Goal: Contribute content: Add original content to the website for others to see

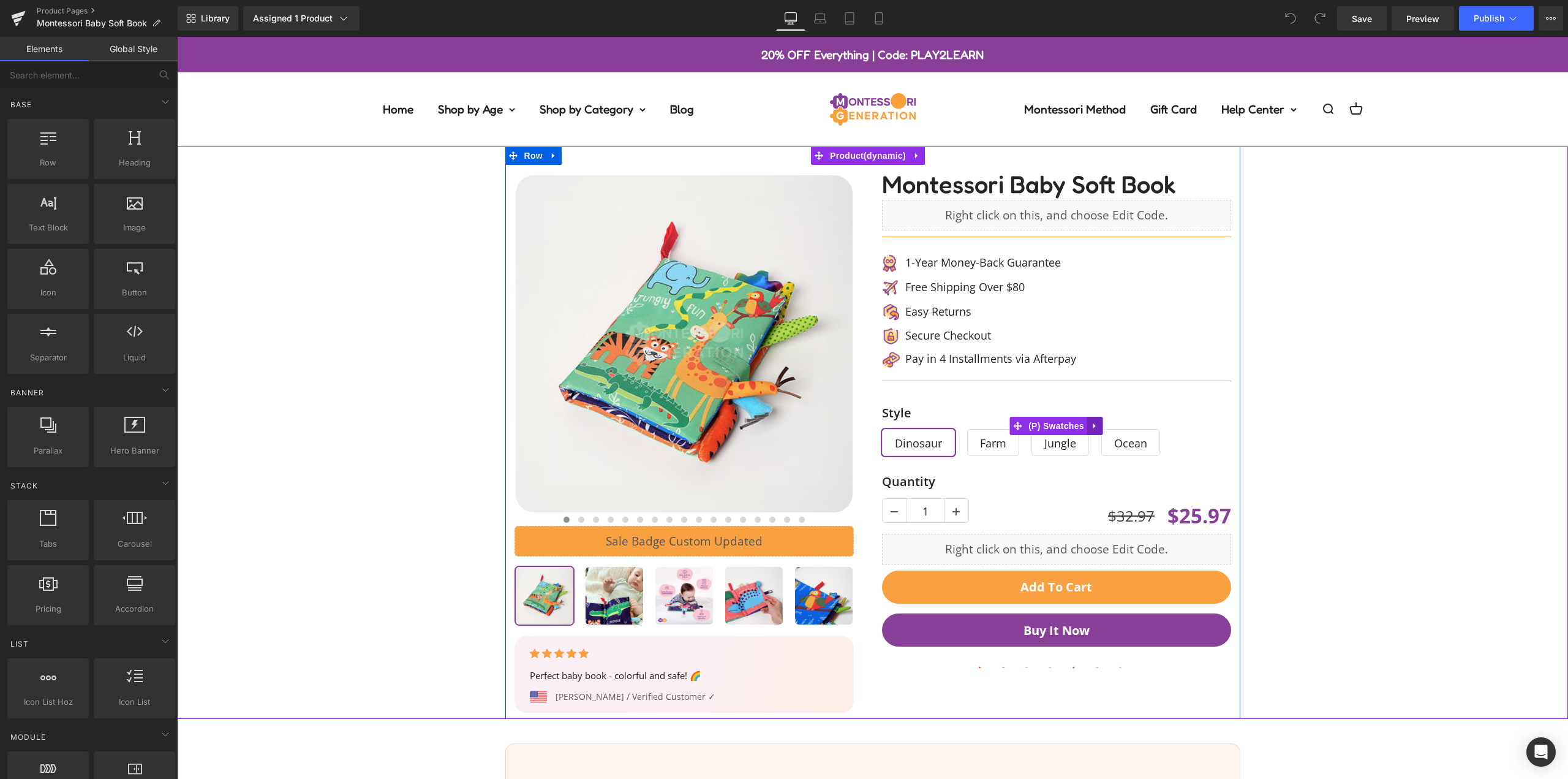
click at [1093, 427] on icon at bounding box center [1094, 426] width 3 height 6
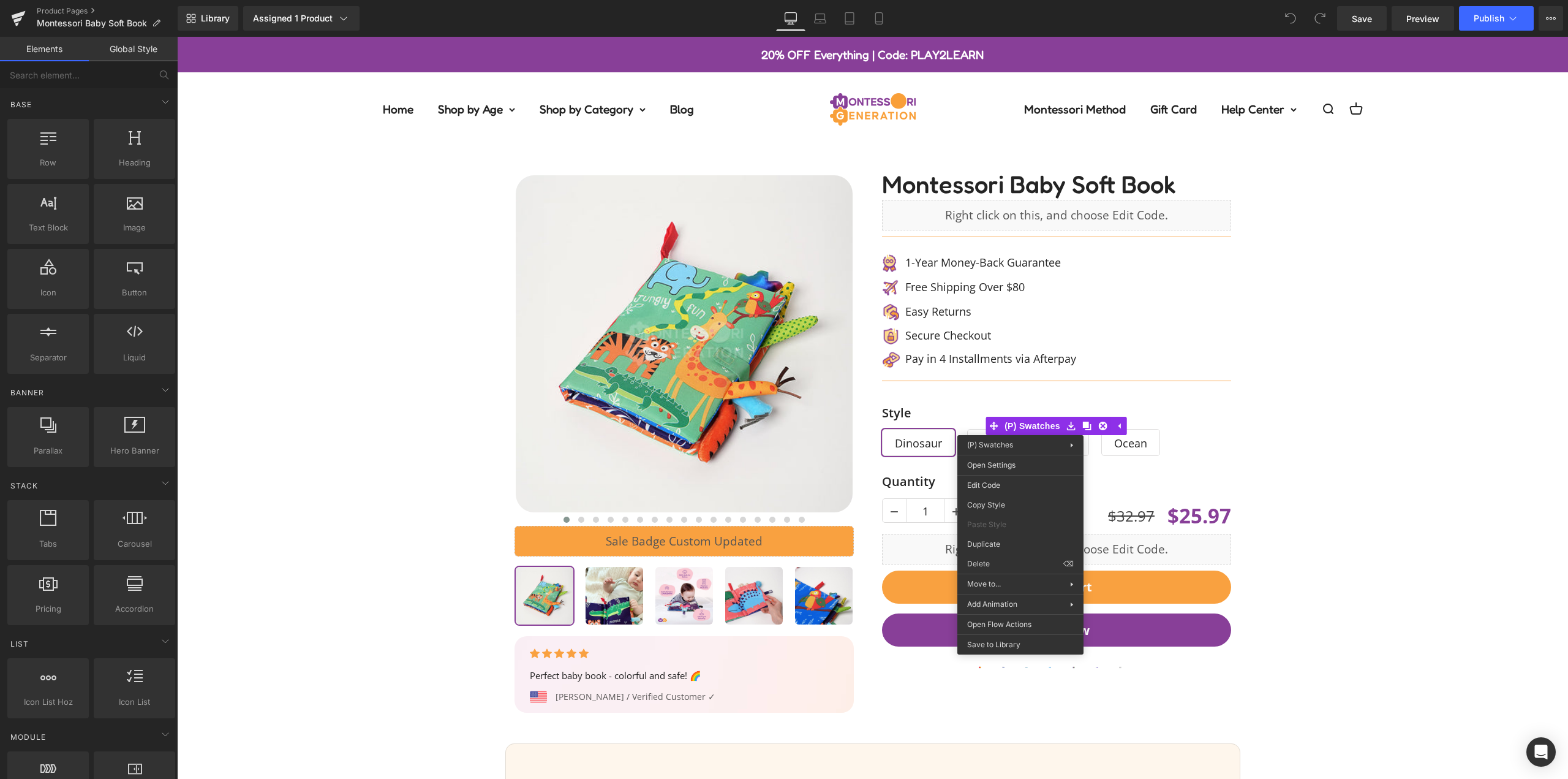
click at [1322, 436] on div "‹ ›" at bounding box center [873, 433] width 1379 height 573
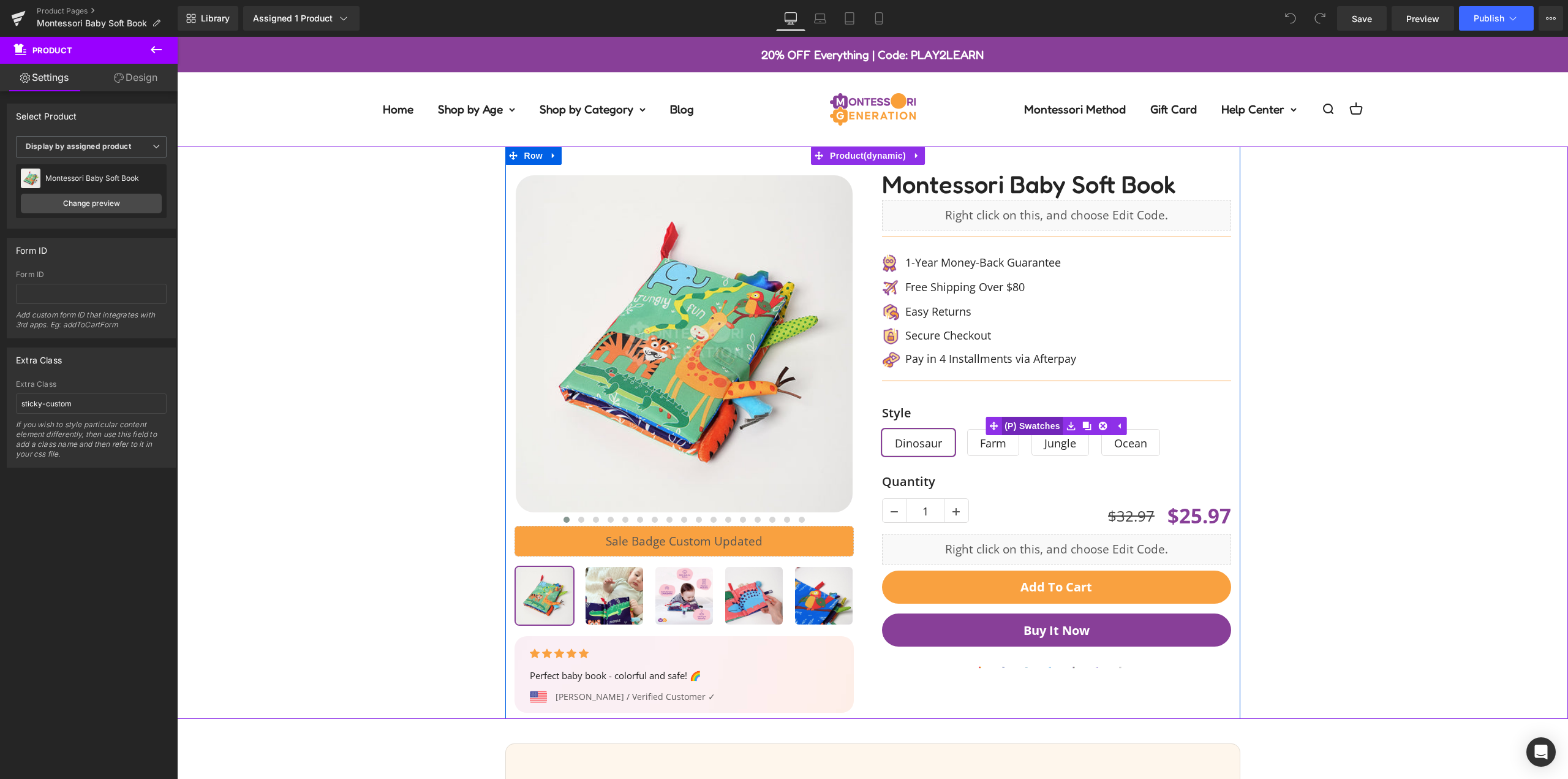
click at [1032, 428] on span "(P) Swatches" at bounding box center [1032, 426] width 62 height 18
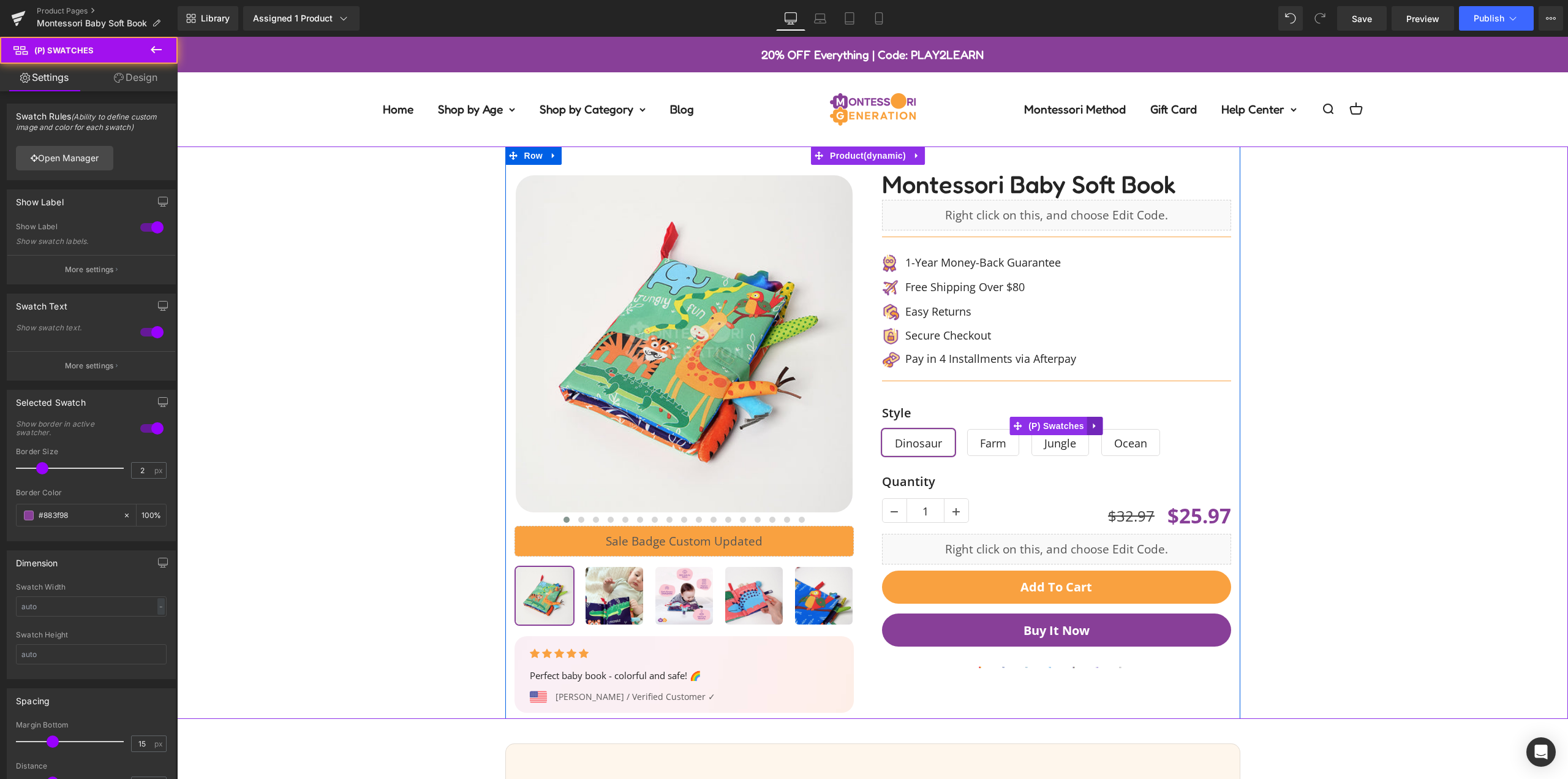
click at [1091, 428] on icon at bounding box center [1095, 426] width 8 height 9
click at [1067, 423] on icon at bounding box center [1071, 425] width 8 height 8
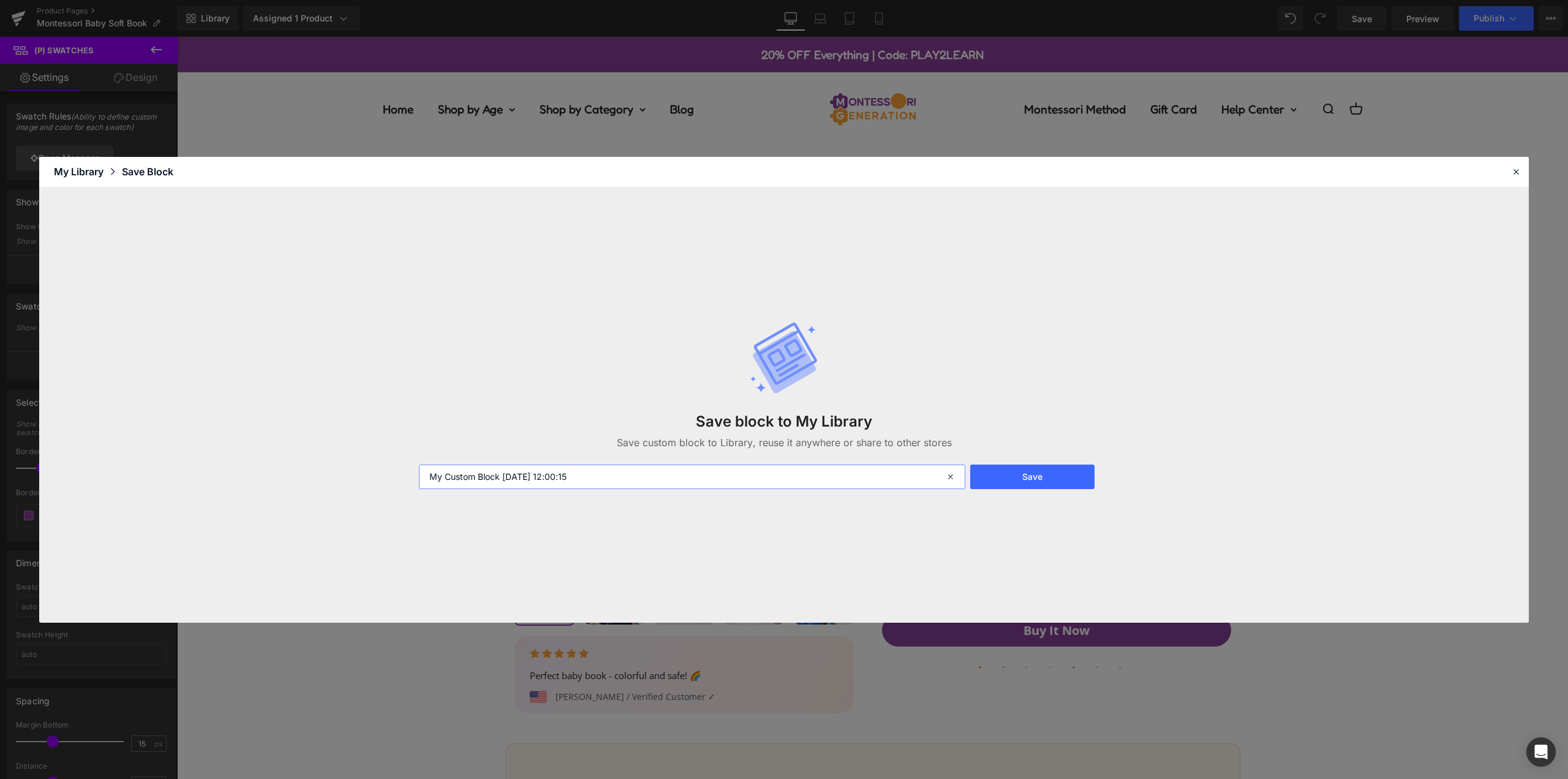
click at [581, 478] on input "My Custom Block 2025-08-20 12:00:15" at bounding box center [693, 477] width 547 height 25
type input "Swatches"
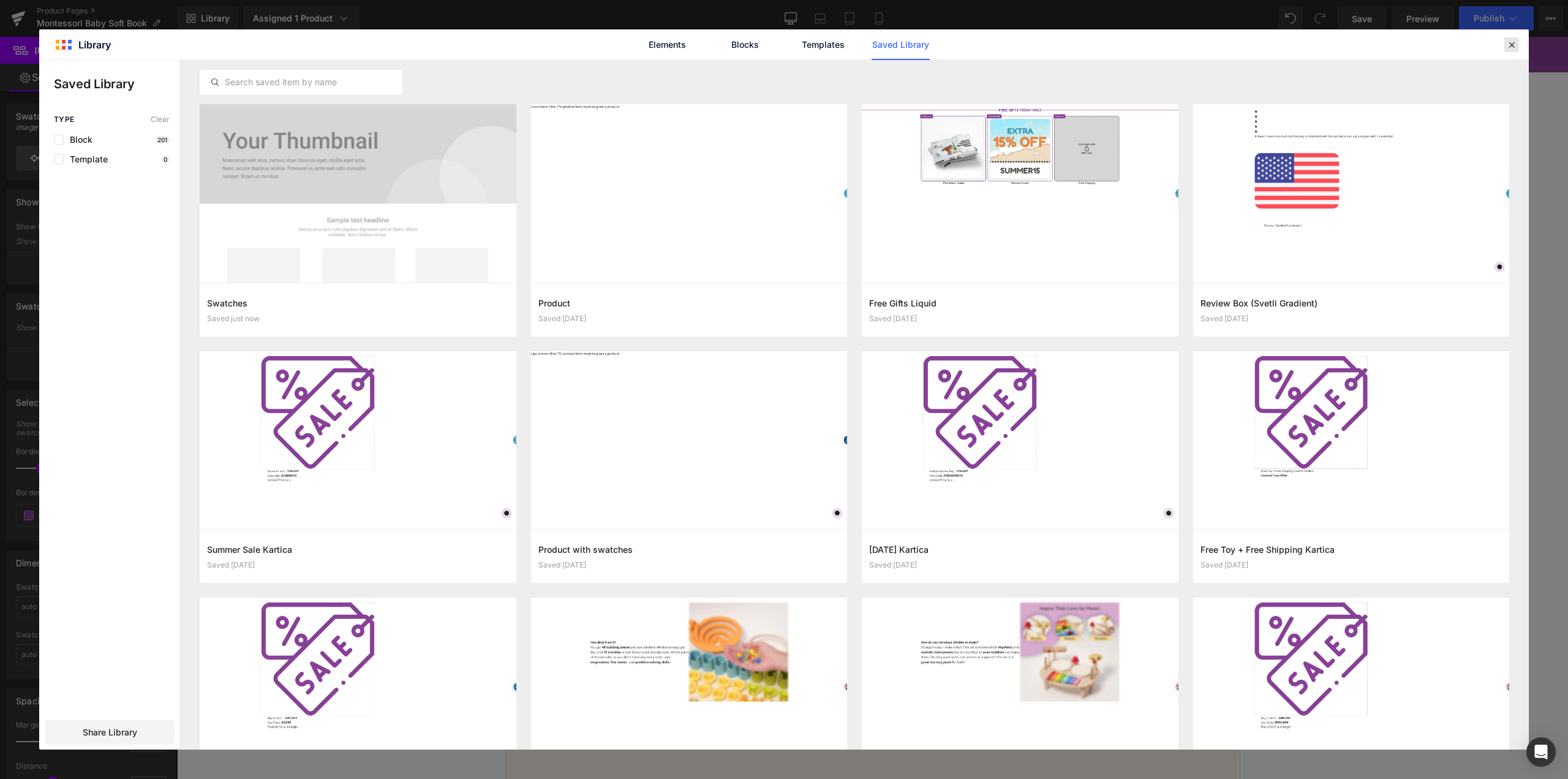
drag, startPoint x: 1512, startPoint y: 45, endPoint x: 1244, endPoint y: 29, distance: 268.5
click at [1512, 45] on icon at bounding box center [1512, 45] width 11 height 11
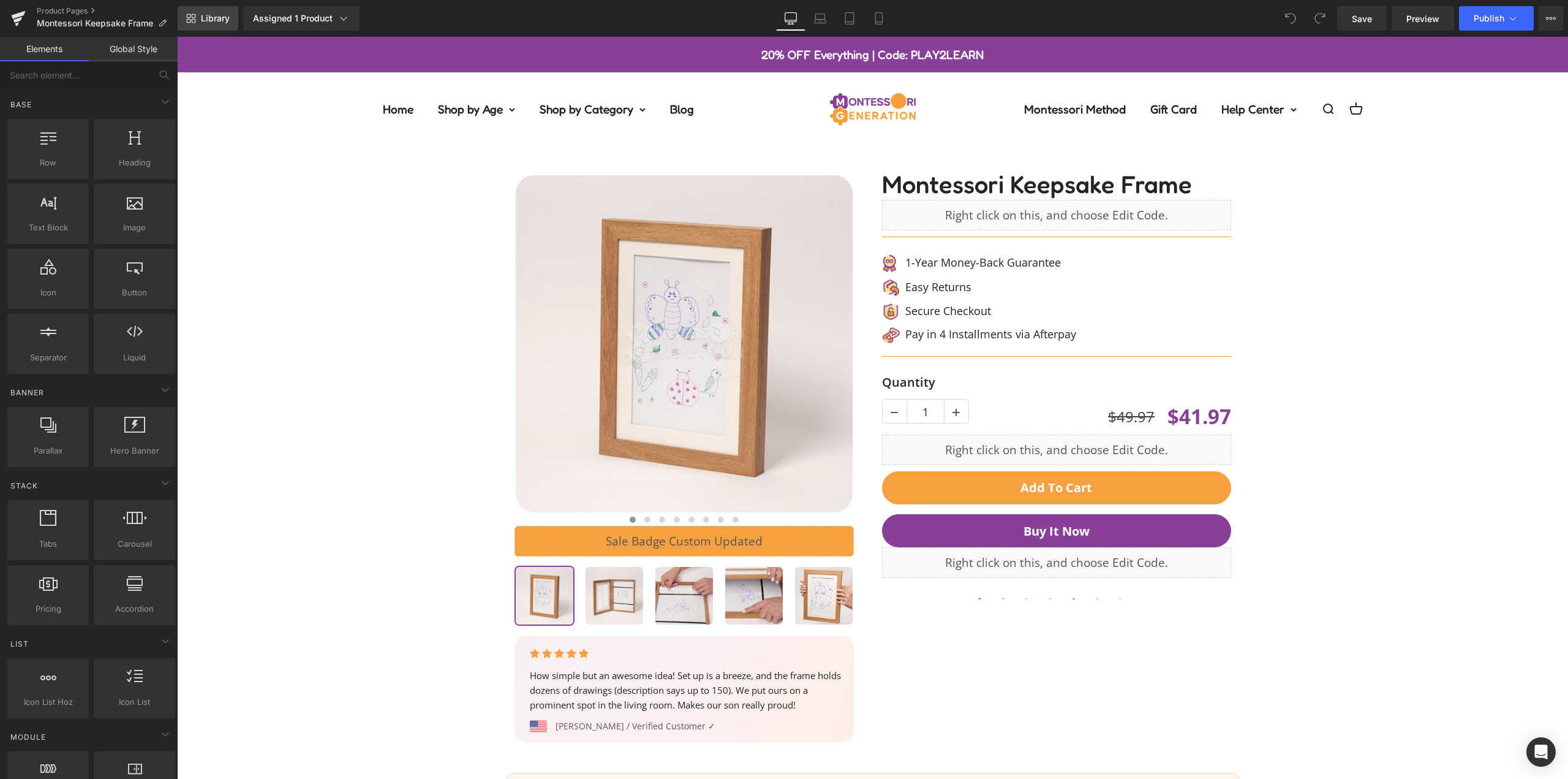
click at [207, 22] on span "Library" at bounding box center [215, 18] width 29 height 11
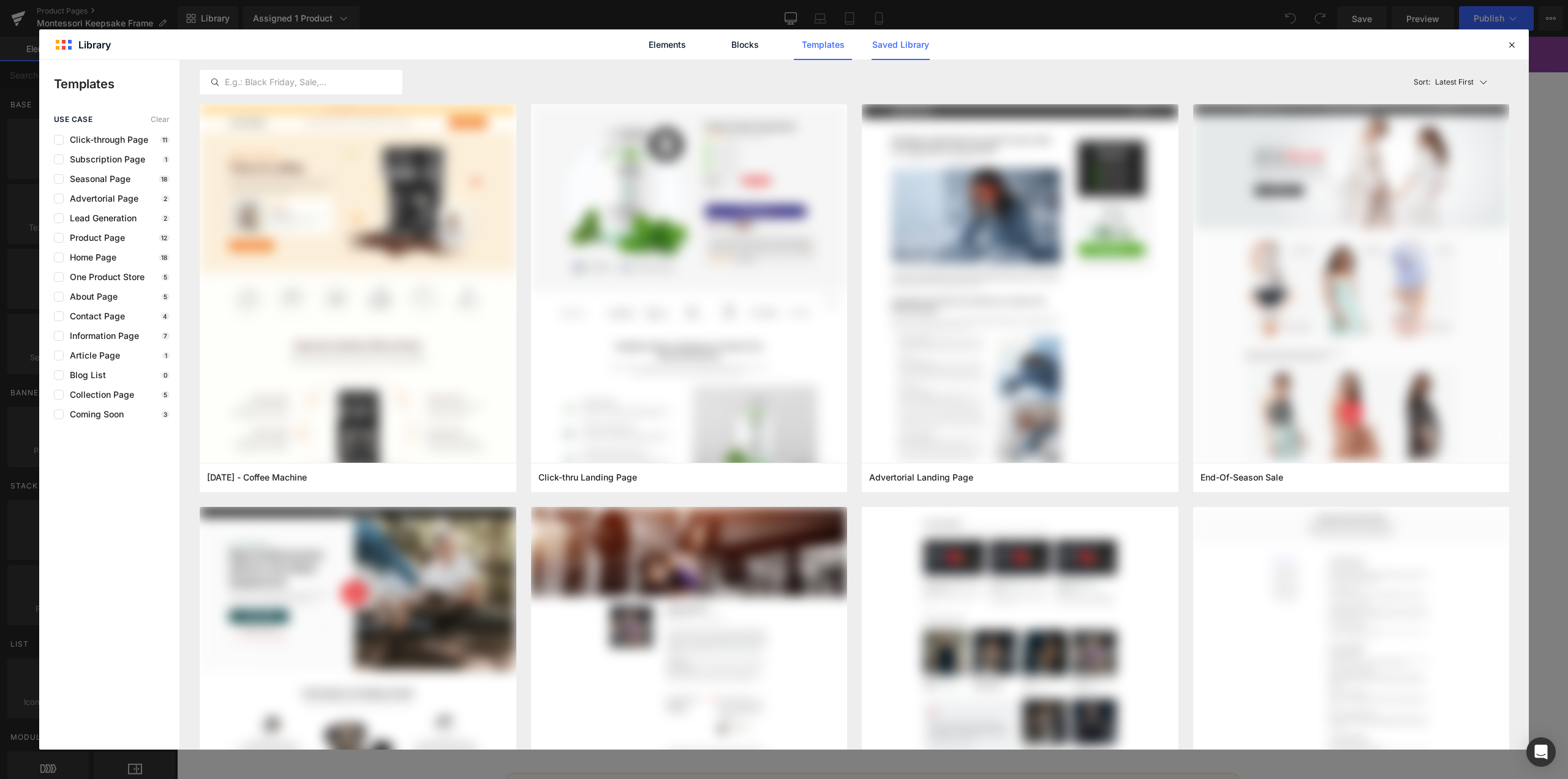
click at [906, 41] on link "Saved Library" at bounding box center [901, 45] width 58 height 30
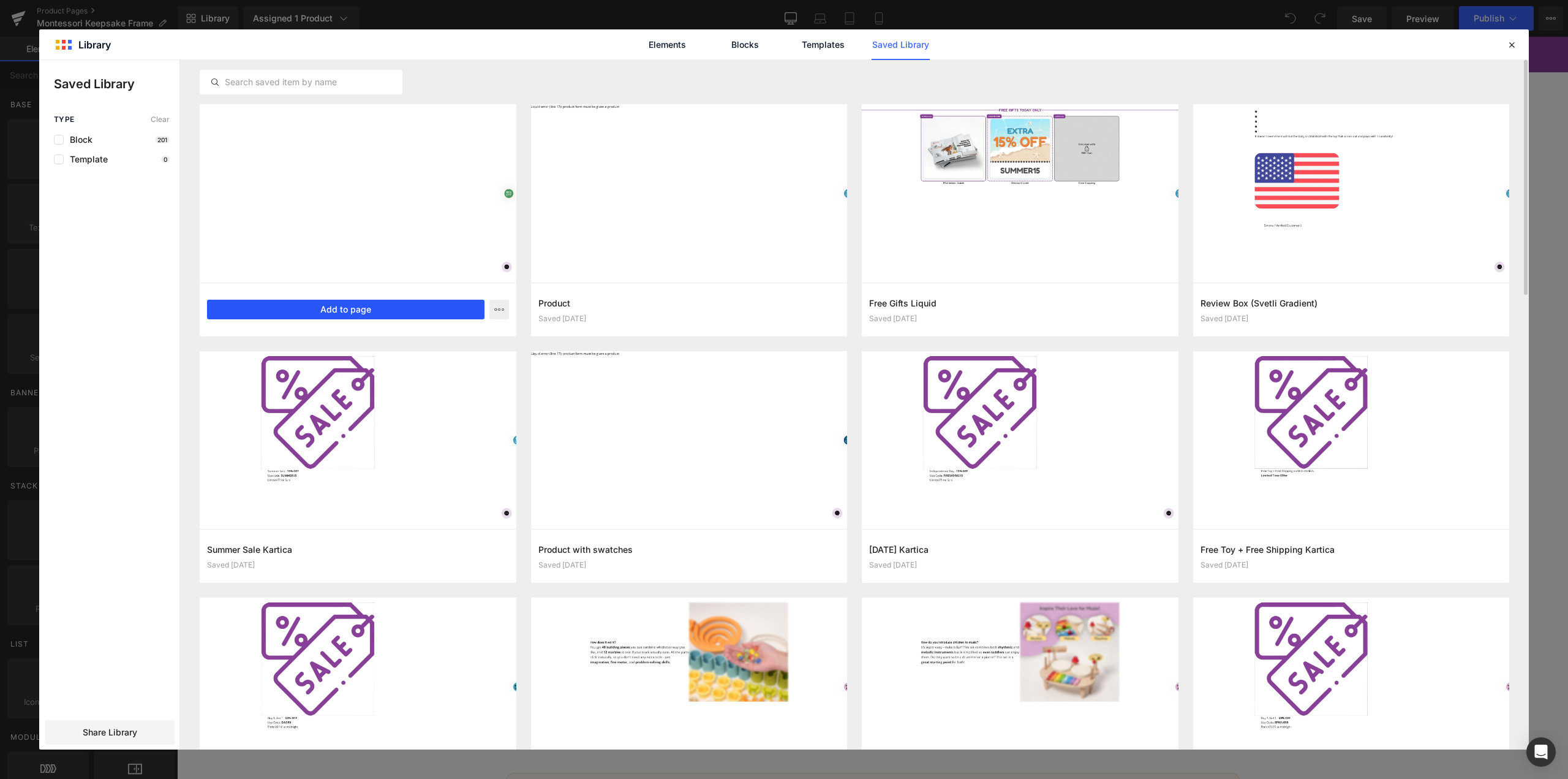
click at [314, 307] on button "Add to page" at bounding box center [346, 310] width 278 height 19
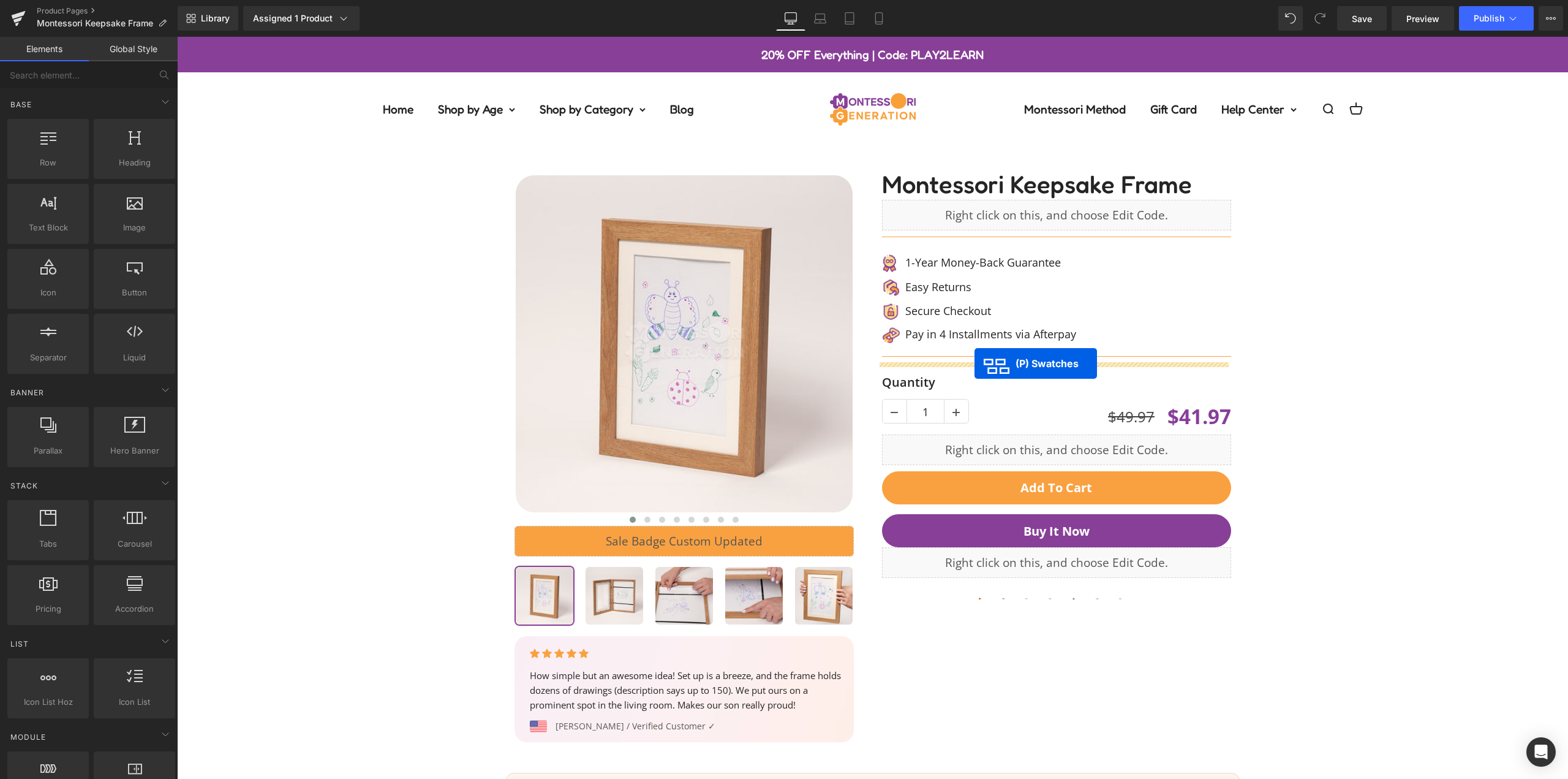
drag, startPoint x: 1003, startPoint y: 415, endPoint x: 975, endPoint y: 364, distance: 58.2
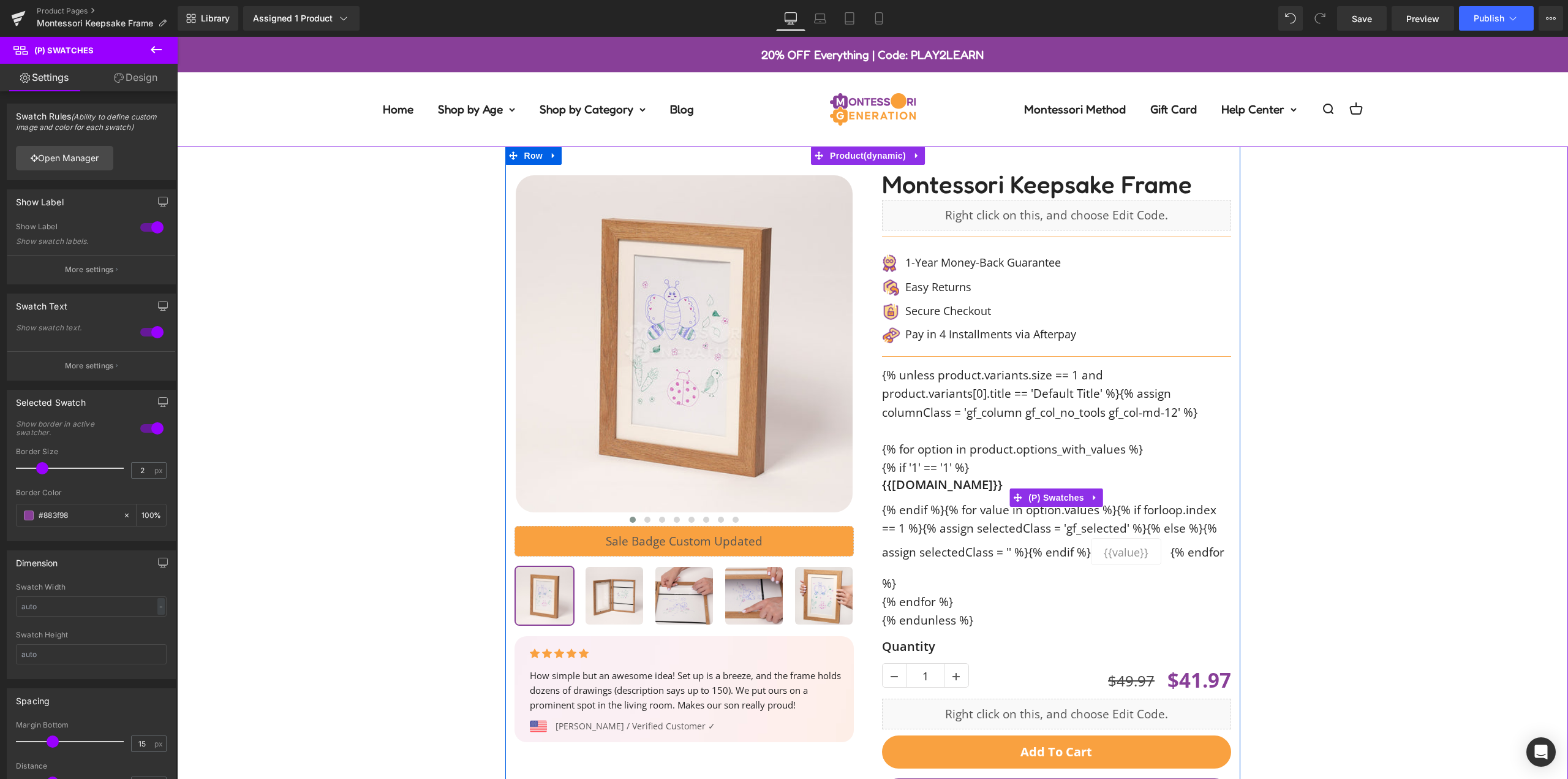
click at [1093, 496] on icon at bounding box center [1095, 498] width 8 height 9
click at [1099, 496] on icon at bounding box center [1103, 498] width 8 height 9
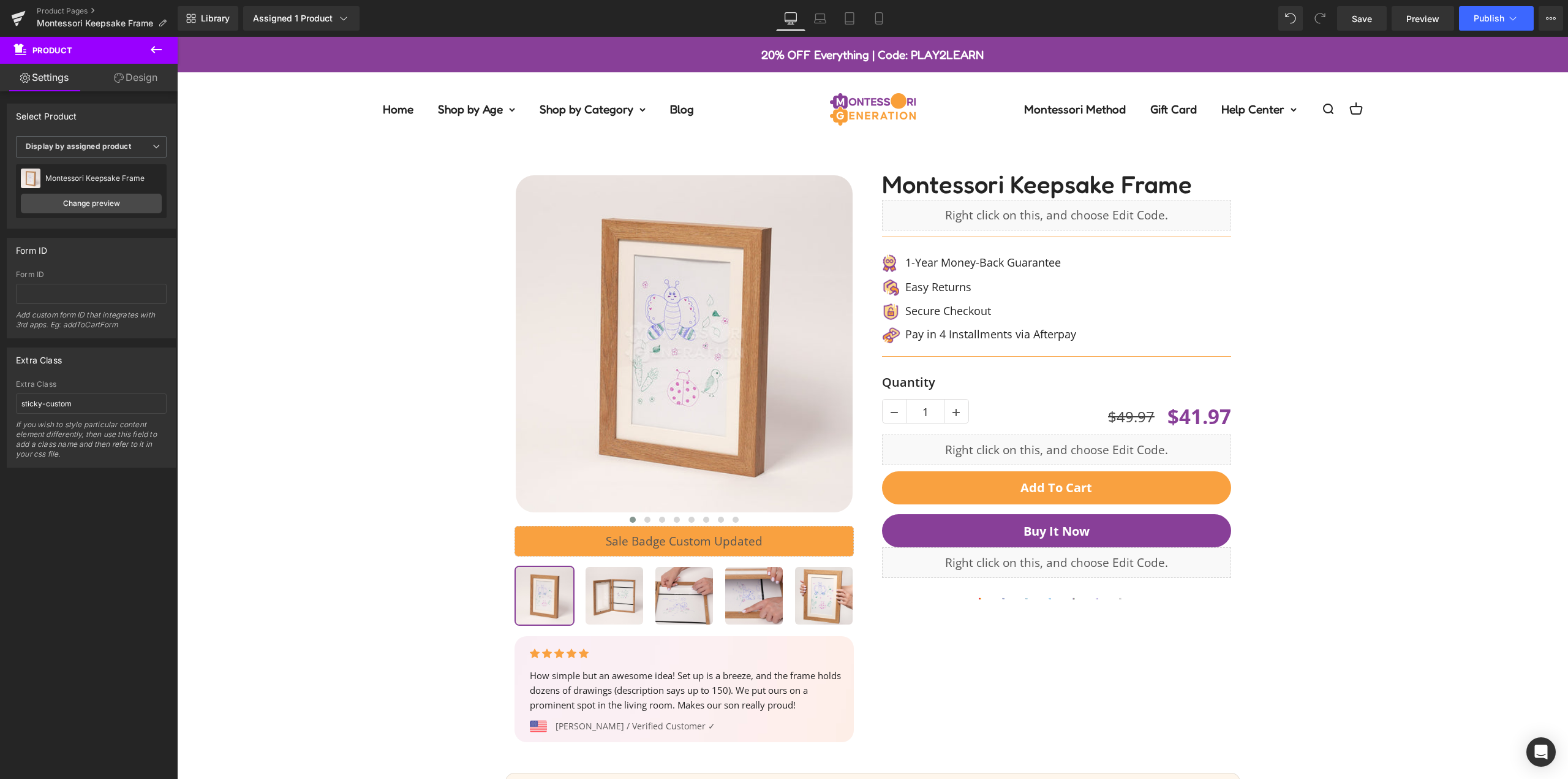
click at [362, 42] on div "20% OFF Everything | Code: PLAY2LEARN" at bounding box center [872, 54] width 1391 height 36
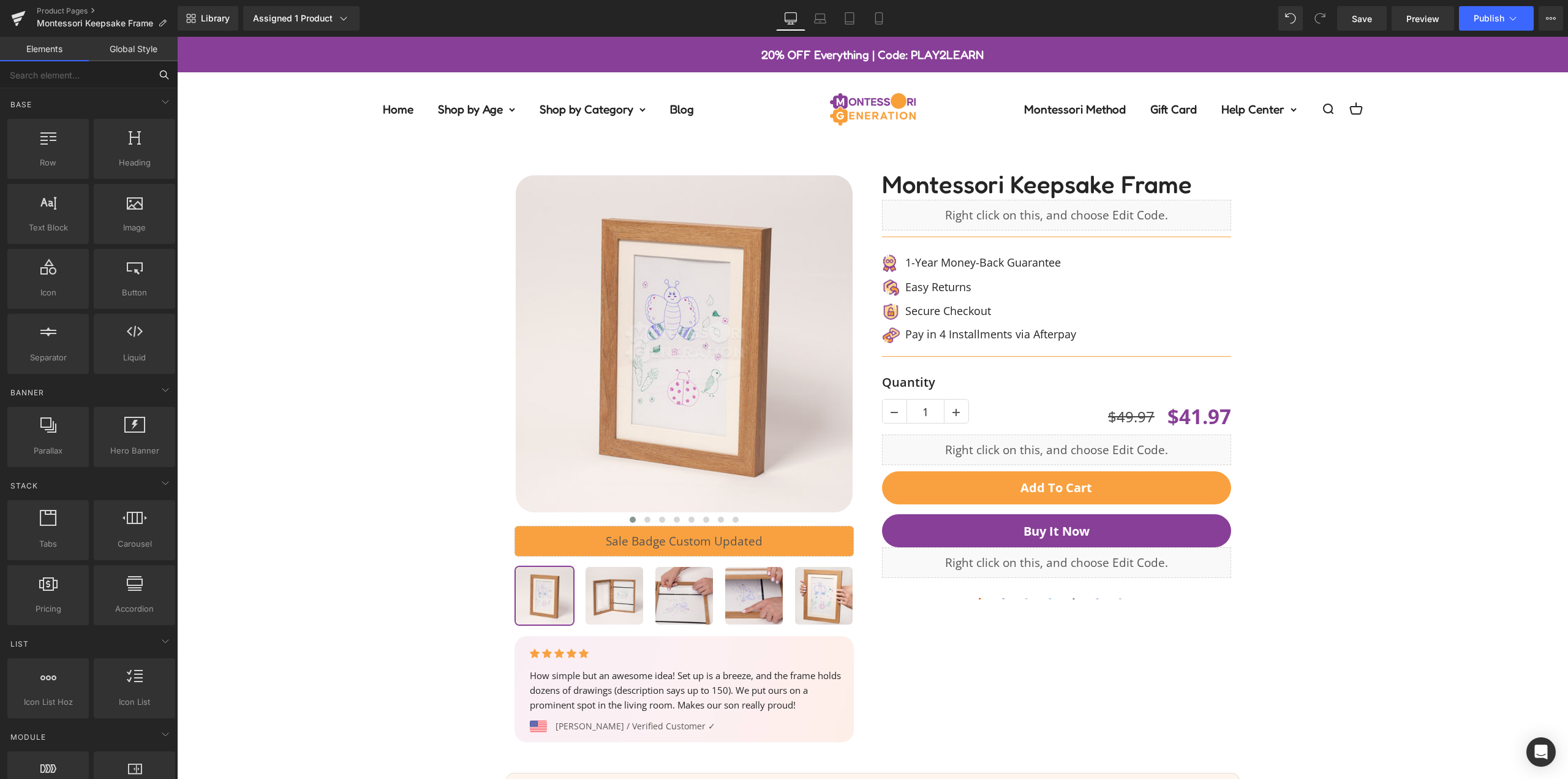
click at [66, 70] on input "text" at bounding box center [75, 75] width 151 height 27
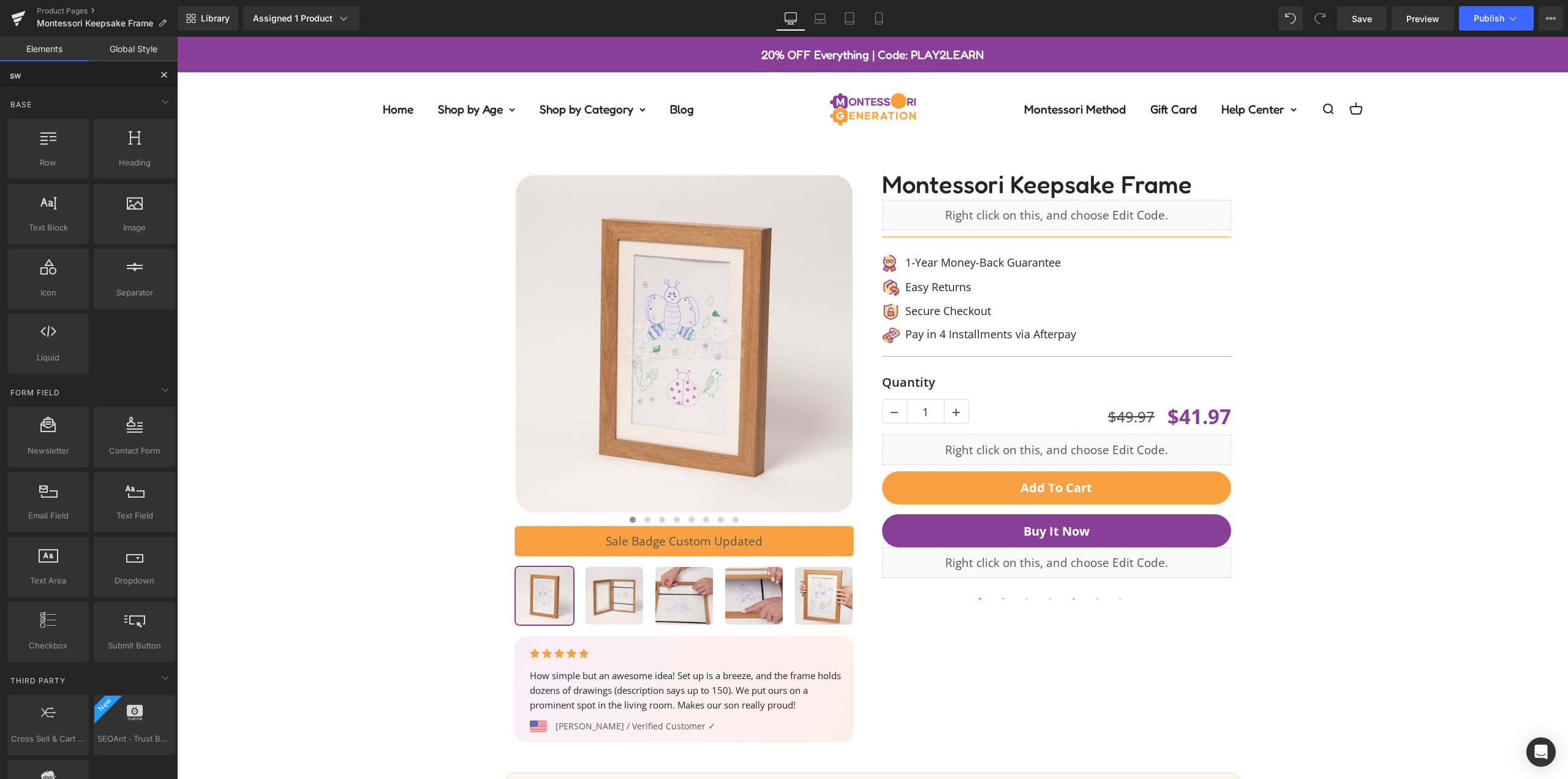
type input "swa"
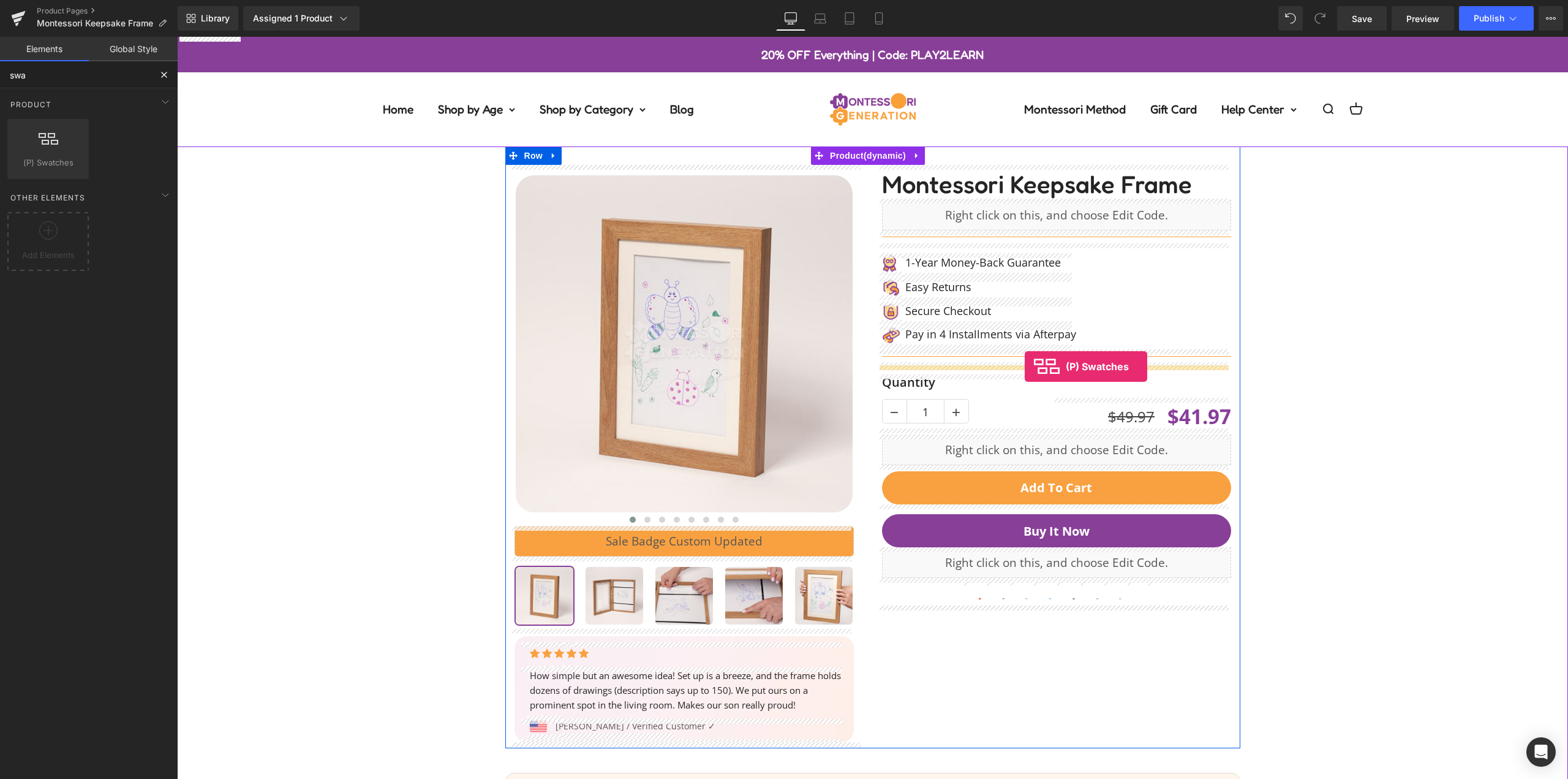
drag, startPoint x: 699, startPoint y: 230, endPoint x: 1025, endPoint y: 367, distance: 353.6
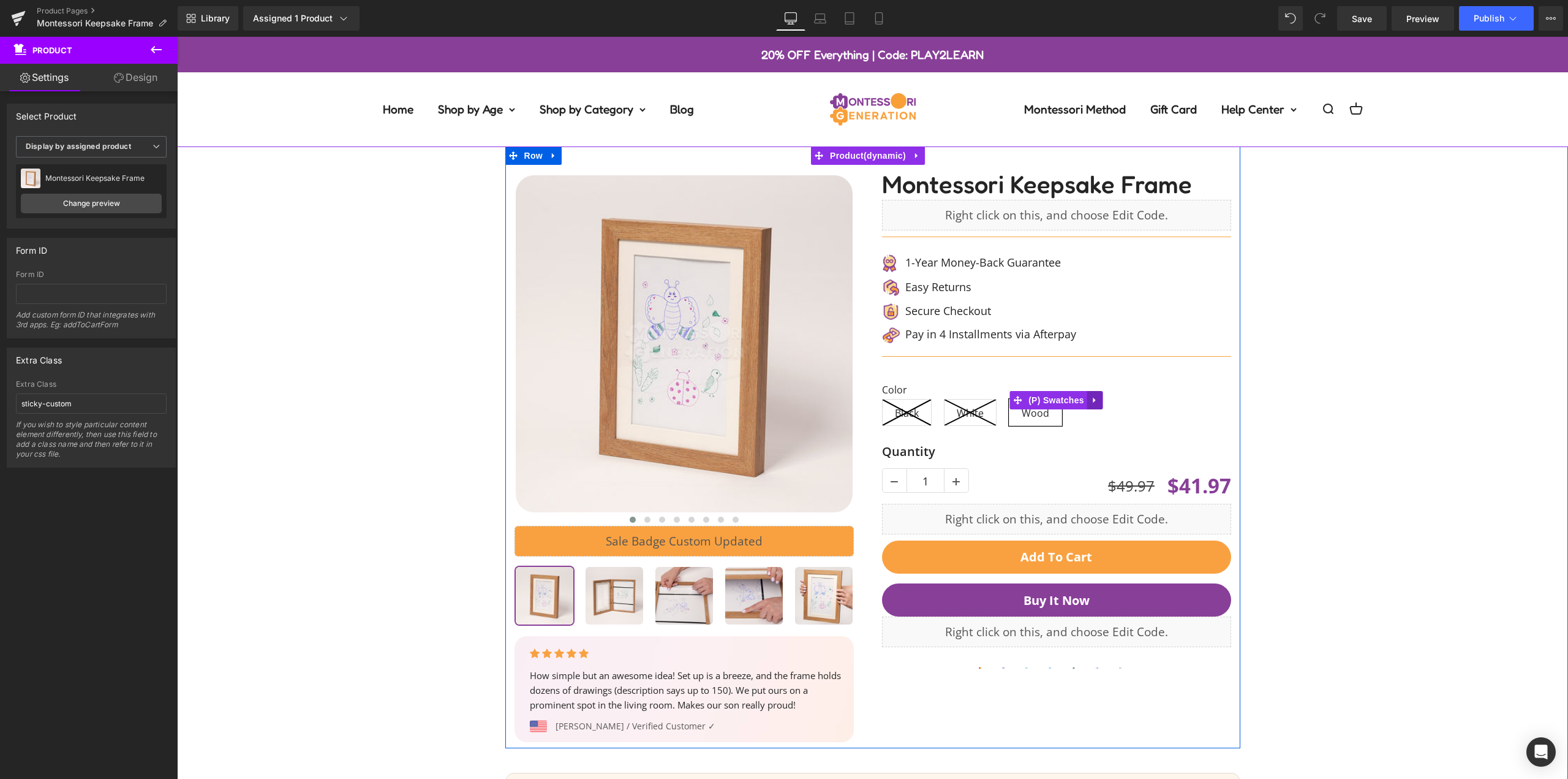
click at [1094, 398] on icon at bounding box center [1095, 401] width 8 height 9
click at [1099, 400] on icon at bounding box center [1103, 400] width 8 height 8
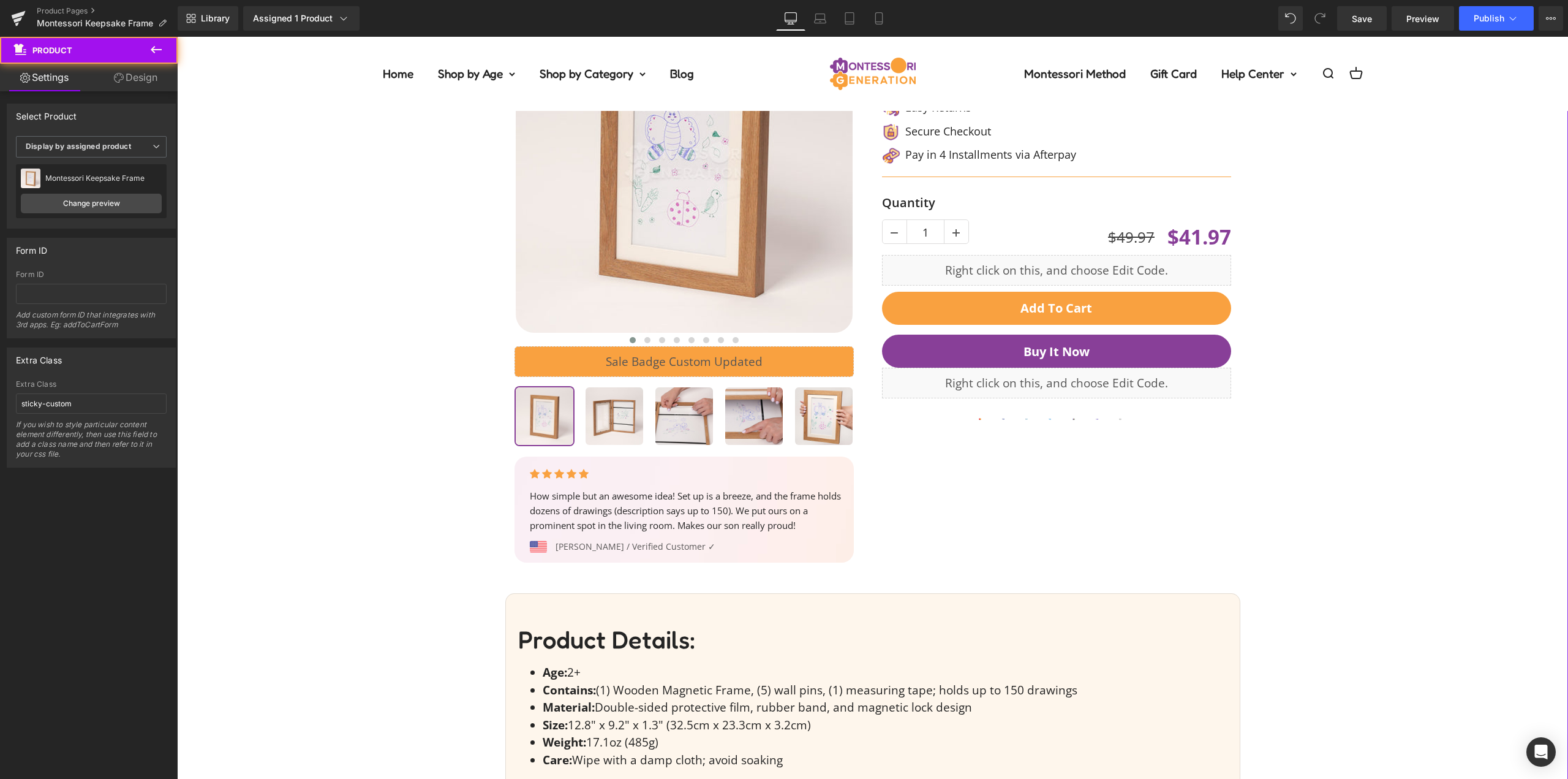
scroll to position [184, 0]
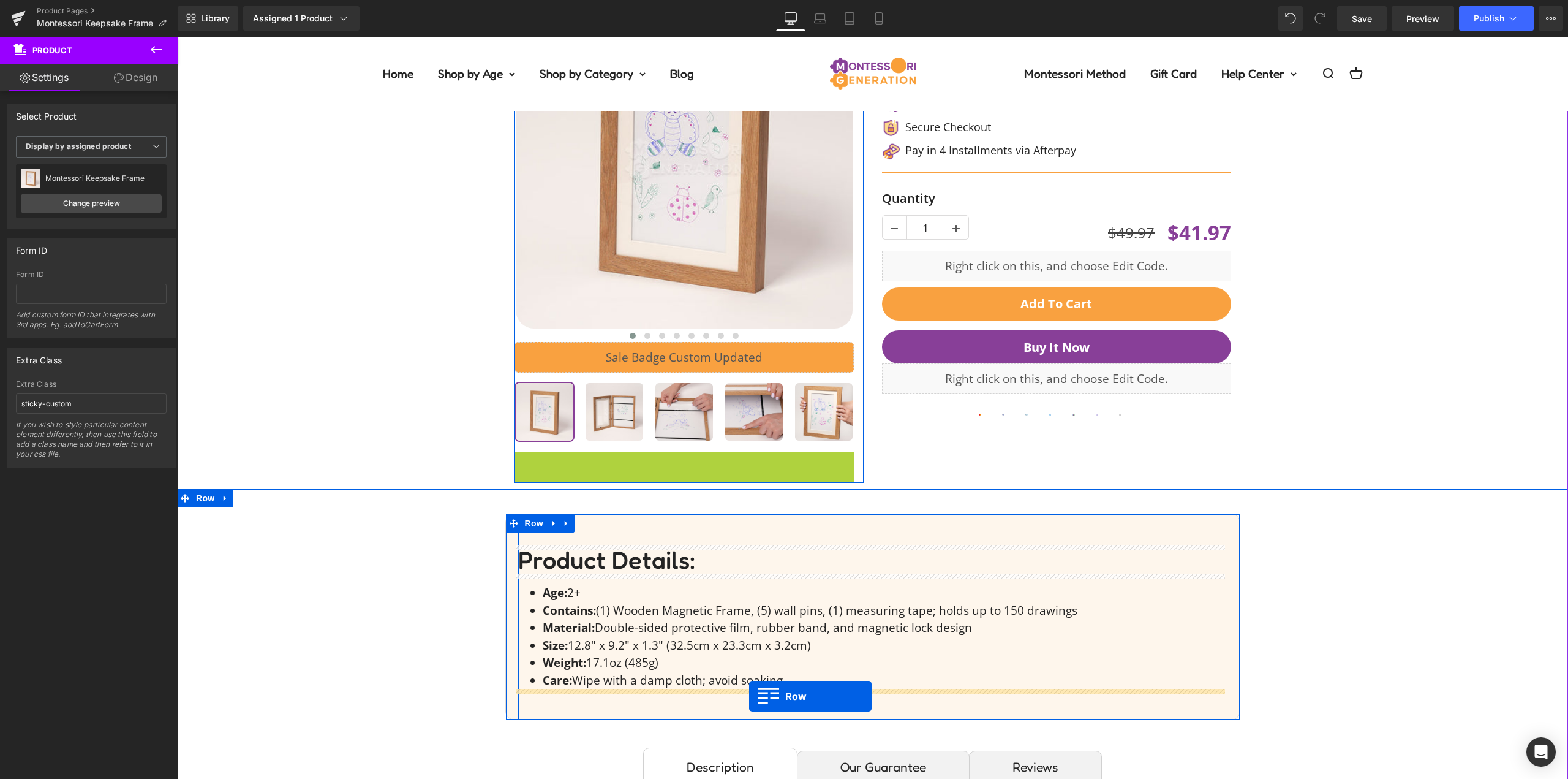
drag, startPoint x: 541, startPoint y: 462, endPoint x: 749, endPoint y: 696, distance: 313.1
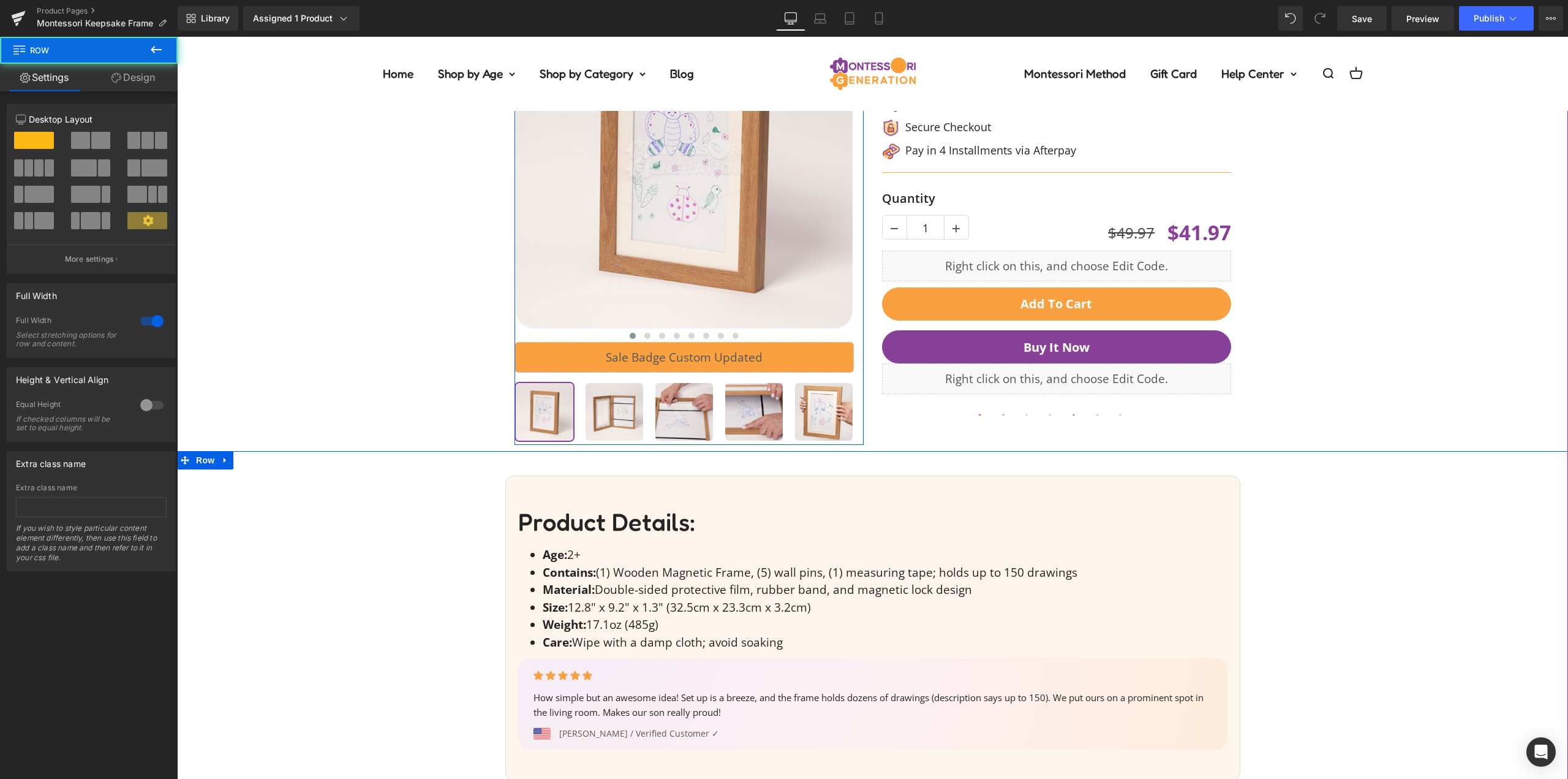
scroll to position [0, 0]
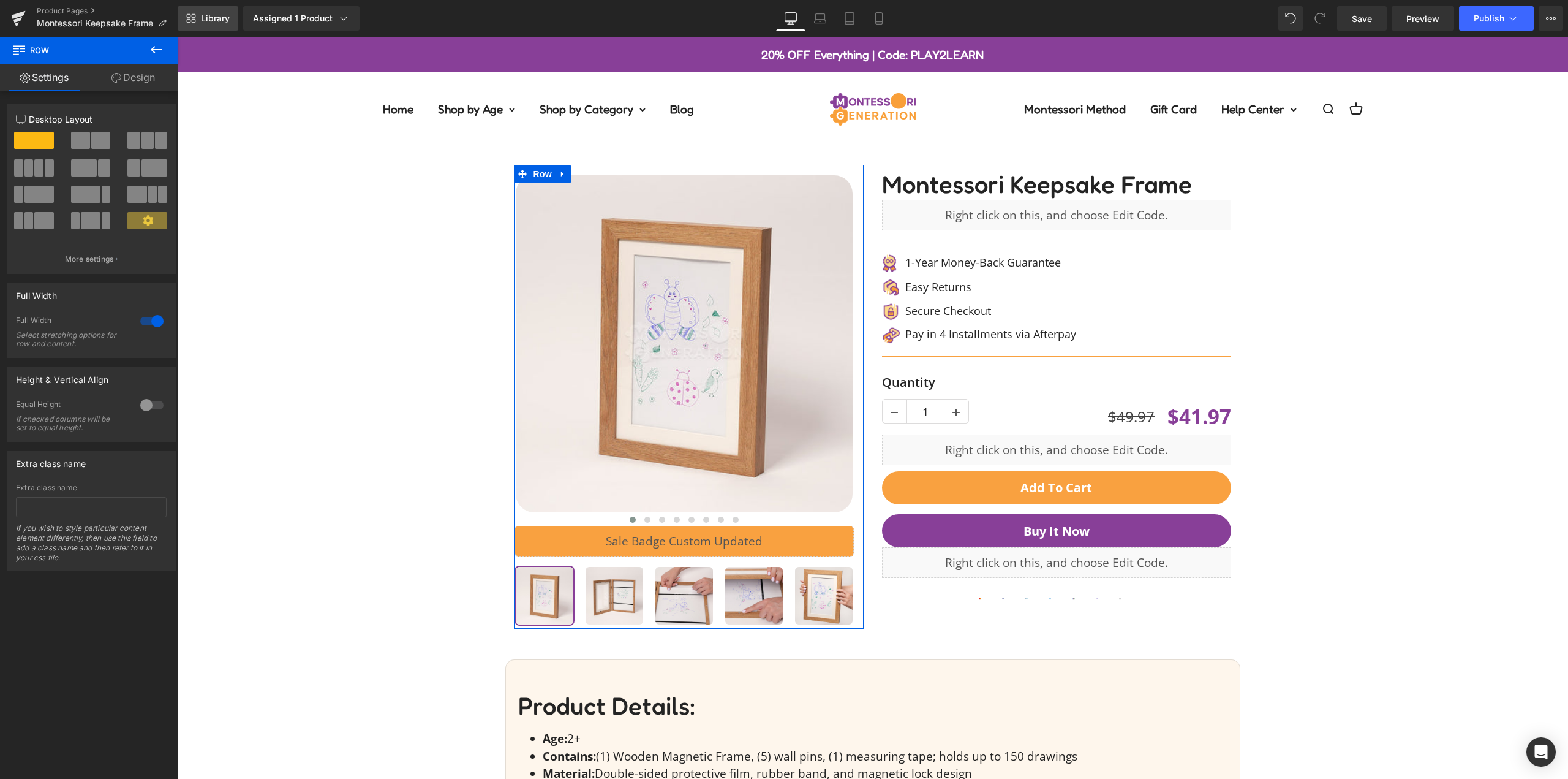
click at [205, 18] on span "Library" at bounding box center [215, 18] width 29 height 11
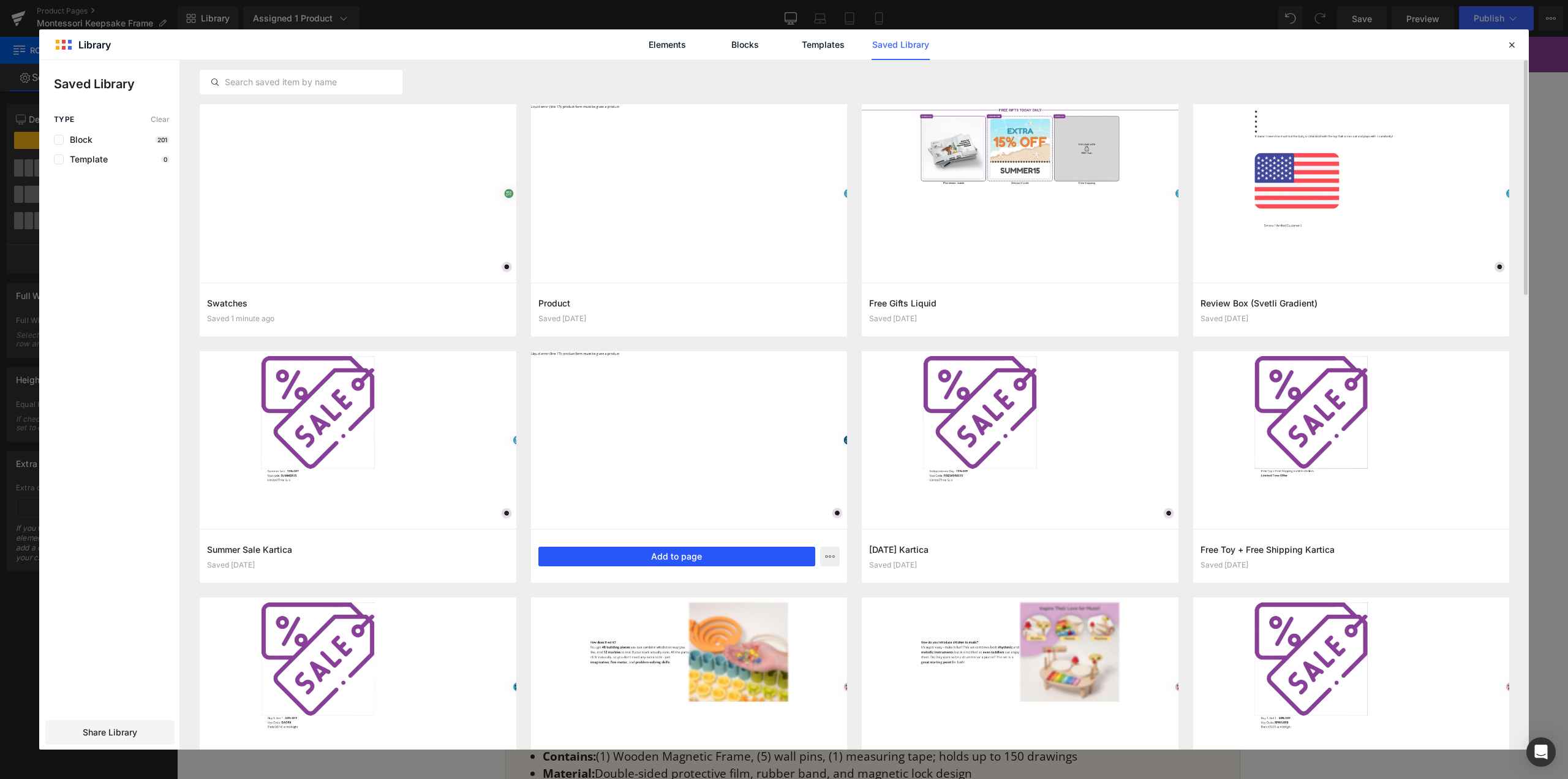
click at [680, 551] on button "Add to page" at bounding box center [677, 557] width 278 height 19
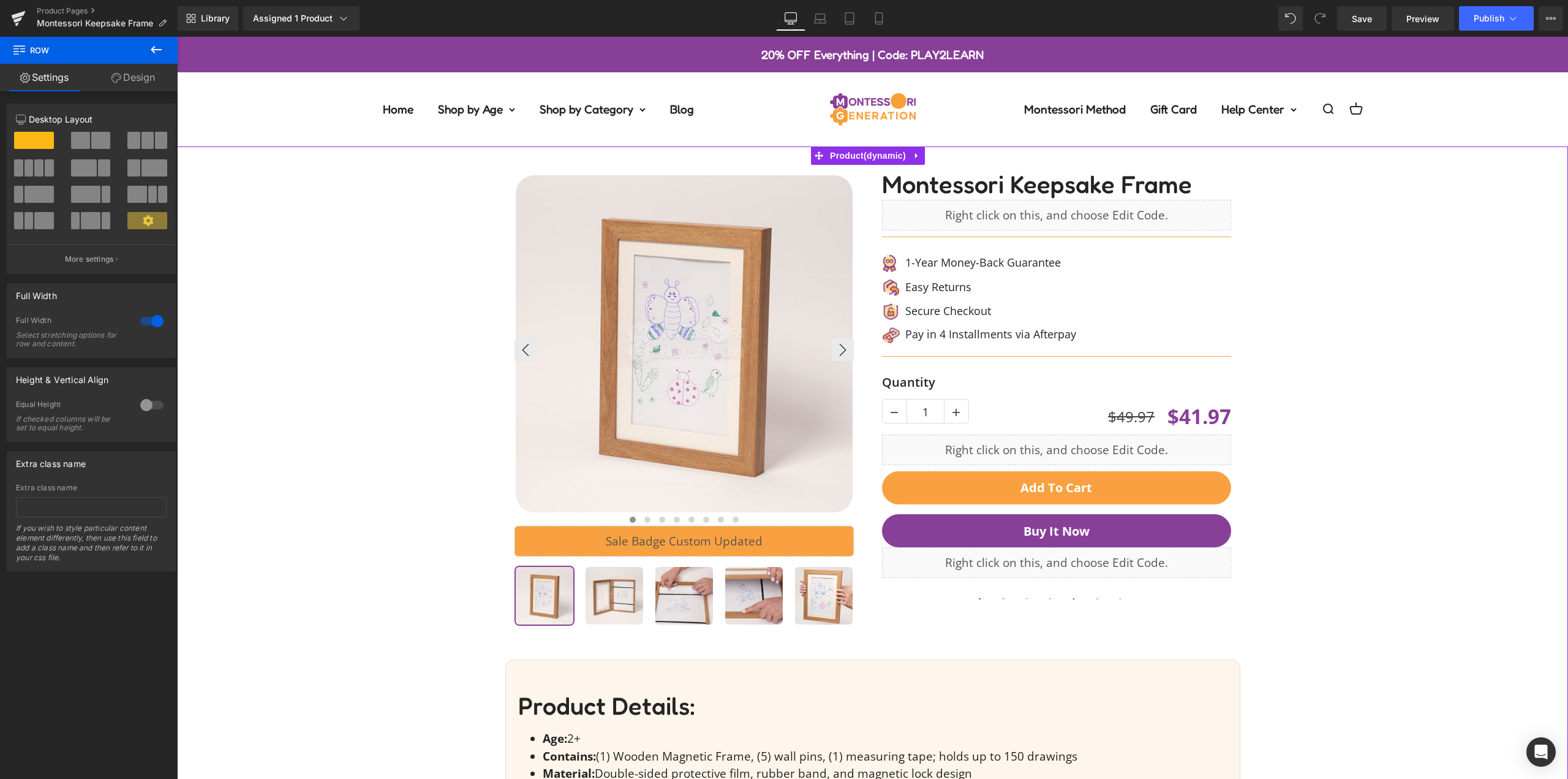
click at [861, 155] on span "Product" at bounding box center [868, 156] width 82 height 18
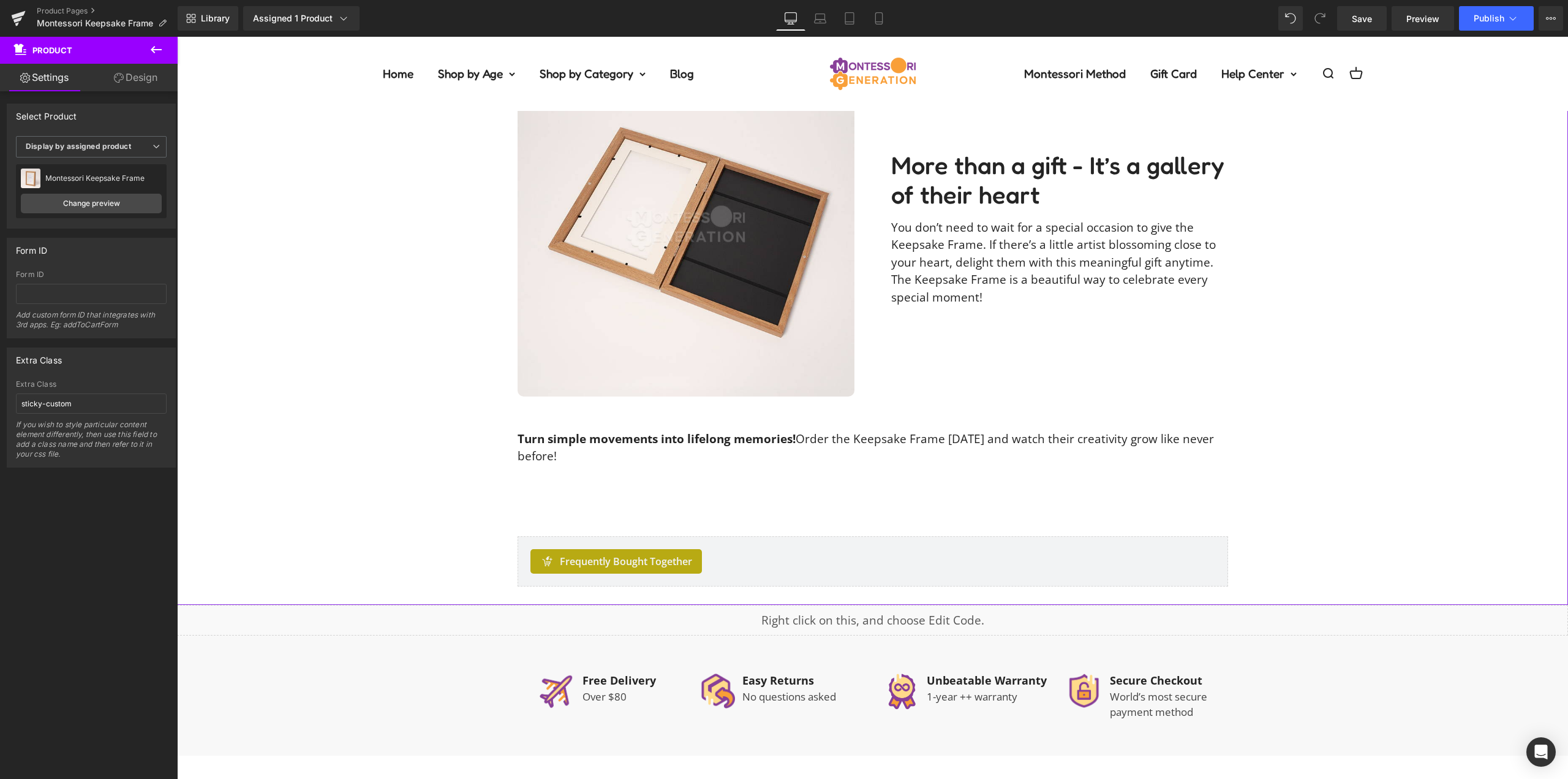
scroll to position [3187, 0]
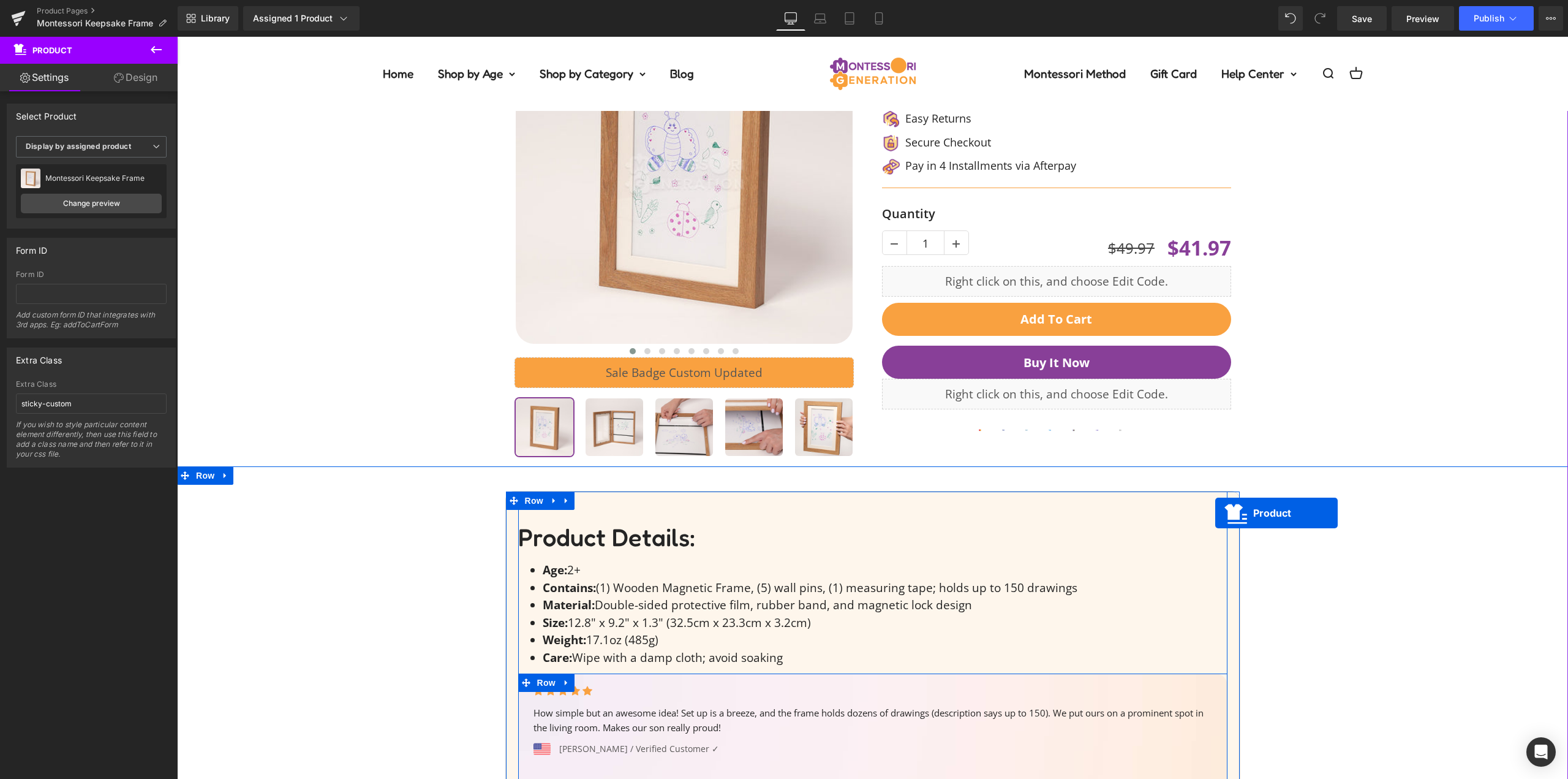
scroll to position [0, 0]
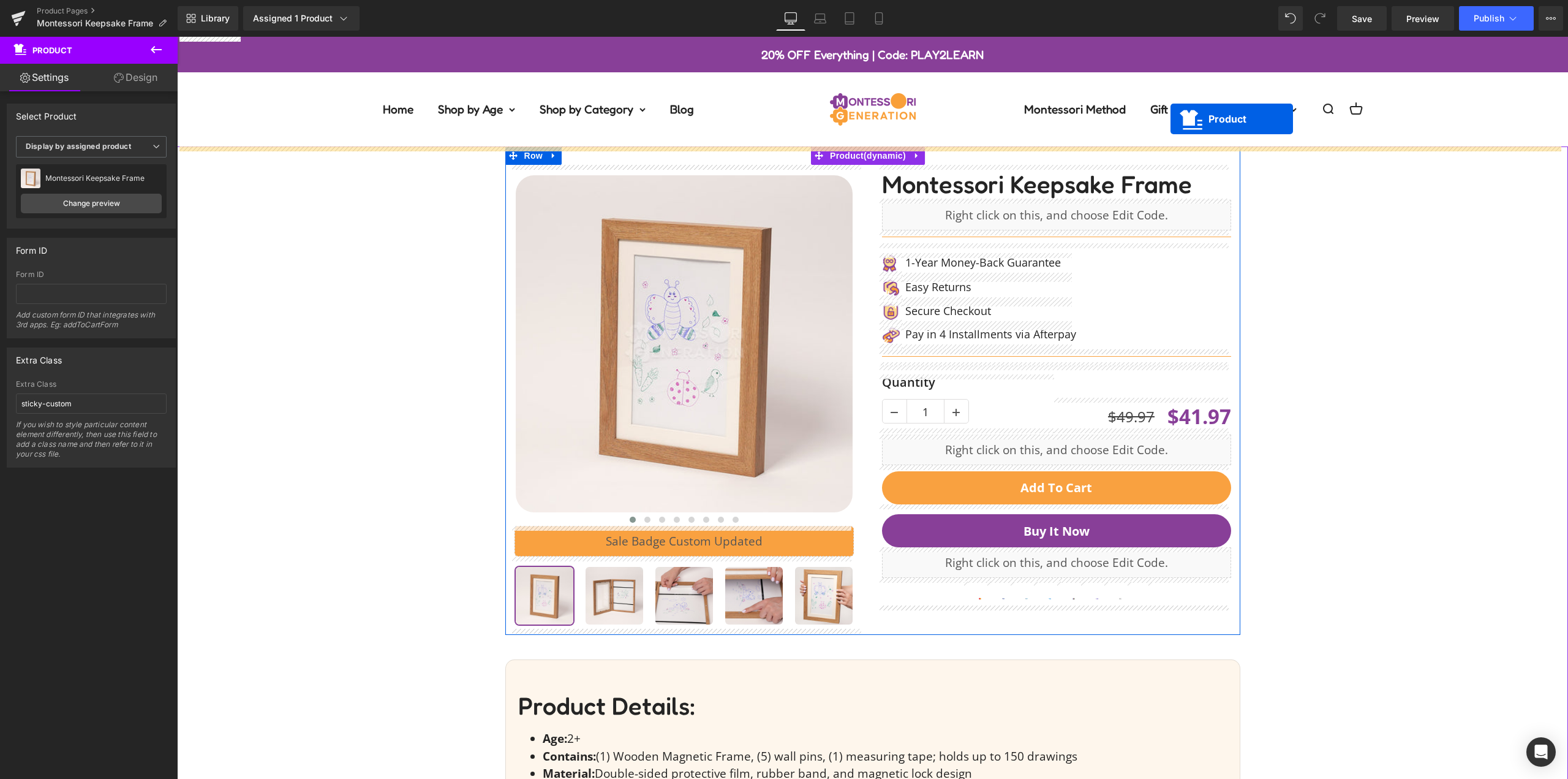
drag, startPoint x: 1393, startPoint y: 405, endPoint x: 1171, endPoint y: 119, distance: 362.0
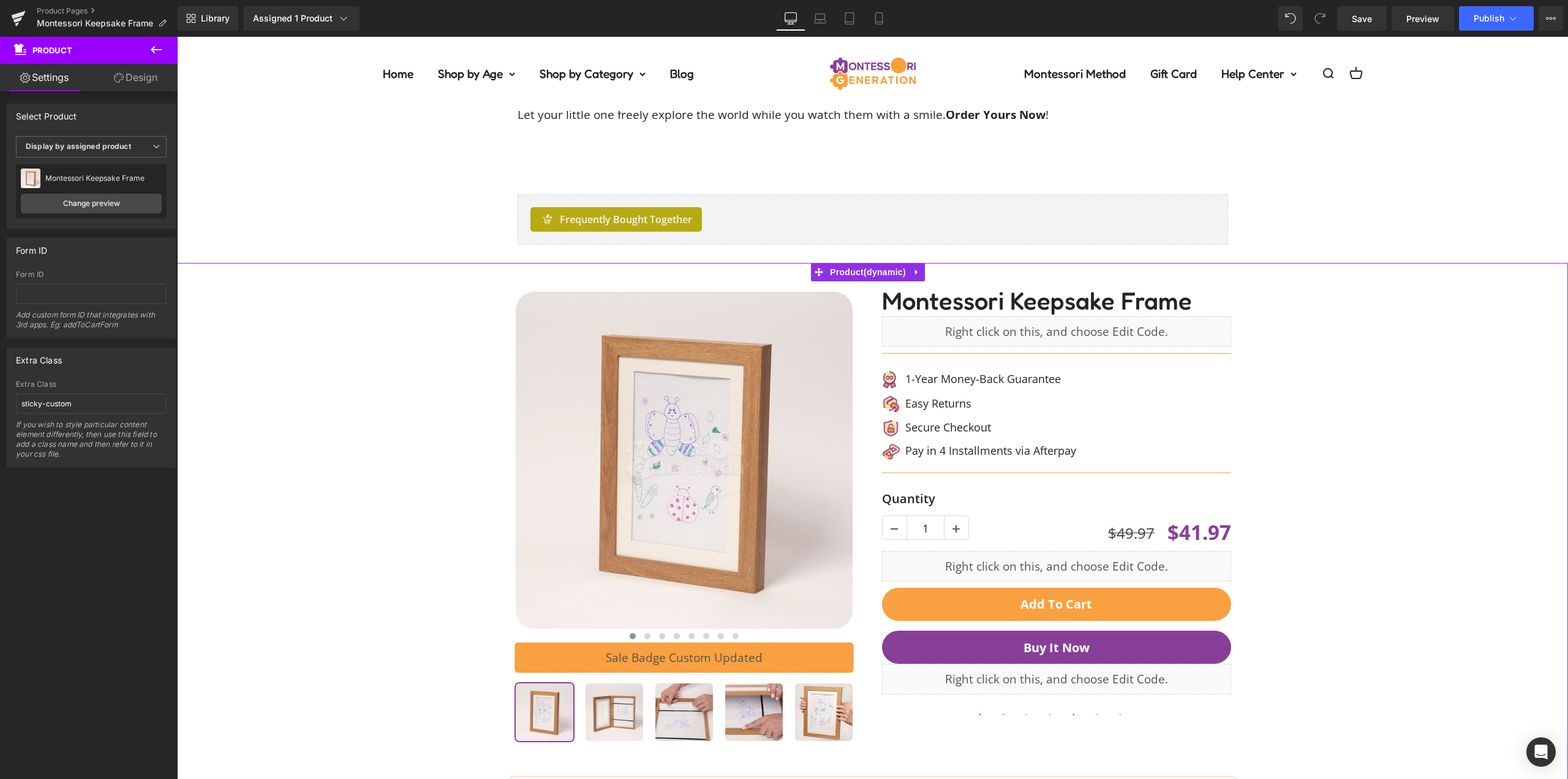
scroll to position [3555, 0]
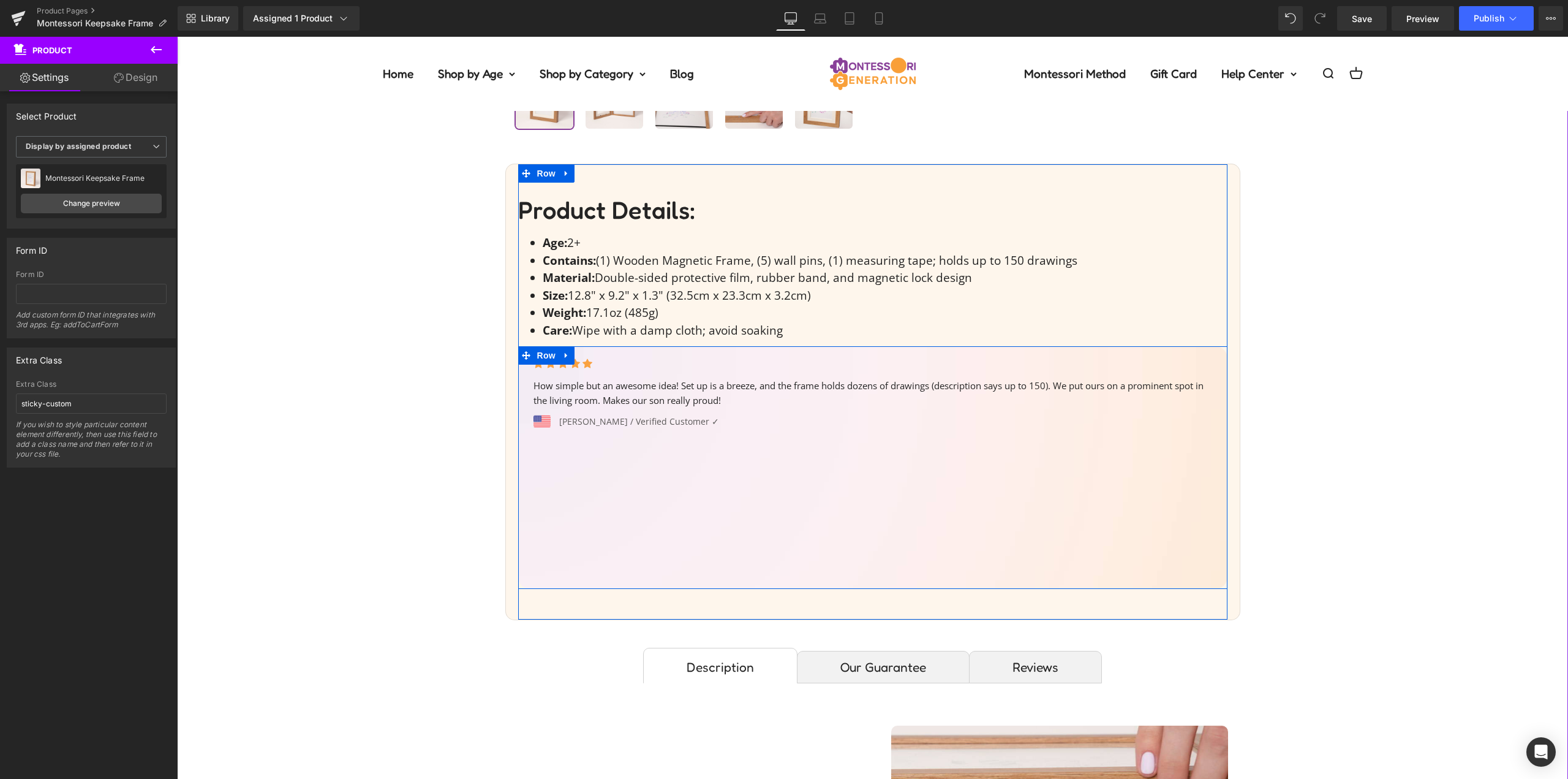
click at [620, 465] on div "Icon Icon Icon Icon Icon Icon List Hoz How simple but an awesome idea! Set up i…" at bounding box center [873, 467] width 709 height 242
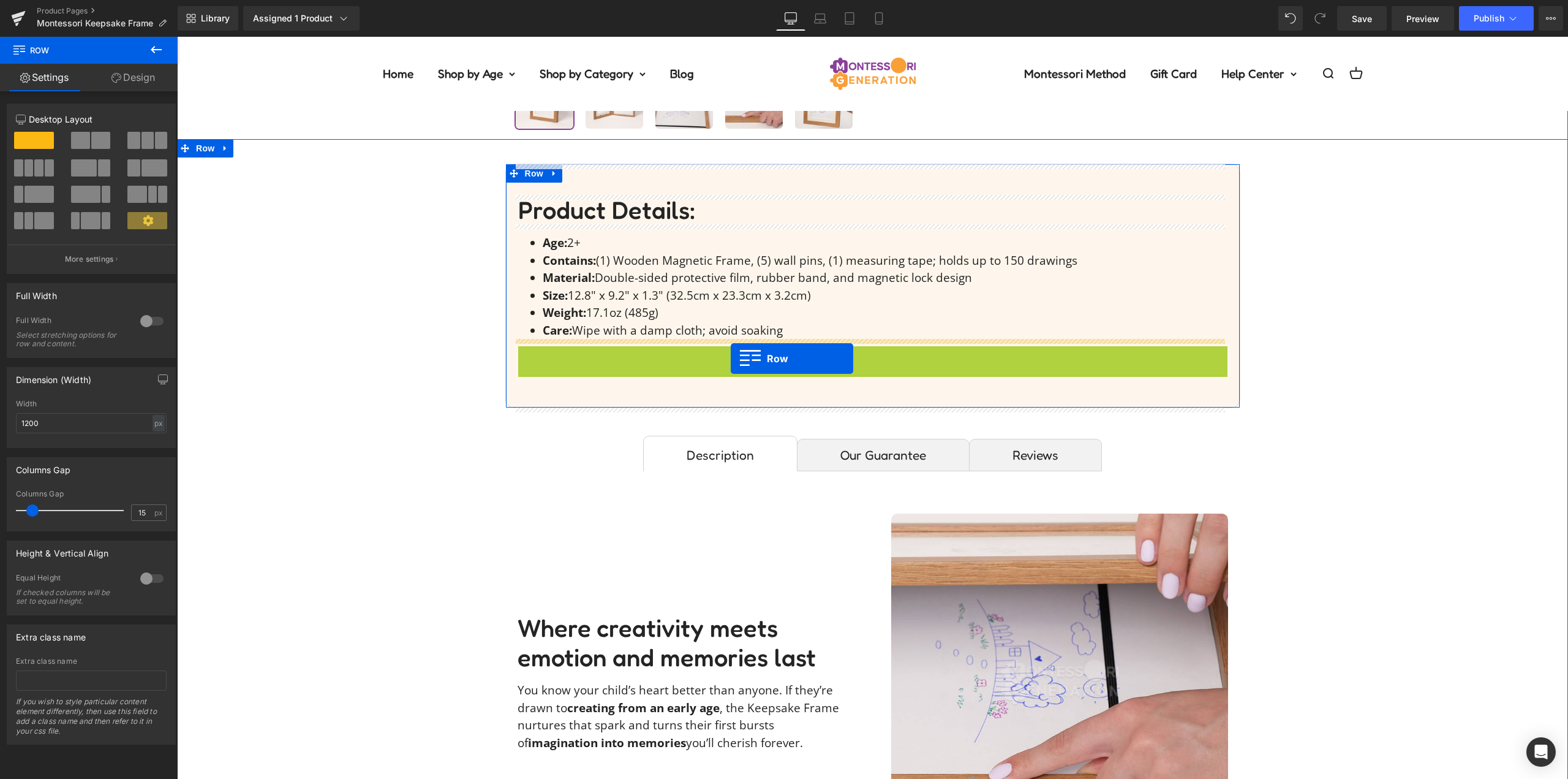
drag, startPoint x: 539, startPoint y: 356, endPoint x: 729, endPoint y: 359, distance: 190.0
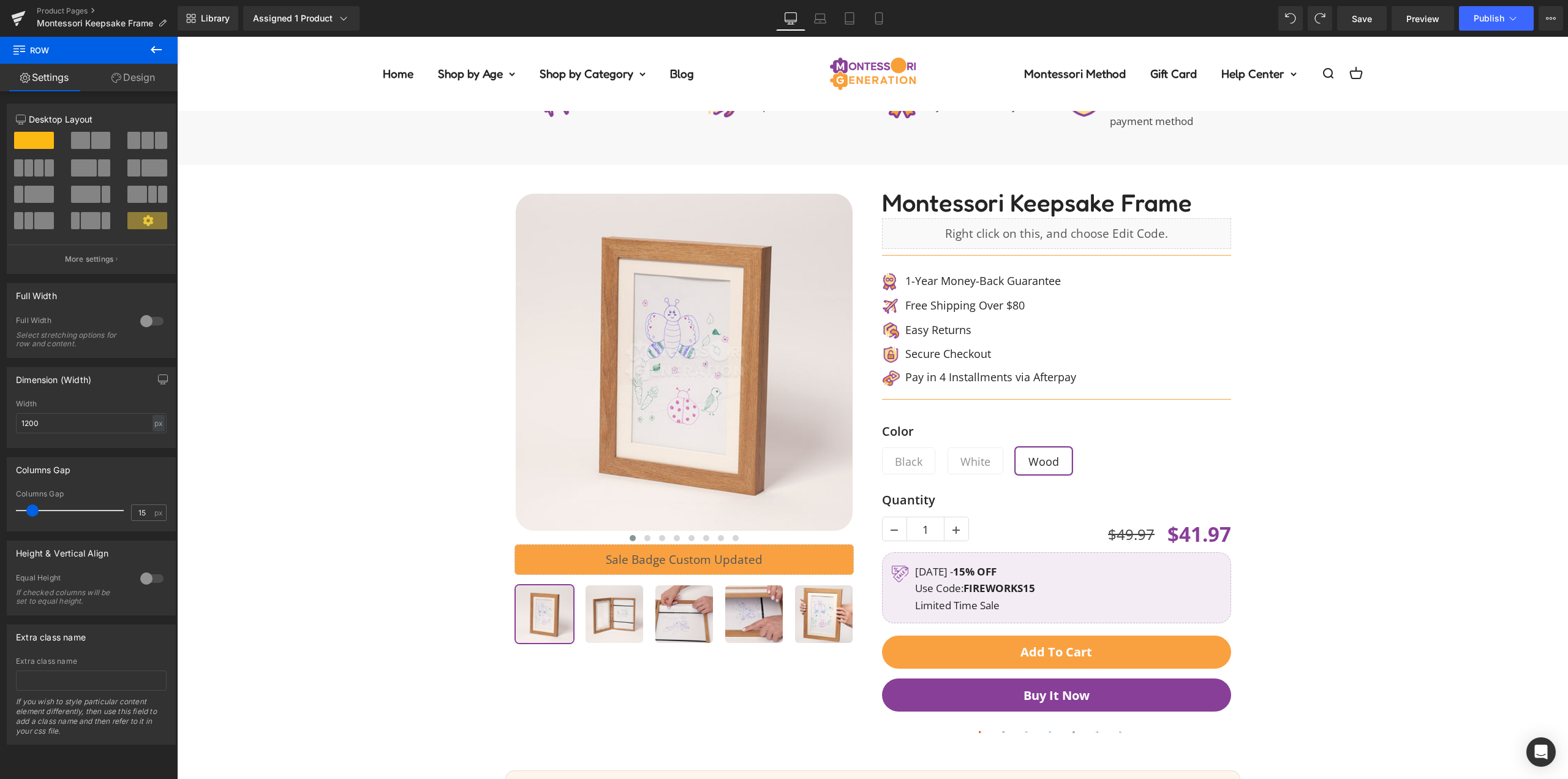
scroll to position [3290, 0]
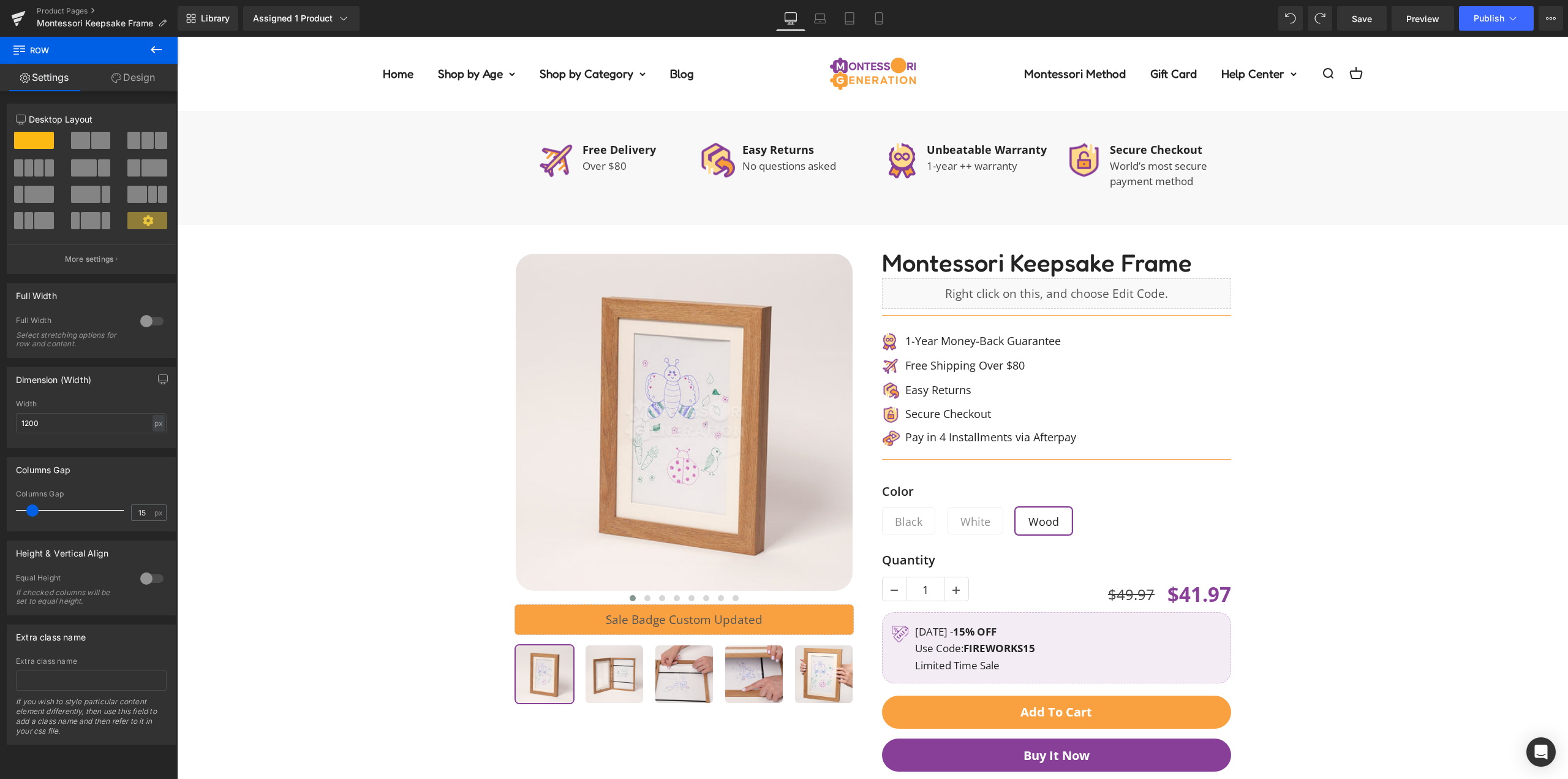
click at [863, 315] on div "‹ ›" at bounding box center [689, 475] width 368 height 464
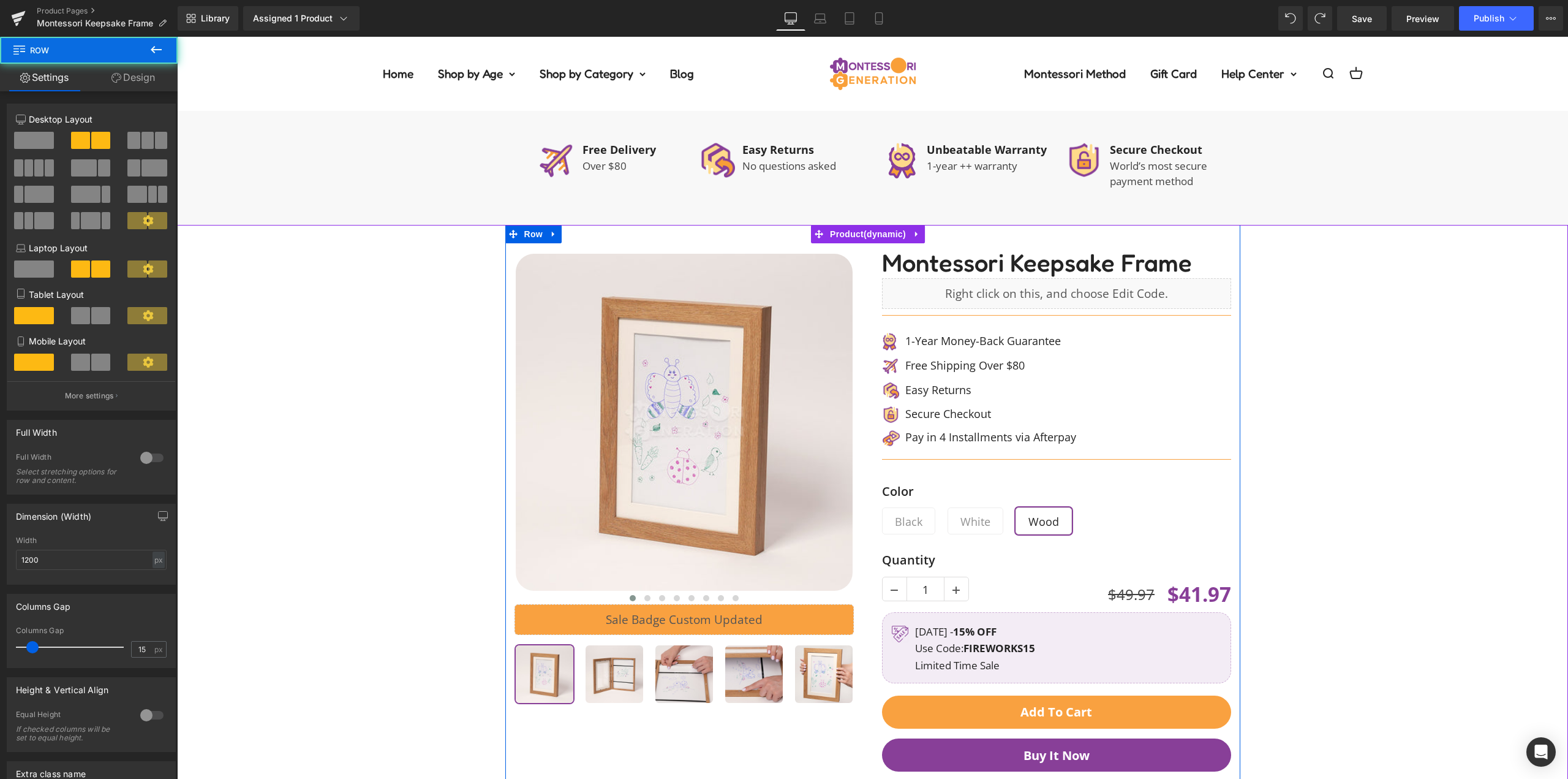
click at [859, 271] on div "‹ ›" at bounding box center [689, 475] width 368 height 464
click at [565, 240] on div "‹" at bounding box center [873, 515] width 735 height 581
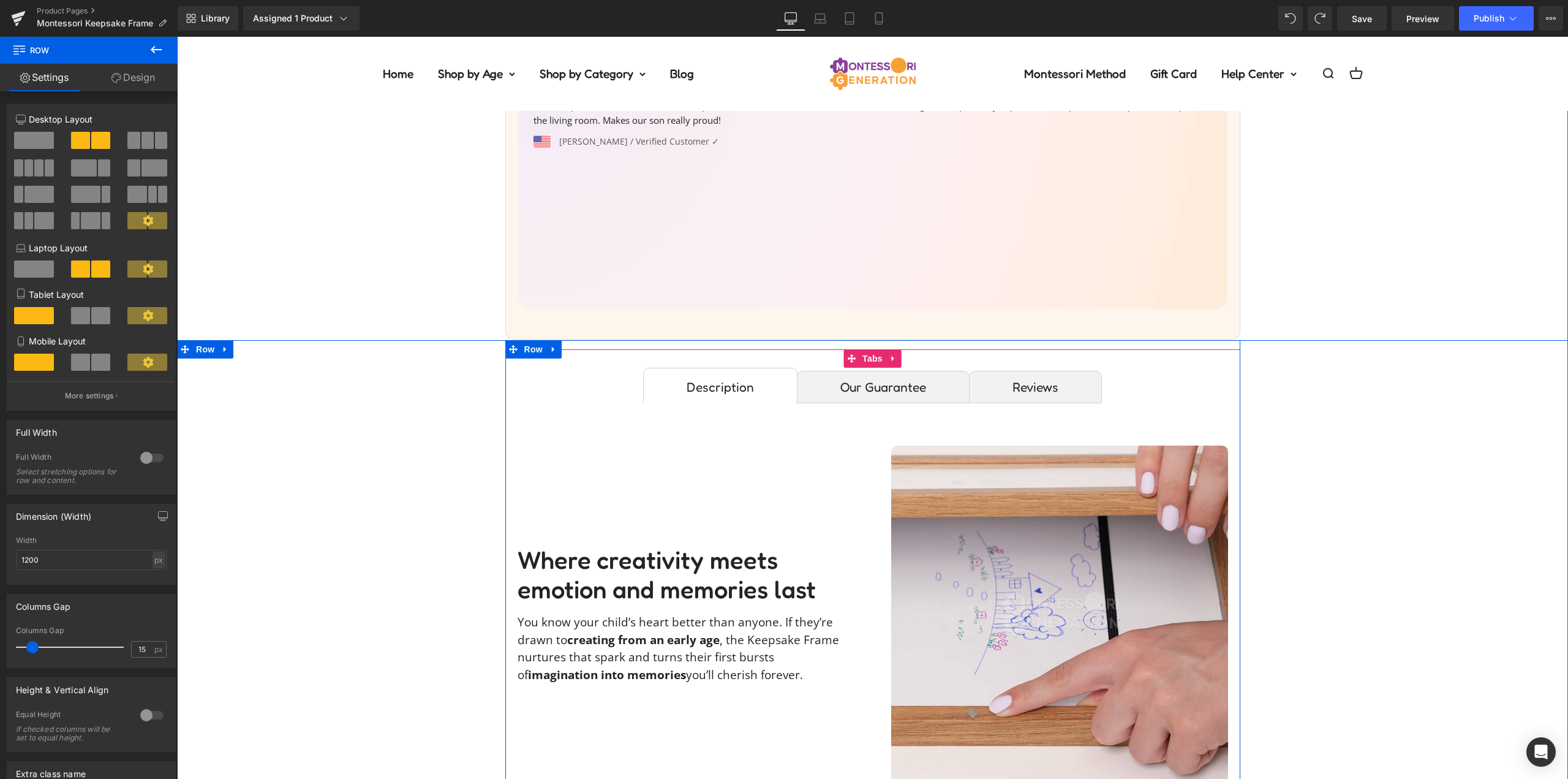
scroll to position [0, 0]
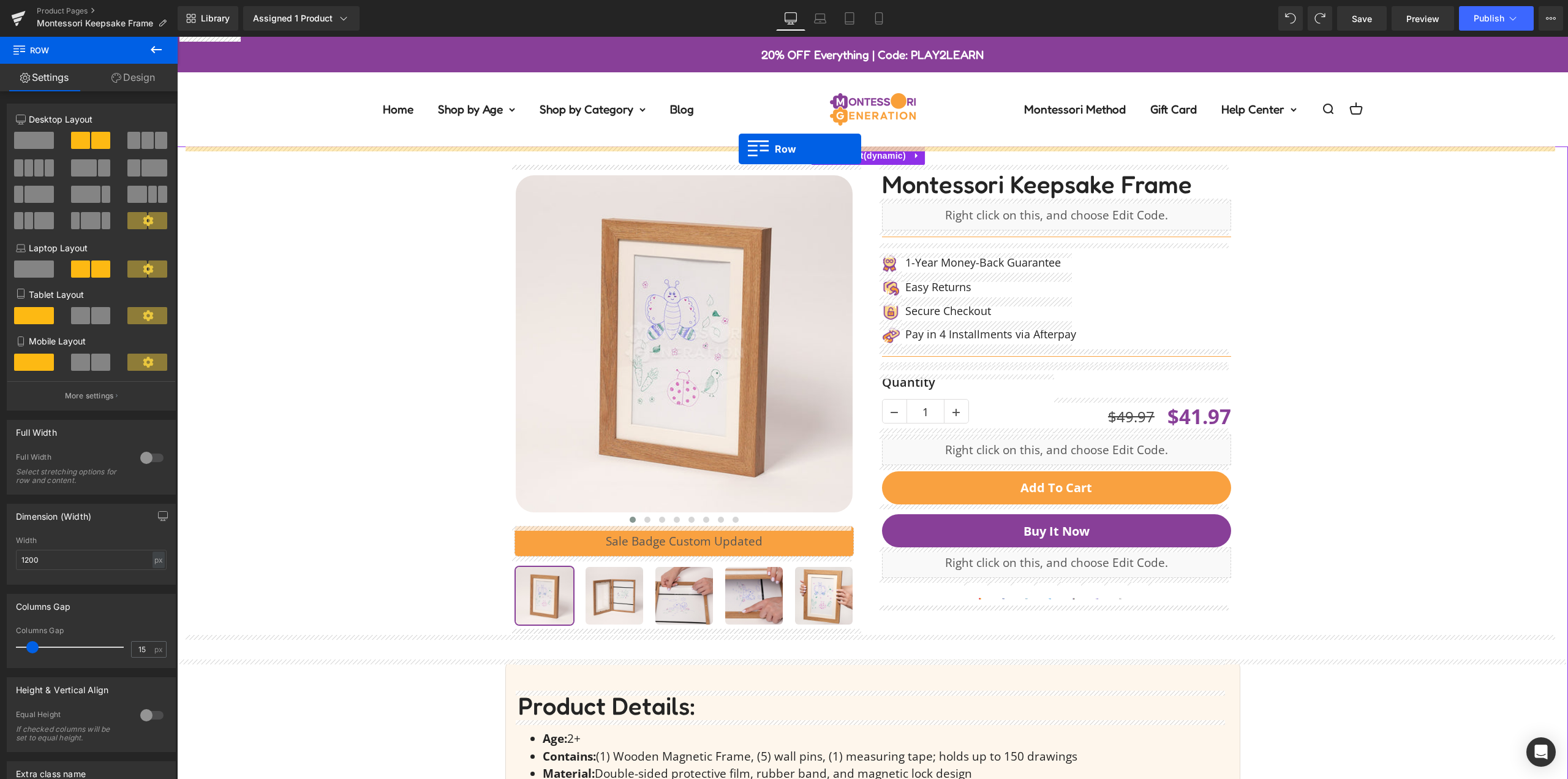
drag, startPoint x: 528, startPoint y: 237, endPoint x: 738, endPoint y: 149, distance: 227.7
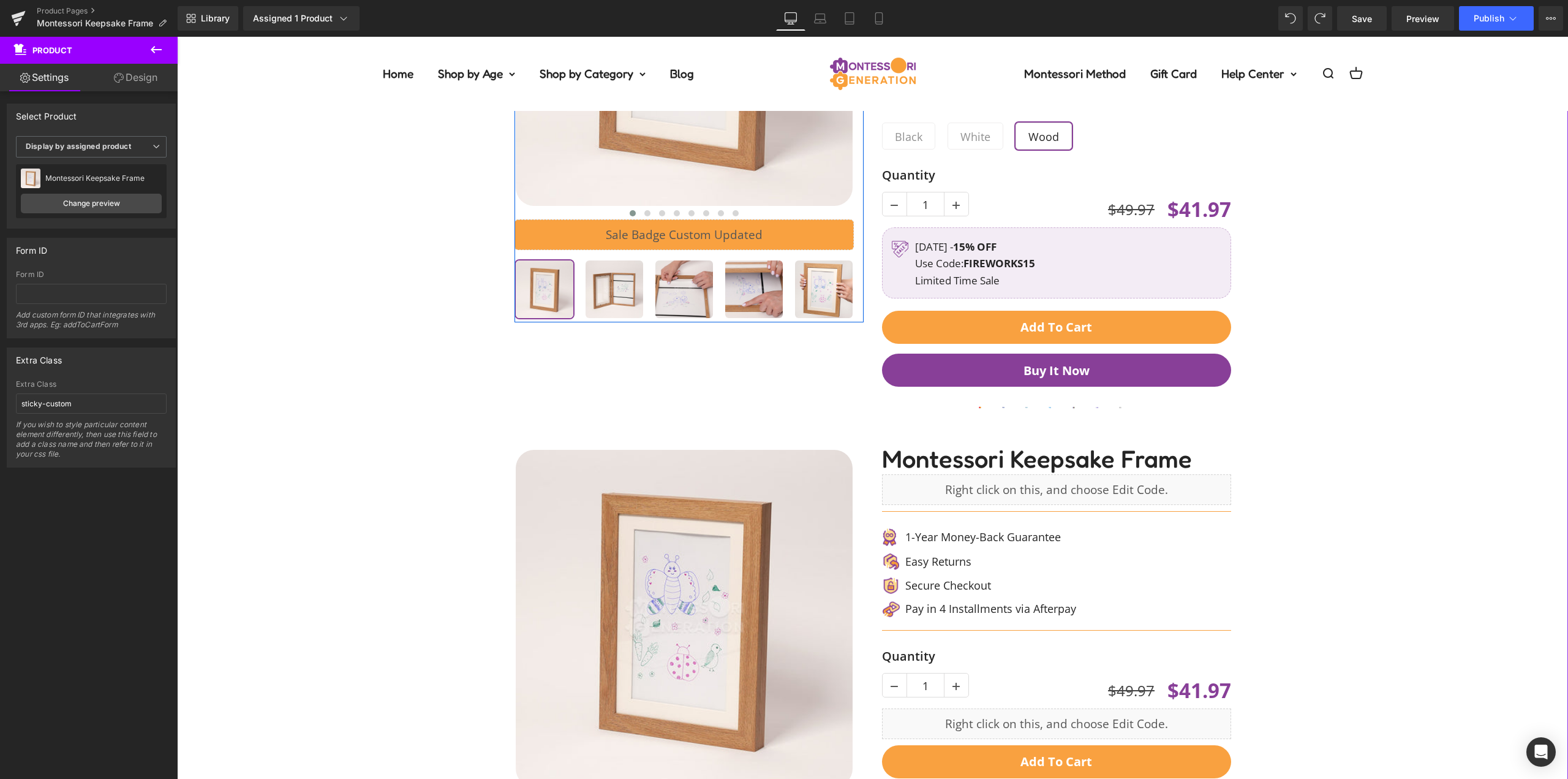
scroll to position [491, 0]
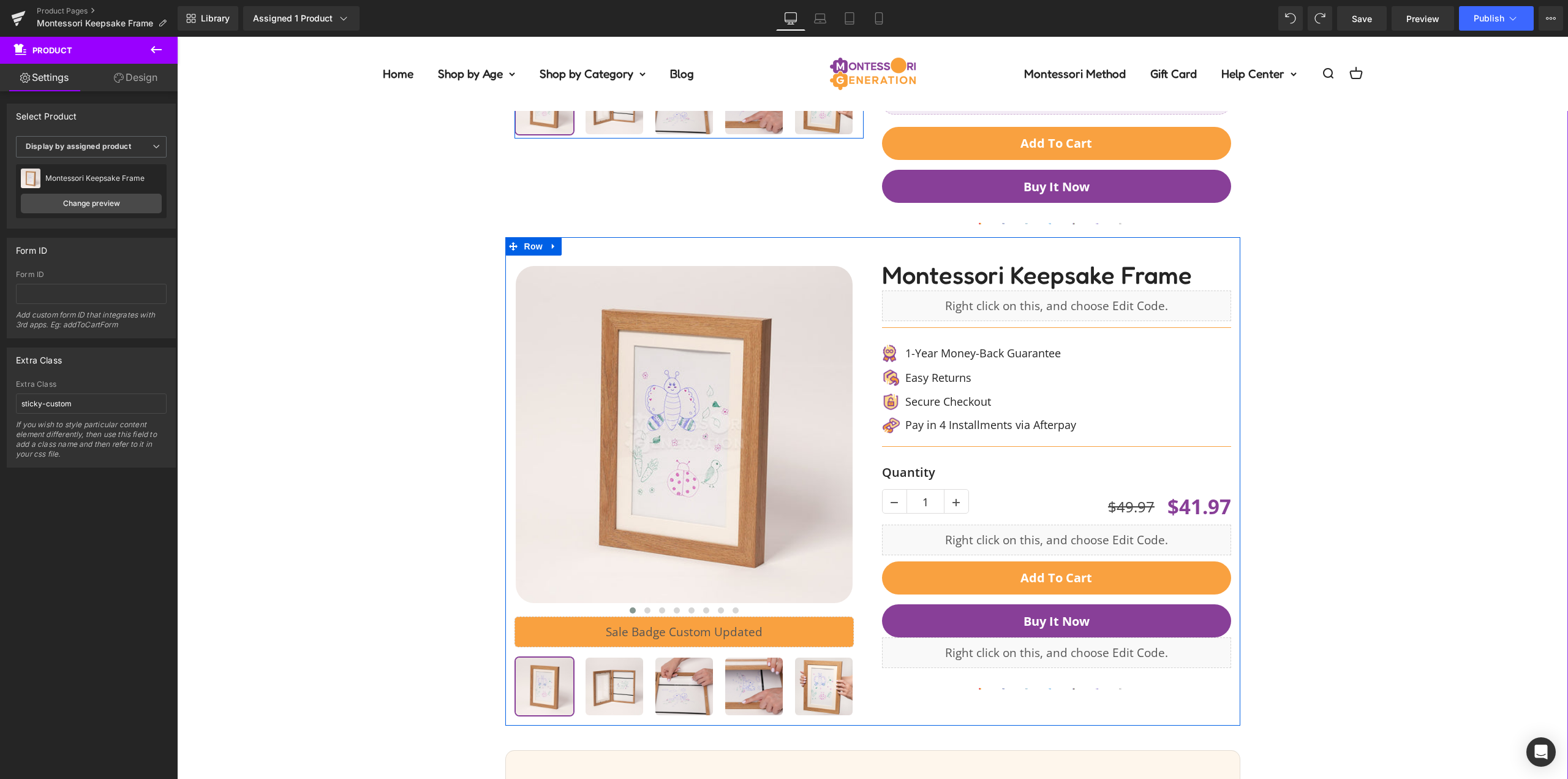
click at [868, 248] on div "‹" at bounding box center [873, 482] width 735 height 489
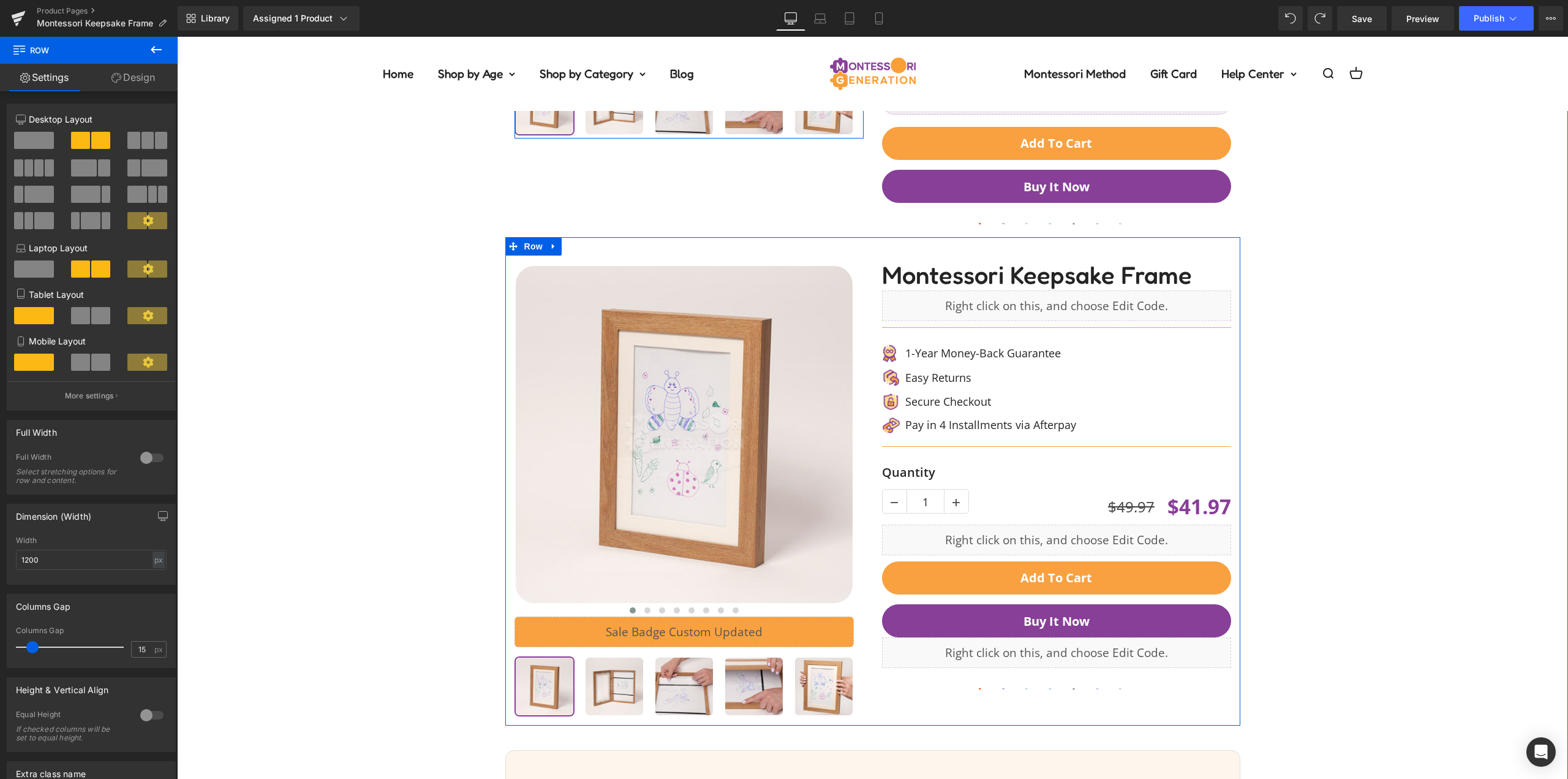
click at [550, 247] on icon at bounding box center [554, 246] width 8 height 9
click at [578, 247] on link at bounding box center [585, 246] width 16 height 18
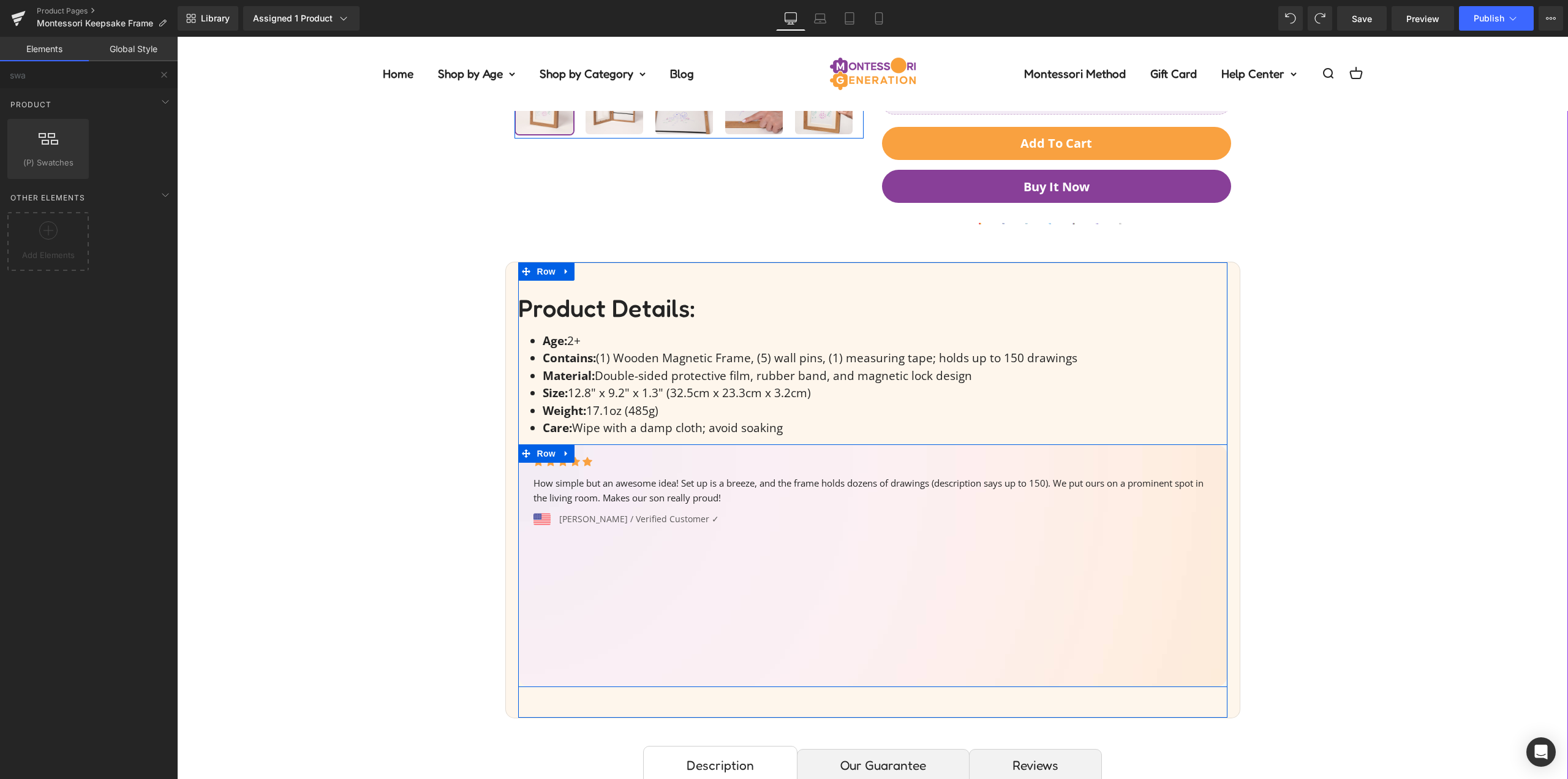
click at [670, 579] on div "Icon Icon Icon Icon Icon Icon List Hoz How simple but an awesome idea! Set up i…" at bounding box center [873, 565] width 709 height 242
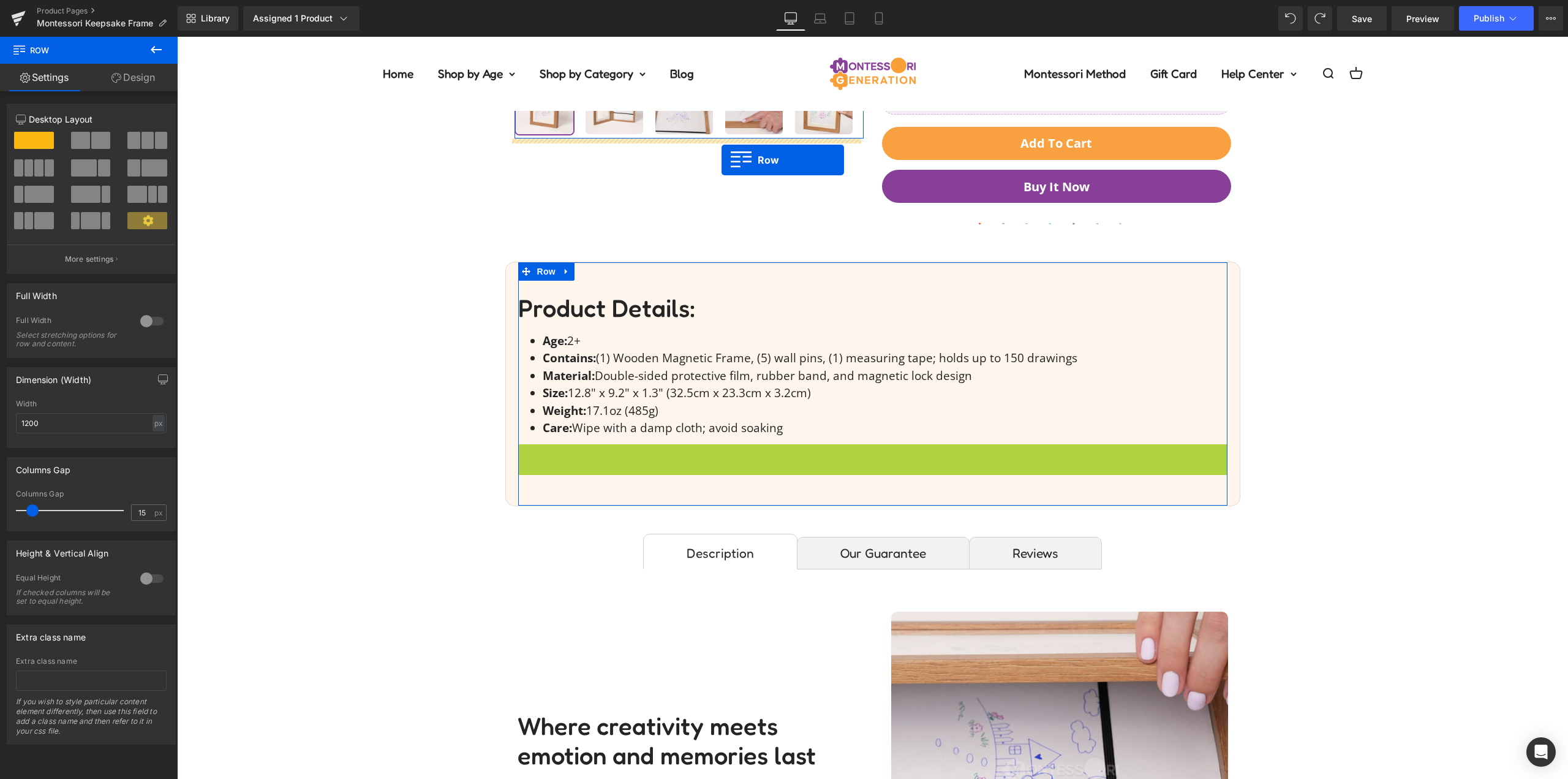
drag, startPoint x: 540, startPoint y: 455, endPoint x: 722, endPoint y: 160, distance: 346.6
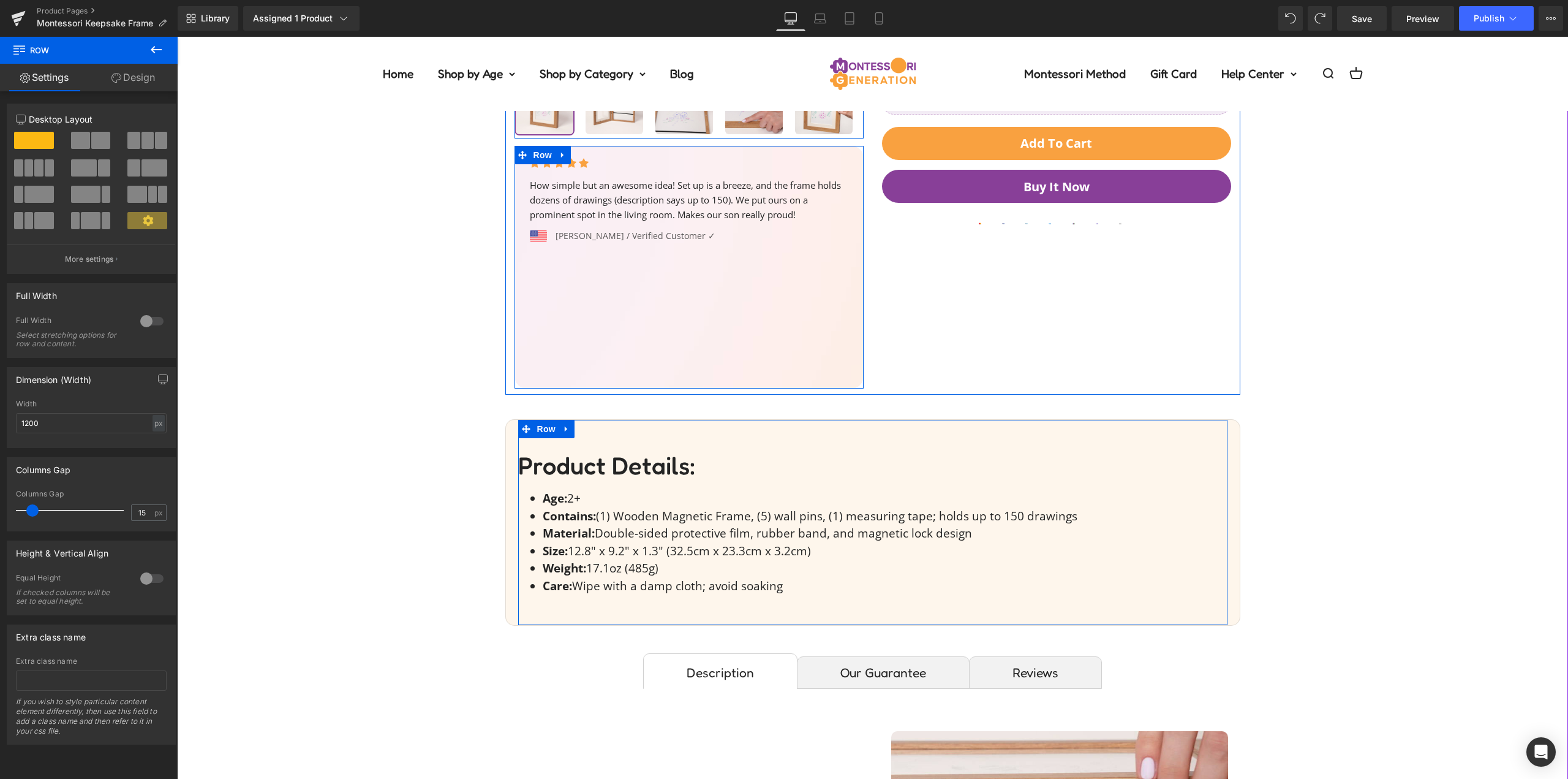
click at [696, 310] on div "Icon Icon Icon Icon Icon Icon List Hoz How simple but an awesome idea! Set up i…" at bounding box center [689, 267] width 349 height 242
click at [592, 327] on div "Icon Icon Icon Icon Icon Icon List Hoz How simple but an awesome idea! Set up i…" at bounding box center [689, 267] width 349 height 242
click at [573, 336] on div "Icon Icon Icon Icon Icon Icon List Hoz How simple but an awesome idea! Set up i…" at bounding box center [689, 267] width 349 height 242
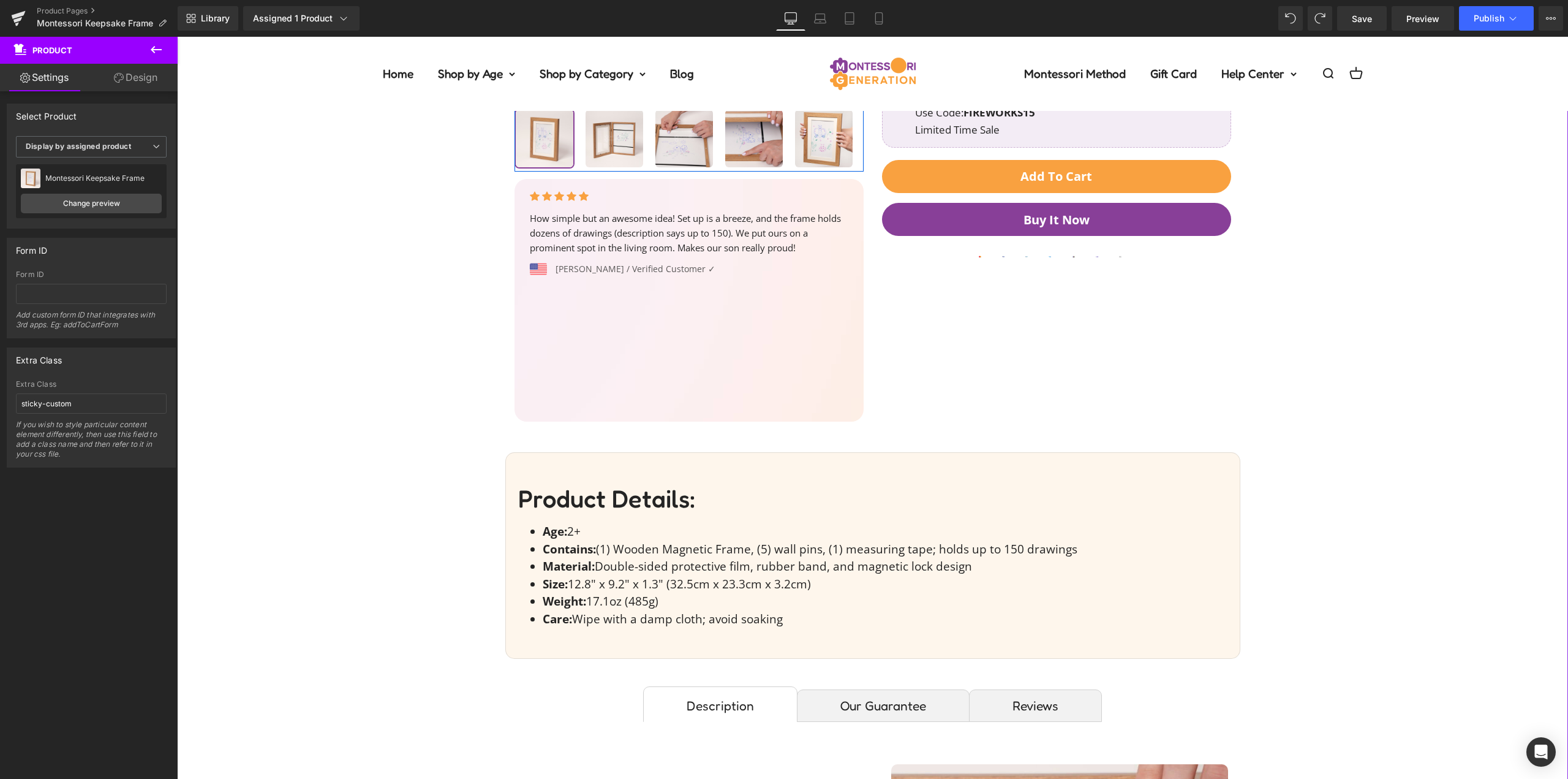
scroll to position [245, 0]
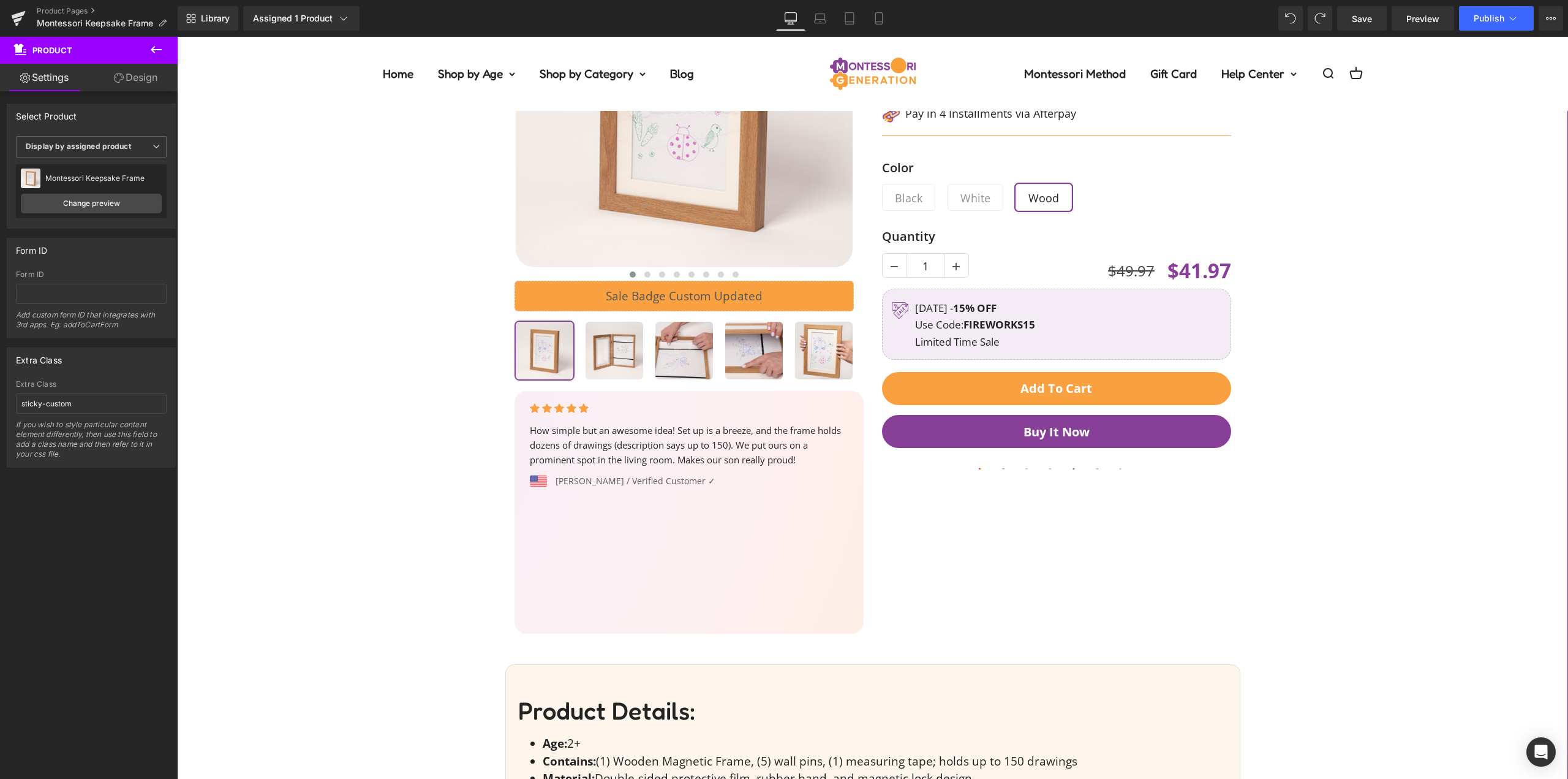
click at [659, 482] on div "Image Jenna G. / Verified Customer ✓ Text Block Icon List" at bounding box center [689, 484] width 331 height 19
click at [691, 512] on div "Icon Icon Icon Icon Icon Icon List Hoz How simple but an awesome idea! Set up i…" at bounding box center [689, 512] width 349 height 242
click at [691, 540] on div "Icon Icon Icon Icon Icon Icon List Hoz How simple but an awesome idea! Set up i…" at bounding box center [689, 512] width 349 height 242
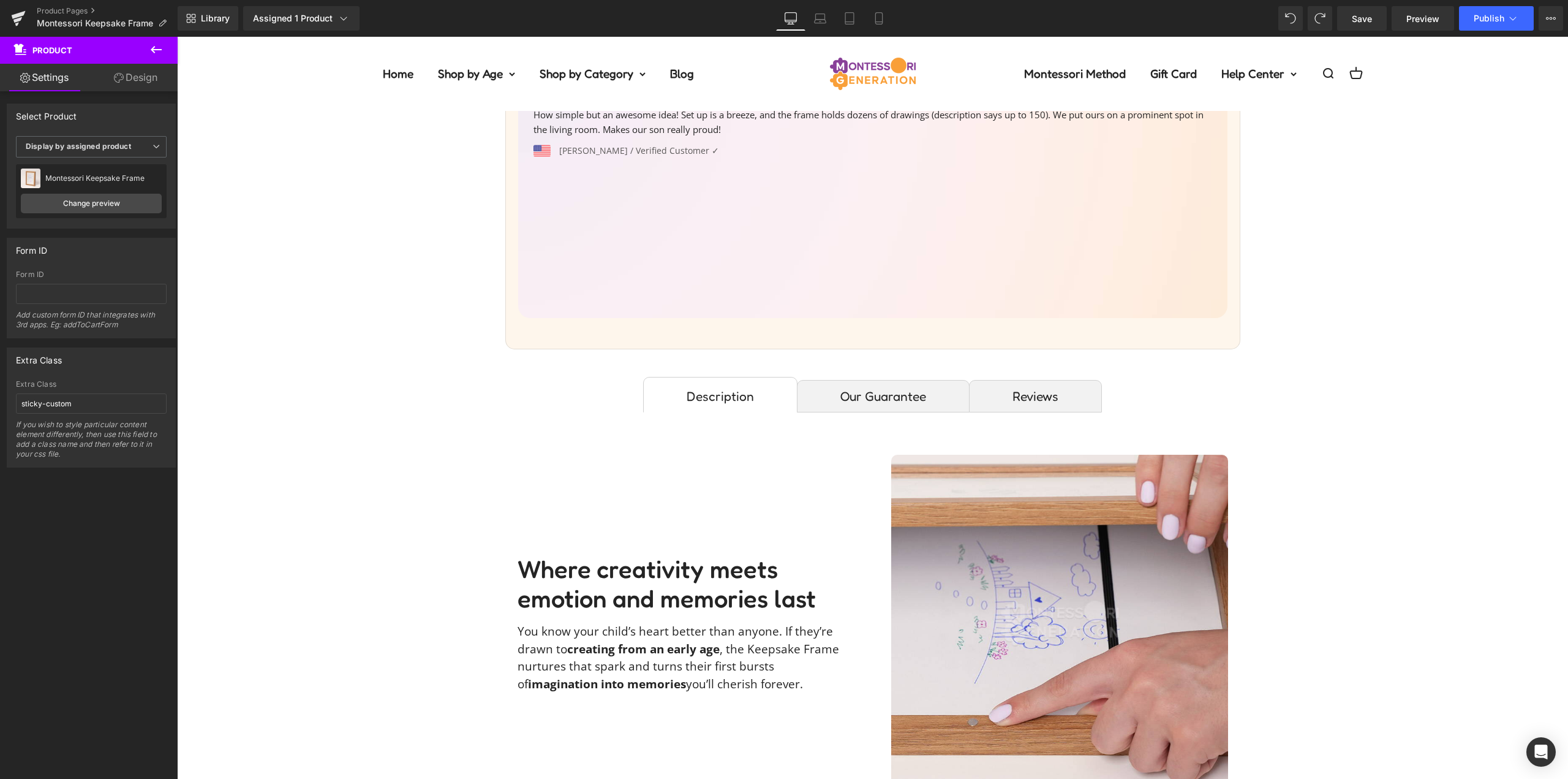
scroll to position [0, 0]
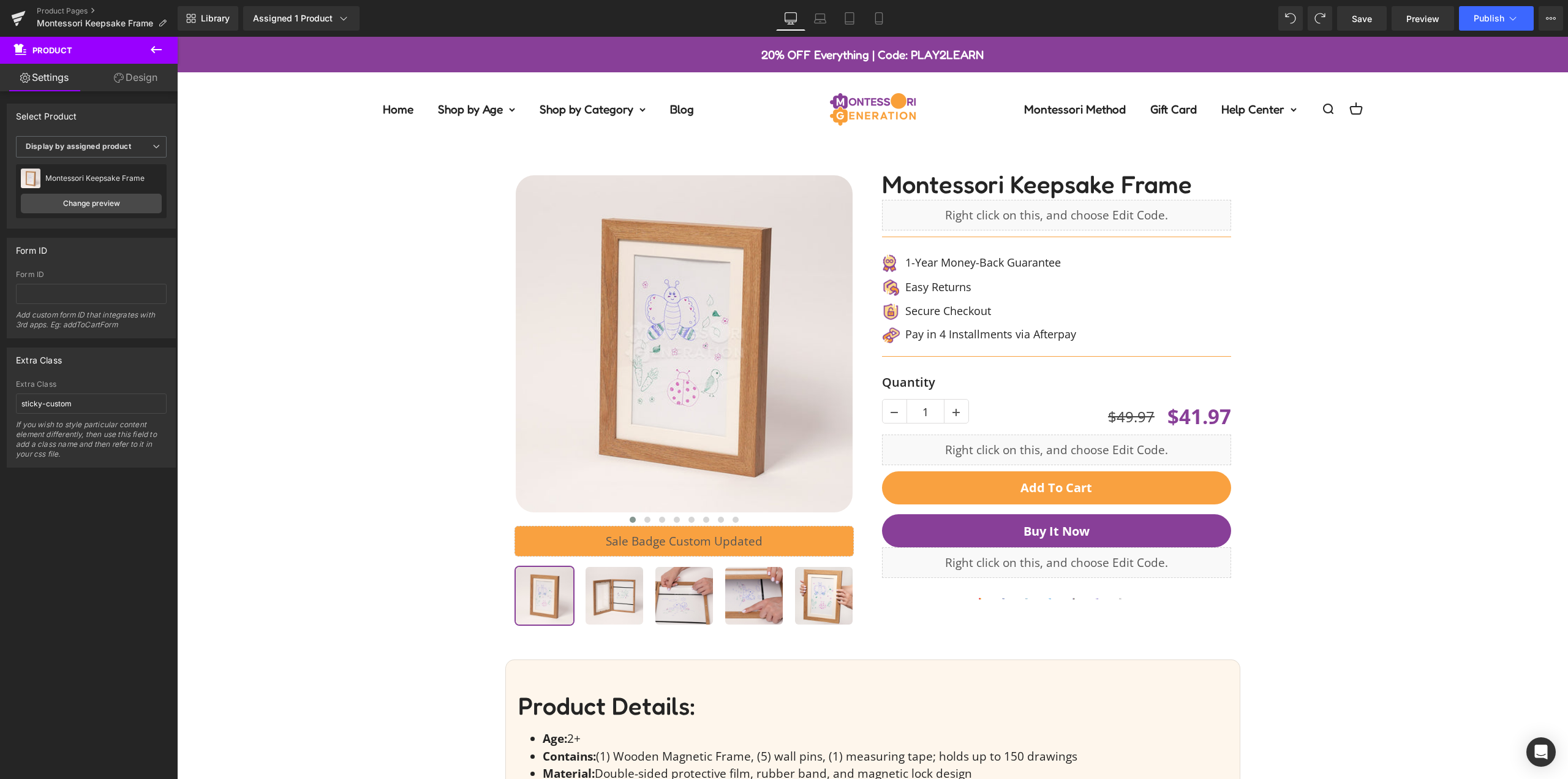
drag, startPoint x: 1567, startPoint y: 412, endPoint x: 1726, endPoint y: 59, distance: 387.2
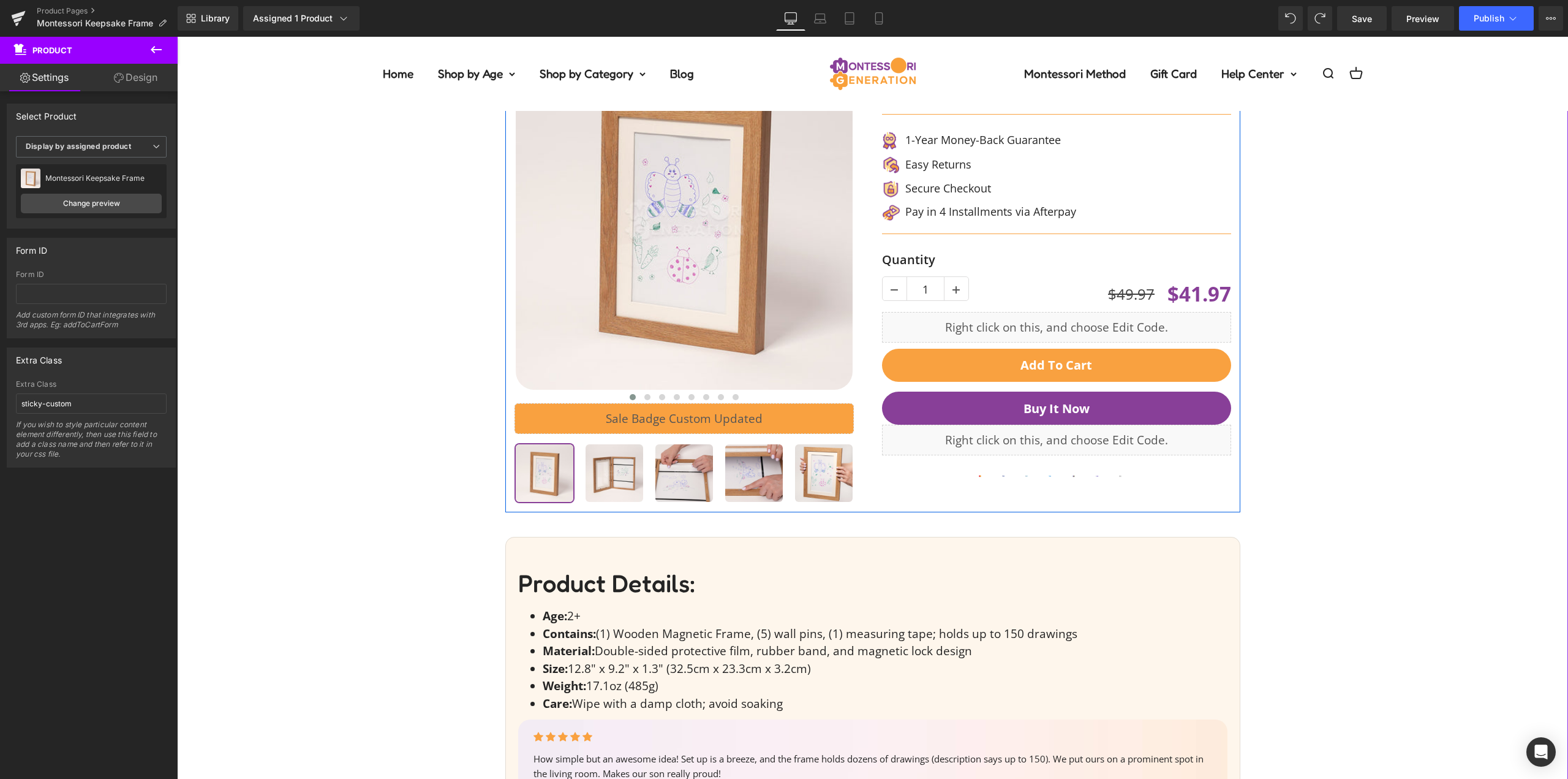
scroll to position [306, 0]
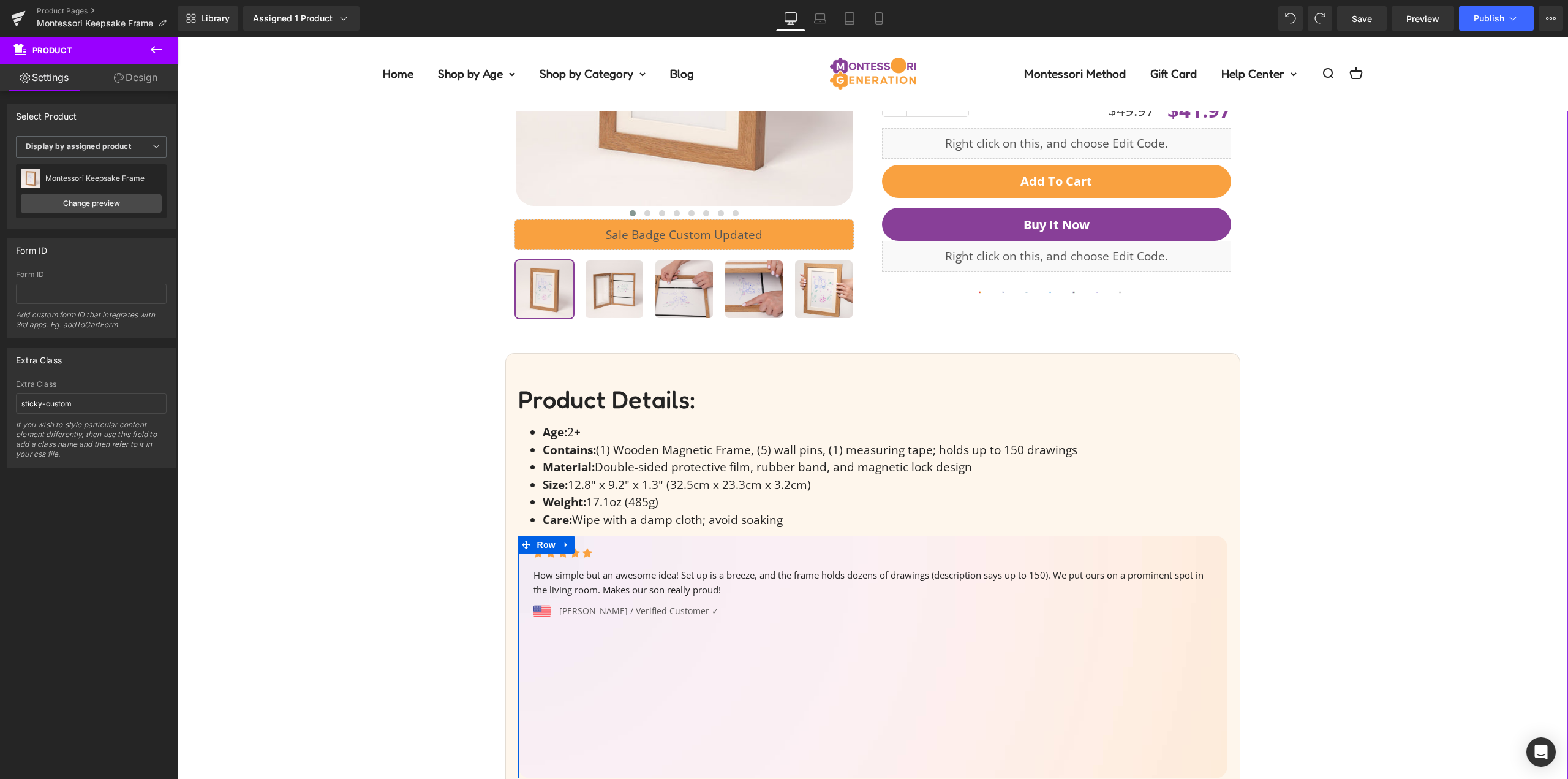
click at [622, 559] on ul "Icon Icon Icon Icon Icon" at bounding box center [876, 556] width 685 height 28
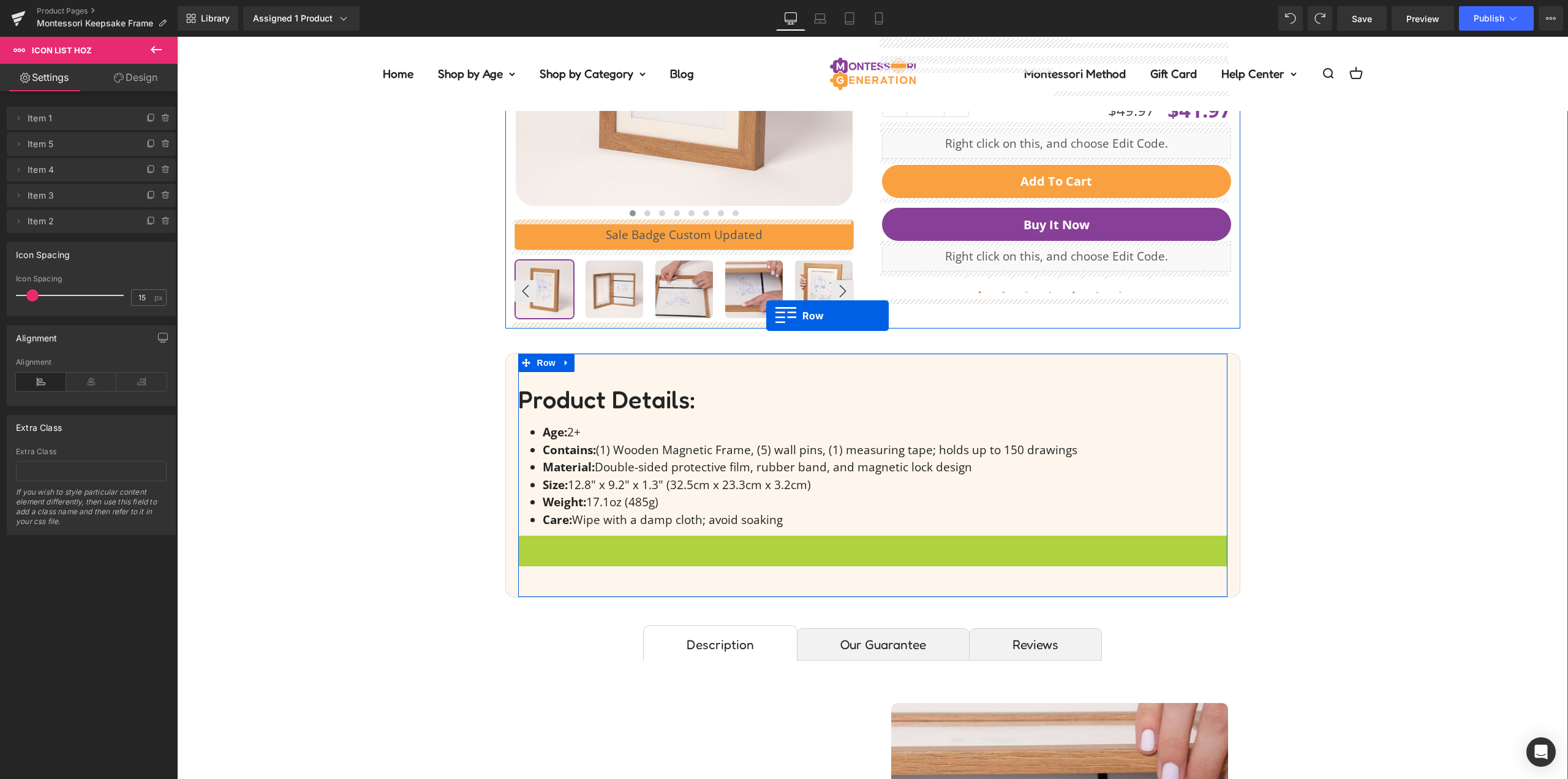
drag, startPoint x: 930, startPoint y: 368, endPoint x: 766, endPoint y: 315, distance: 172.4
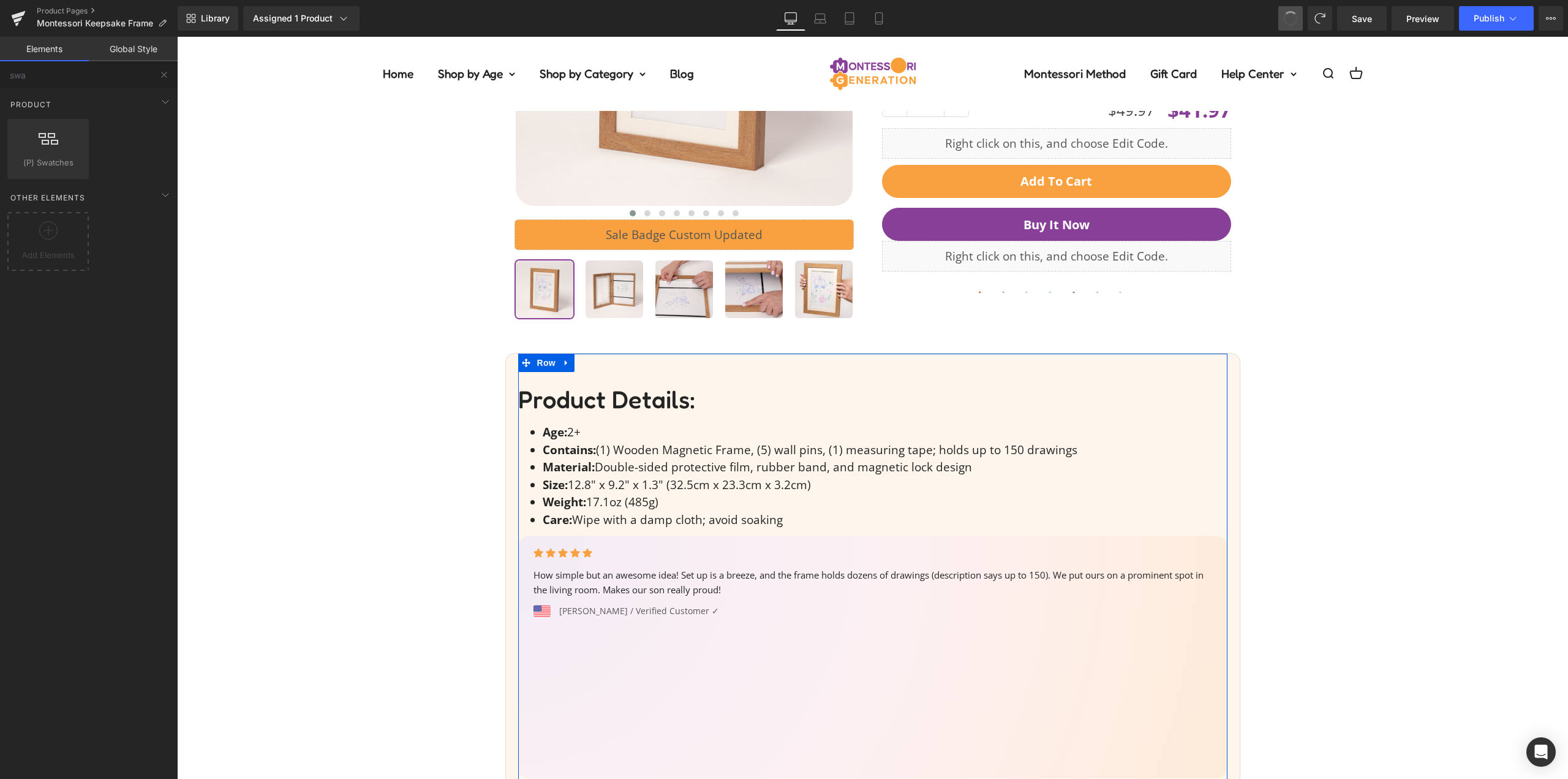
click at [1291, 17] on span at bounding box center [1291, 18] width 18 height 18
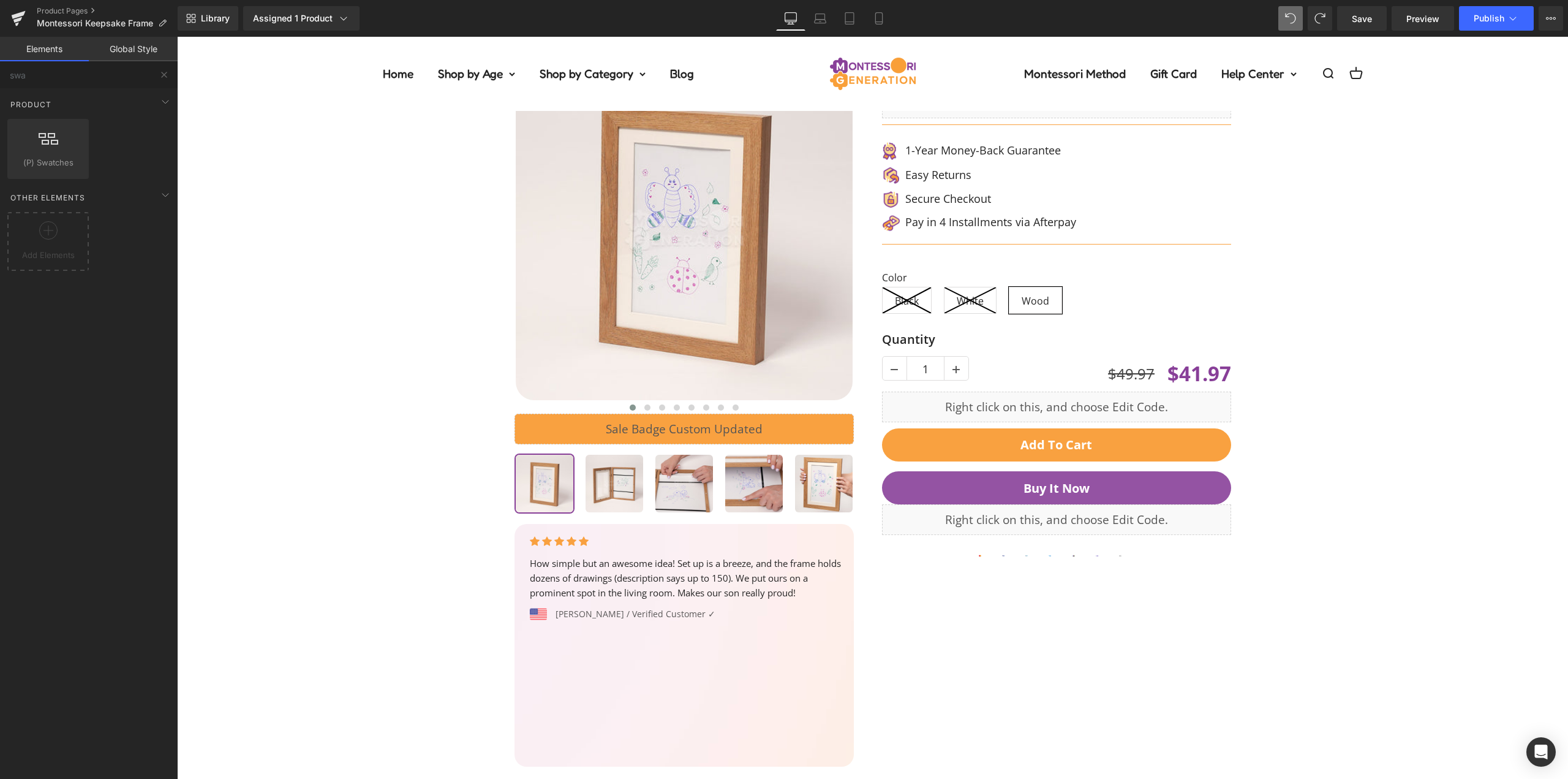
scroll to position [0, 0]
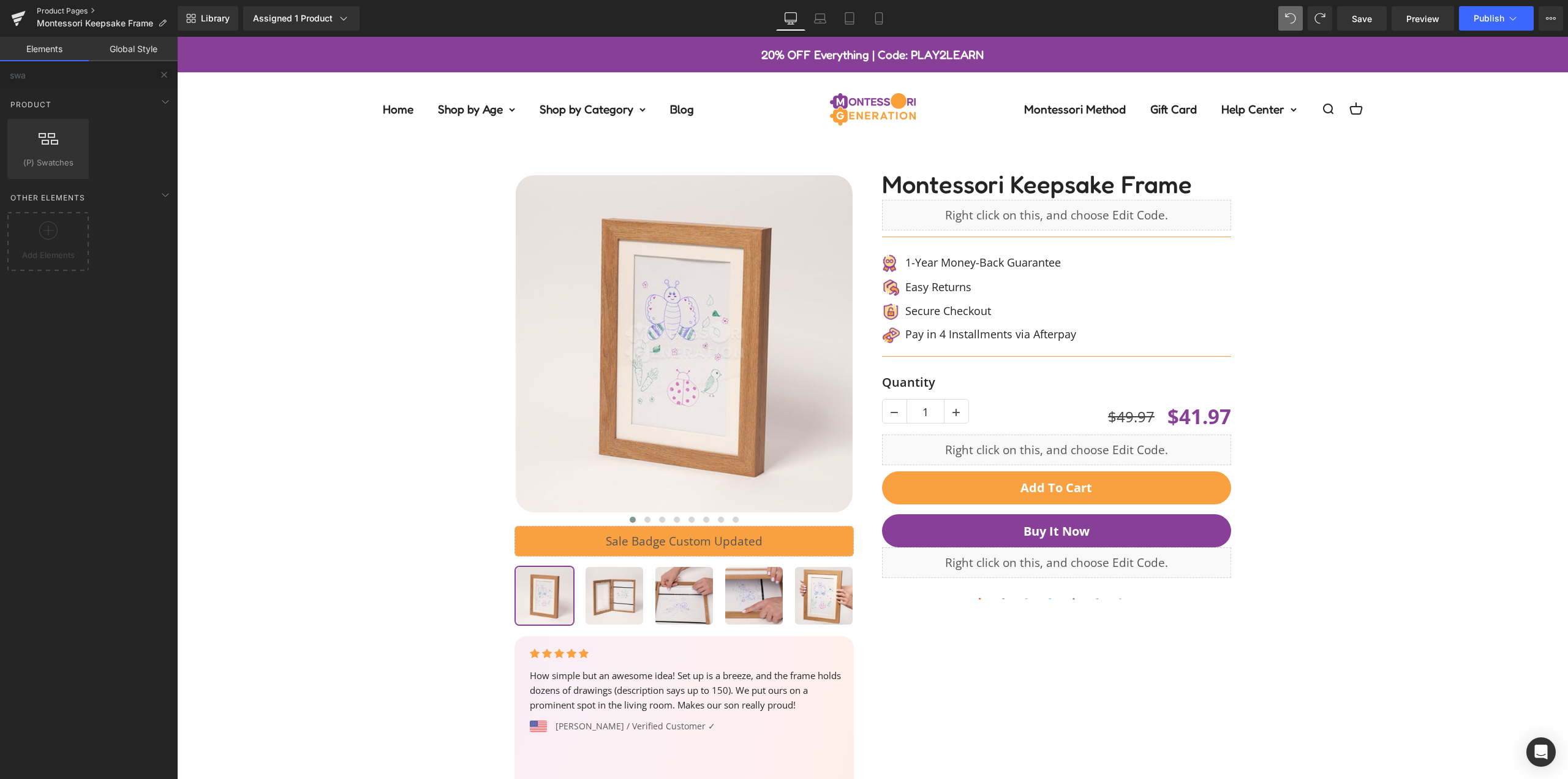
click at [57, 10] on link "Product Pages" at bounding box center [107, 10] width 141 height 10
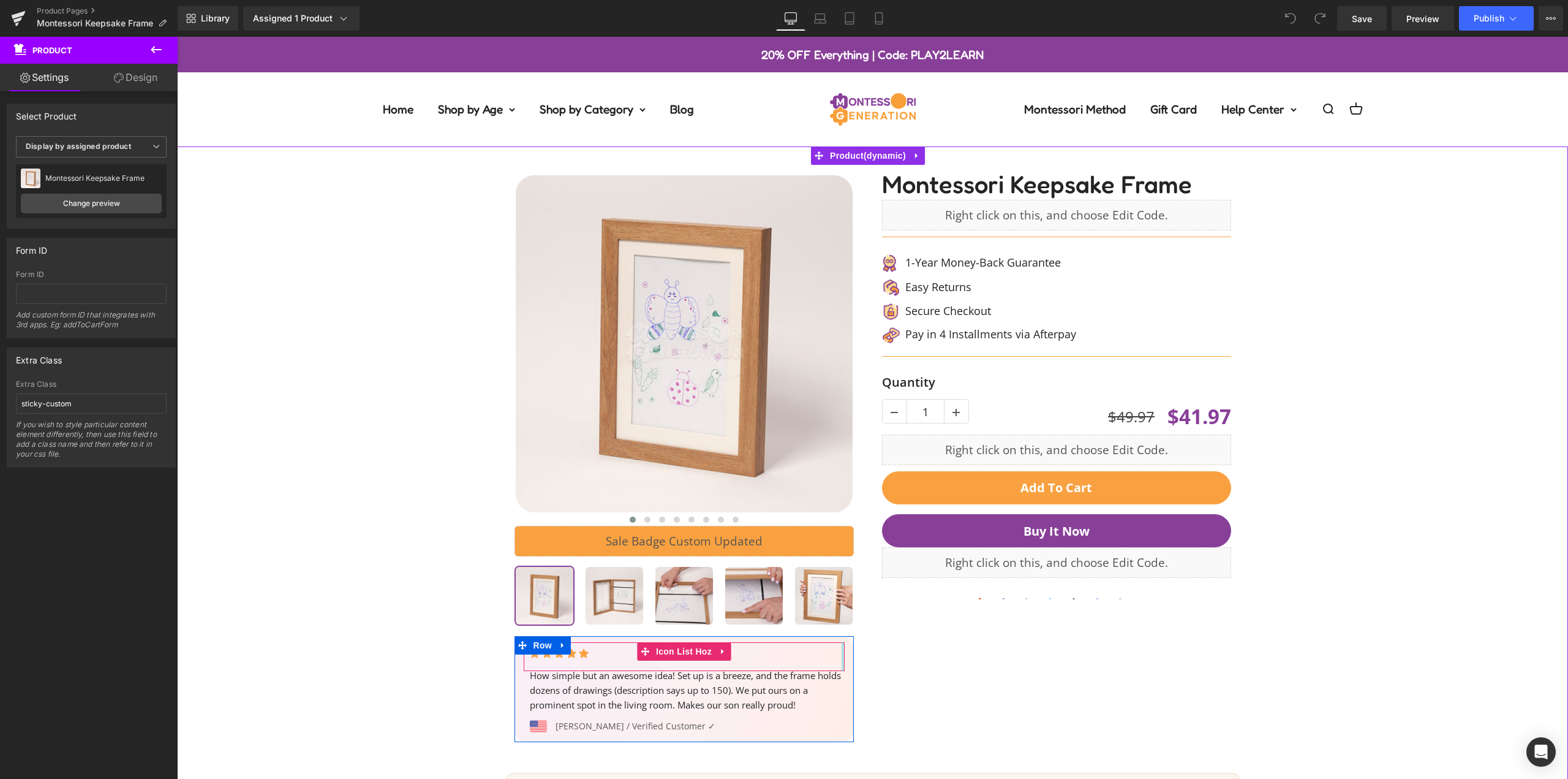
click at [842, 658] on div at bounding box center [843, 657] width 3 height 28
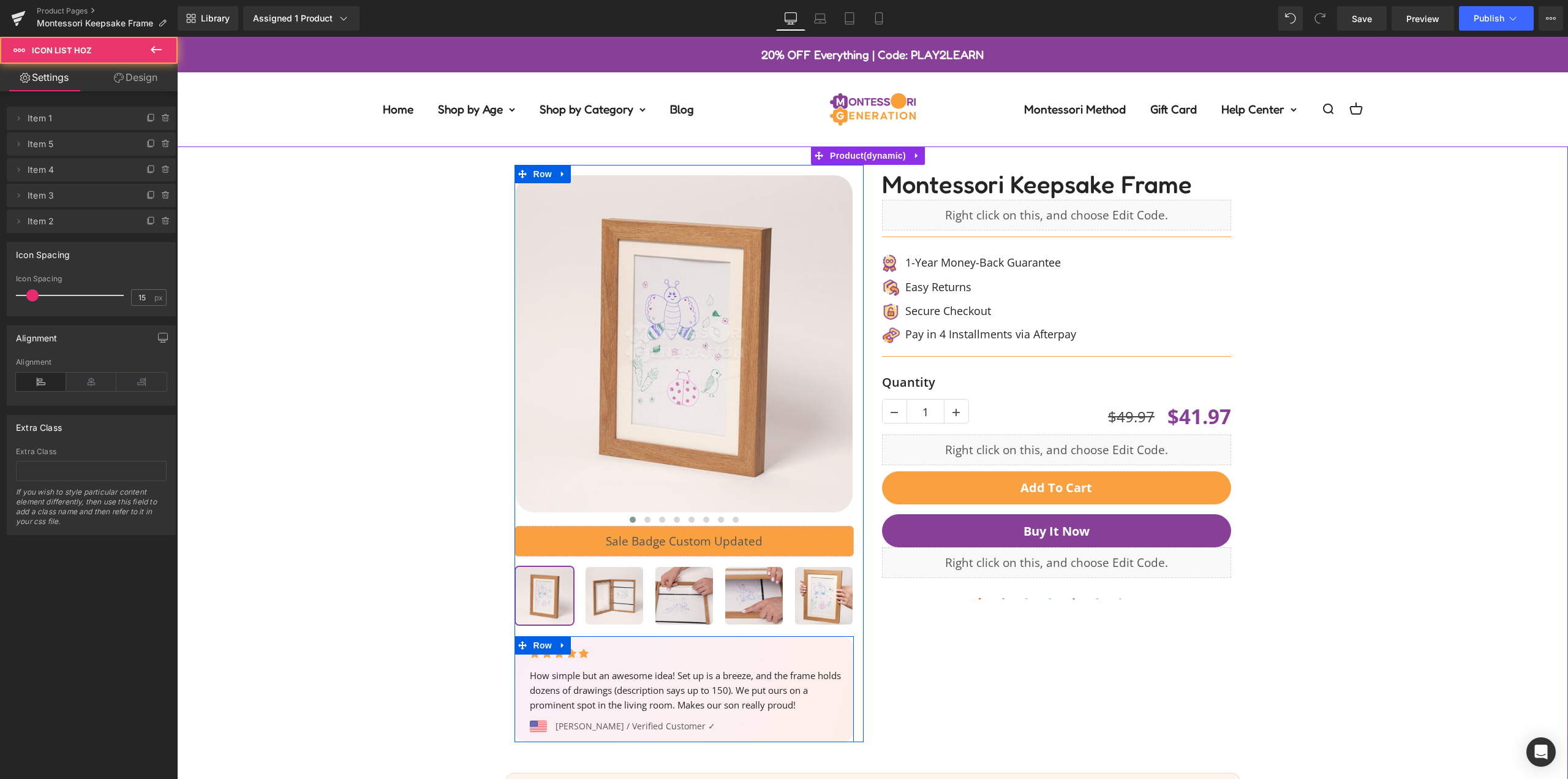
click at [843, 658] on div "Icon Icon Icon Icon Icon Icon List Hoz How simple but an awesome idea! Set up i…" at bounding box center [684, 691] width 339 height 97
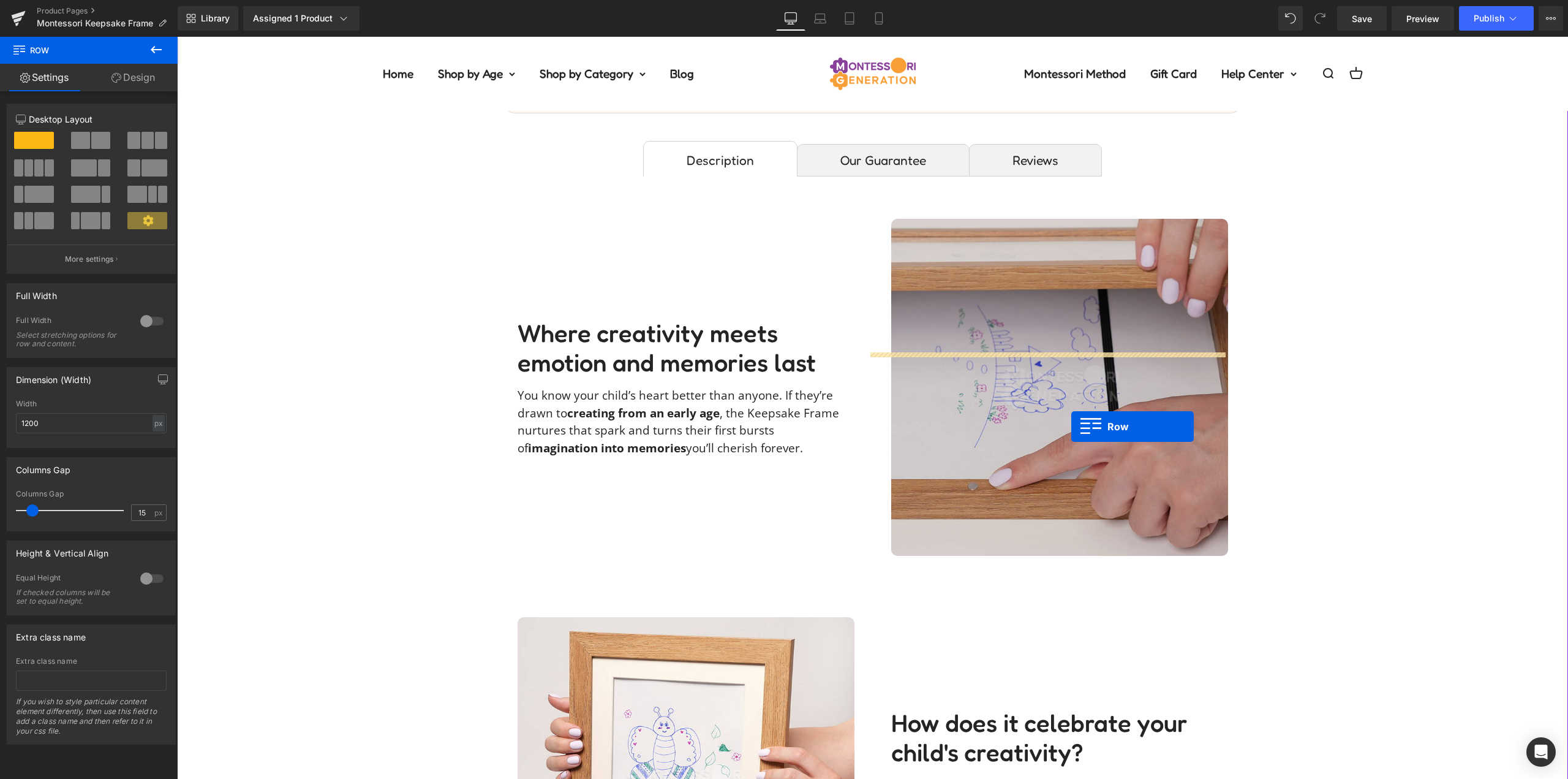
scroll to position [797, 0]
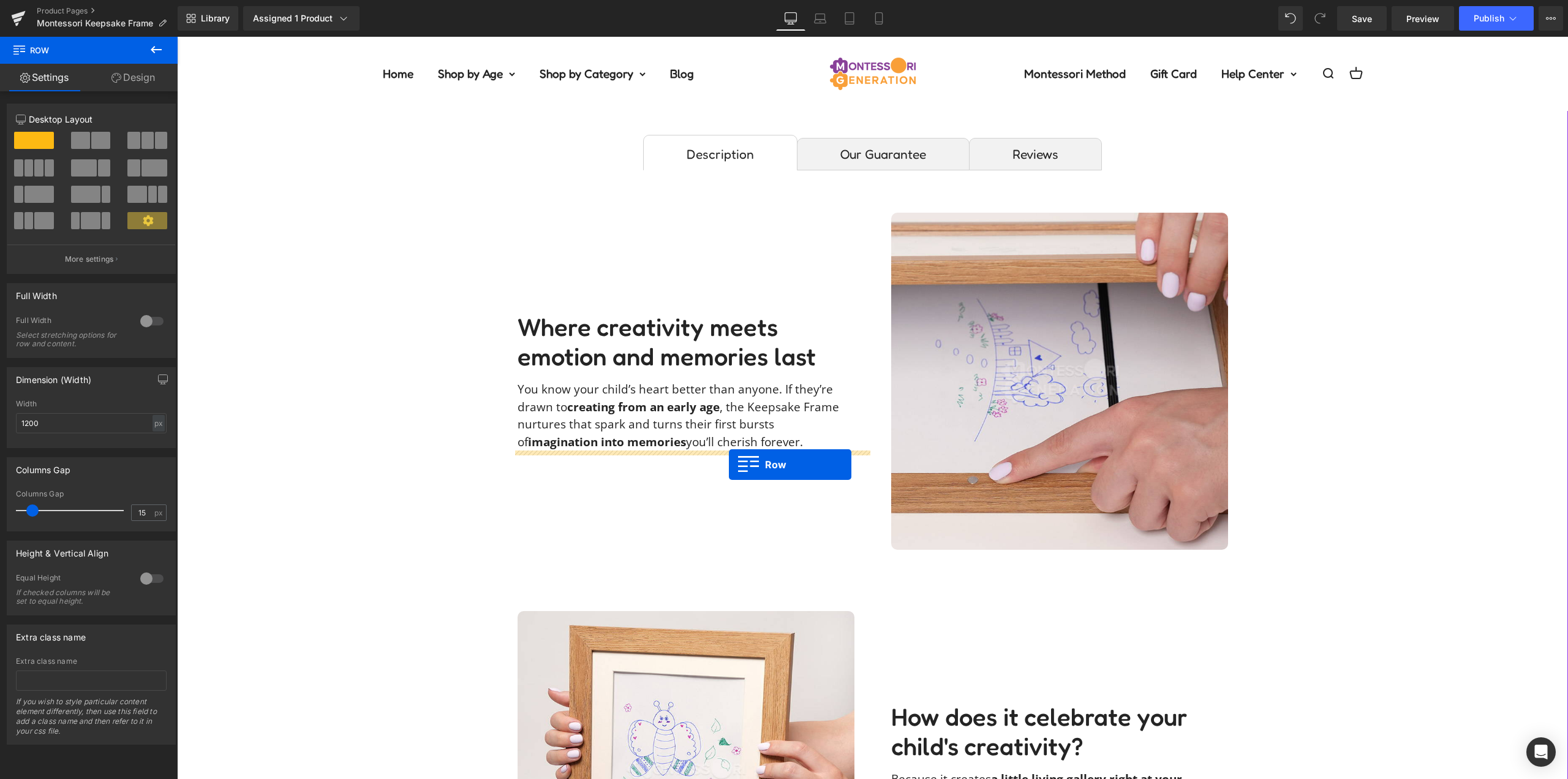
drag, startPoint x: 564, startPoint y: 646, endPoint x: 729, endPoint y: 465, distance: 244.9
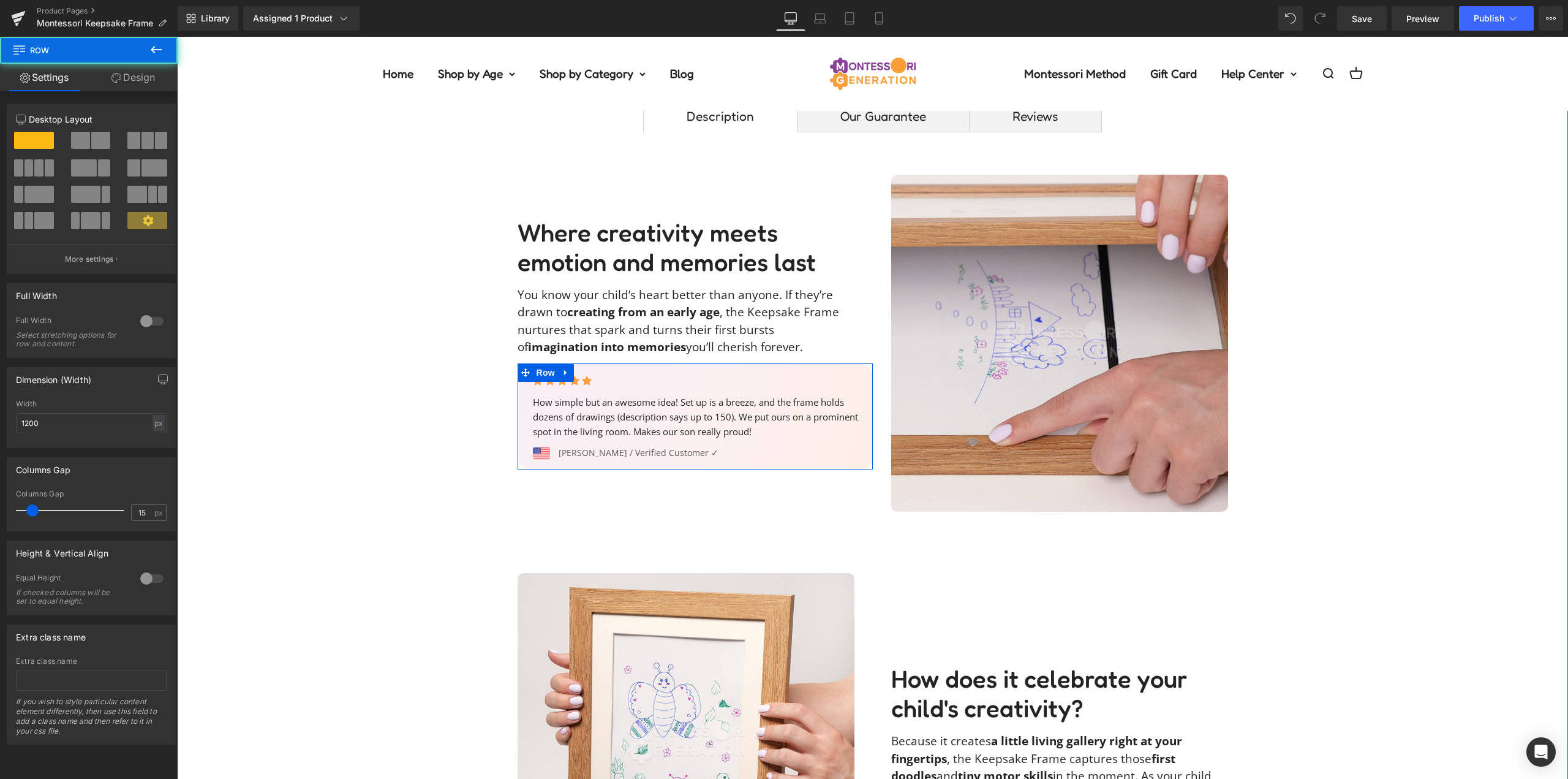
scroll to position [759, 0]
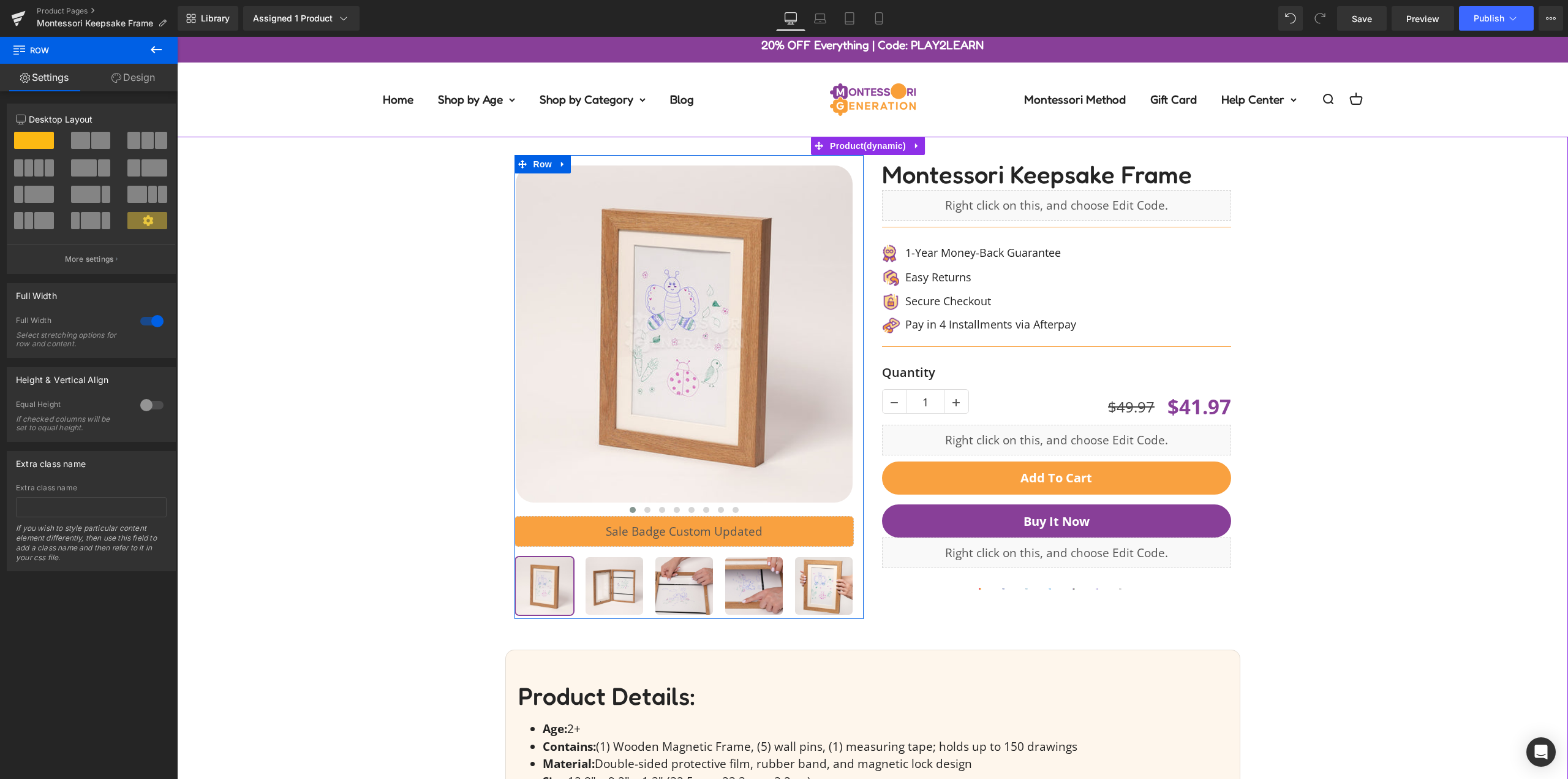
scroll to position [0, 0]
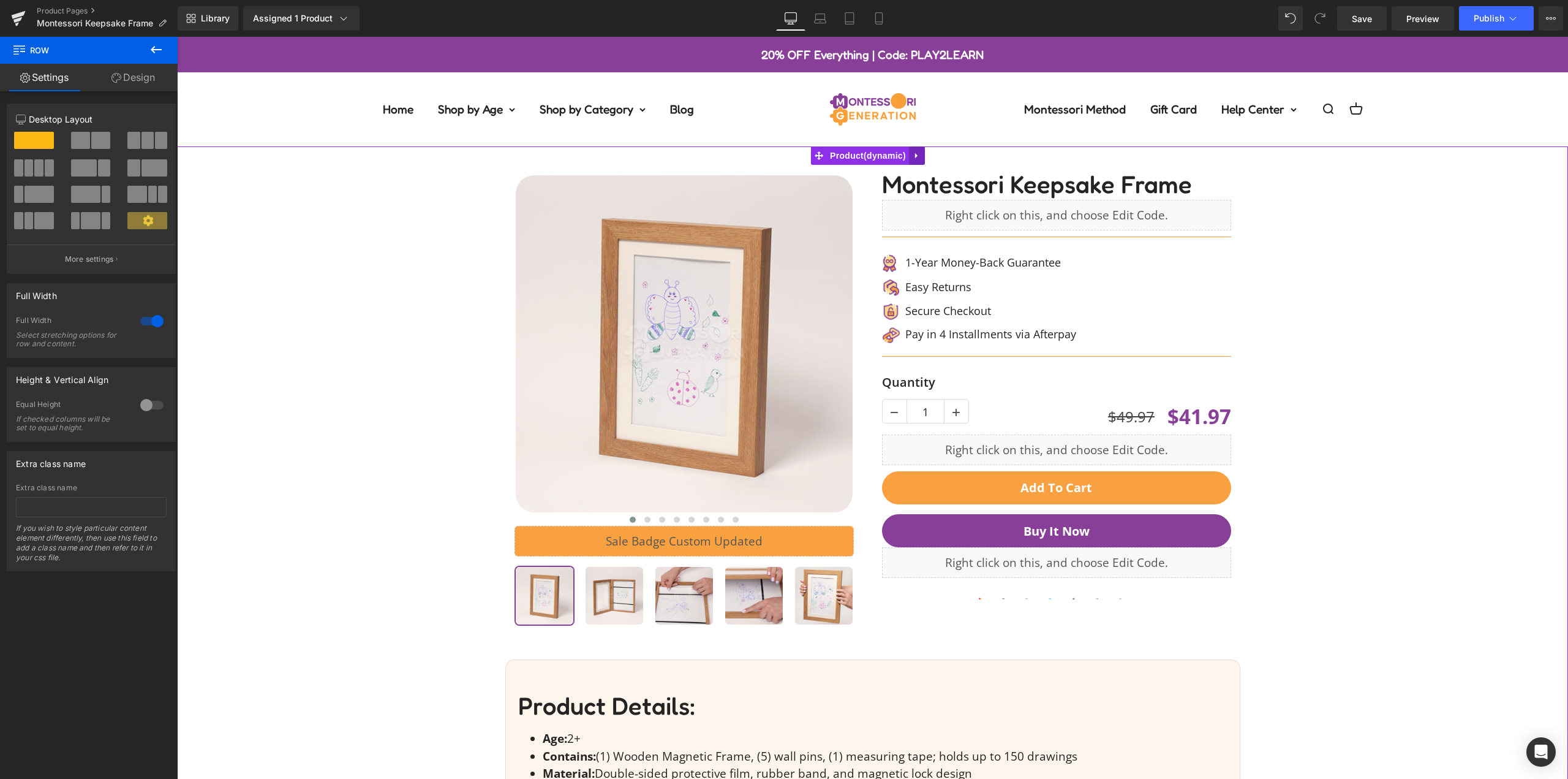
click at [915, 157] on icon at bounding box center [917, 156] width 3 height 6
click at [926, 155] on icon at bounding box center [925, 156] width 8 height 9
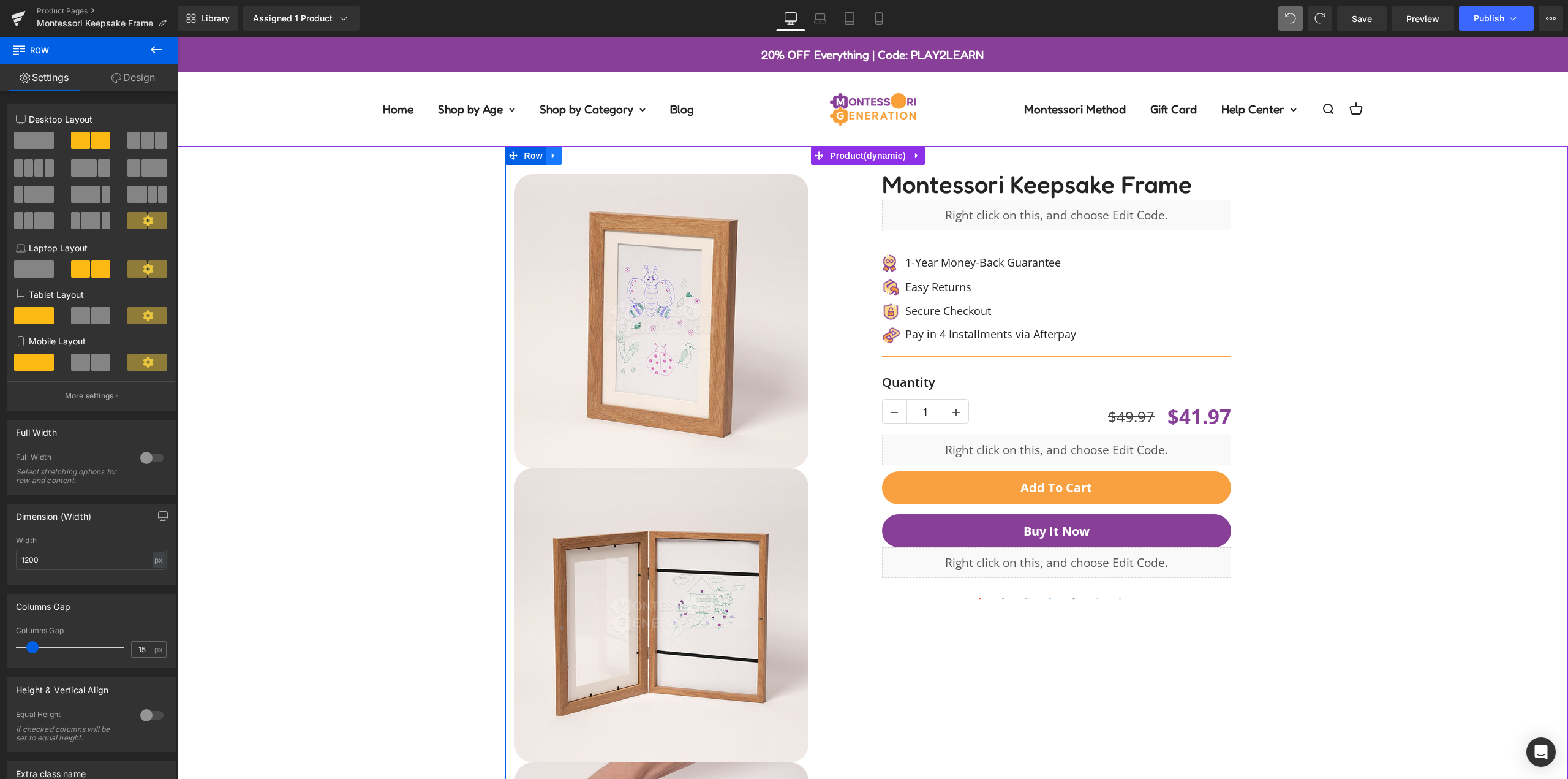
click at [550, 160] on icon at bounding box center [554, 156] width 8 height 9
click at [583, 155] on icon at bounding box center [585, 155] width 8 height 8
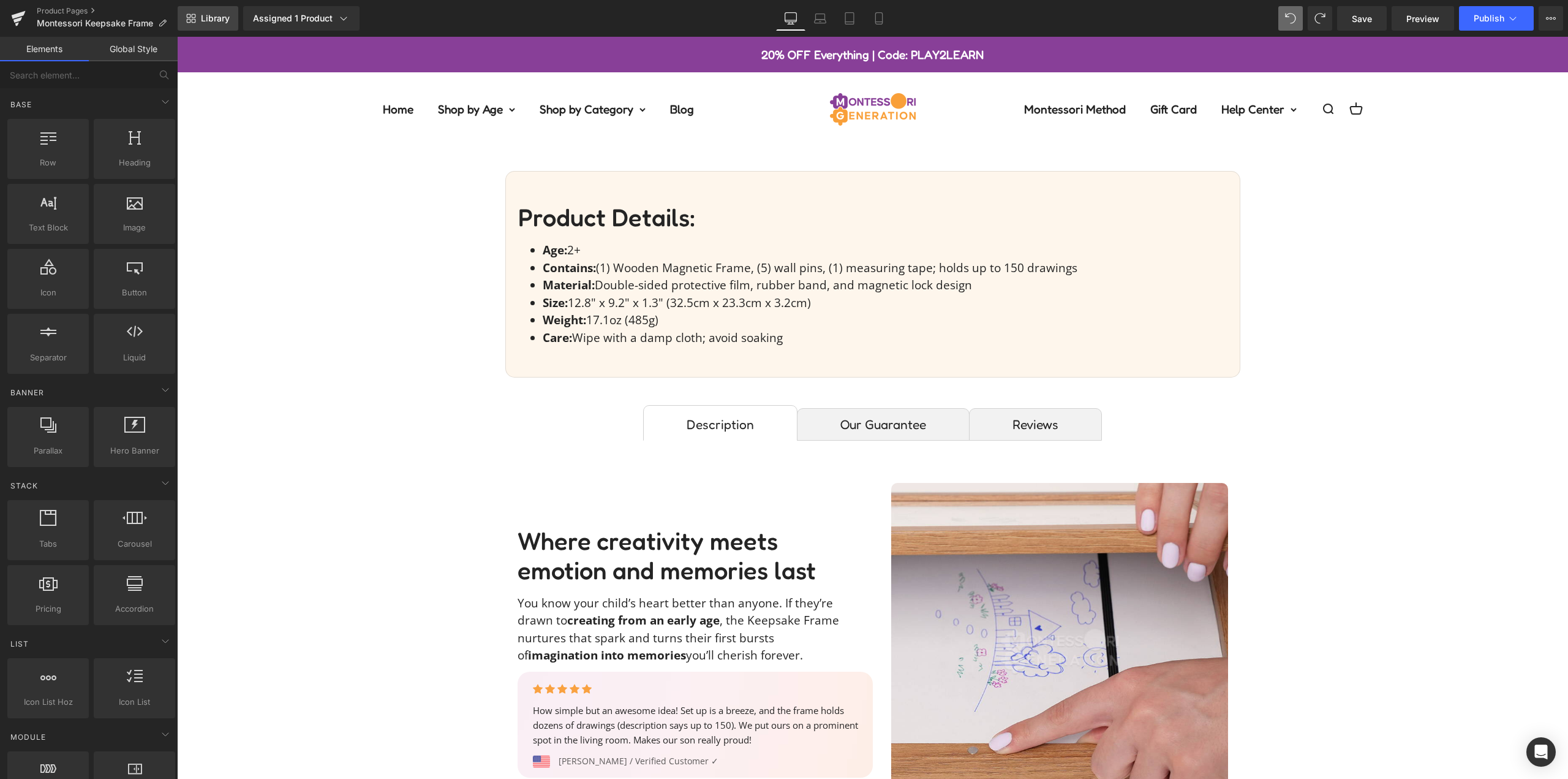
click at [213, 18] on span "Library" at bounding box center [215, 18] width 29 height 11
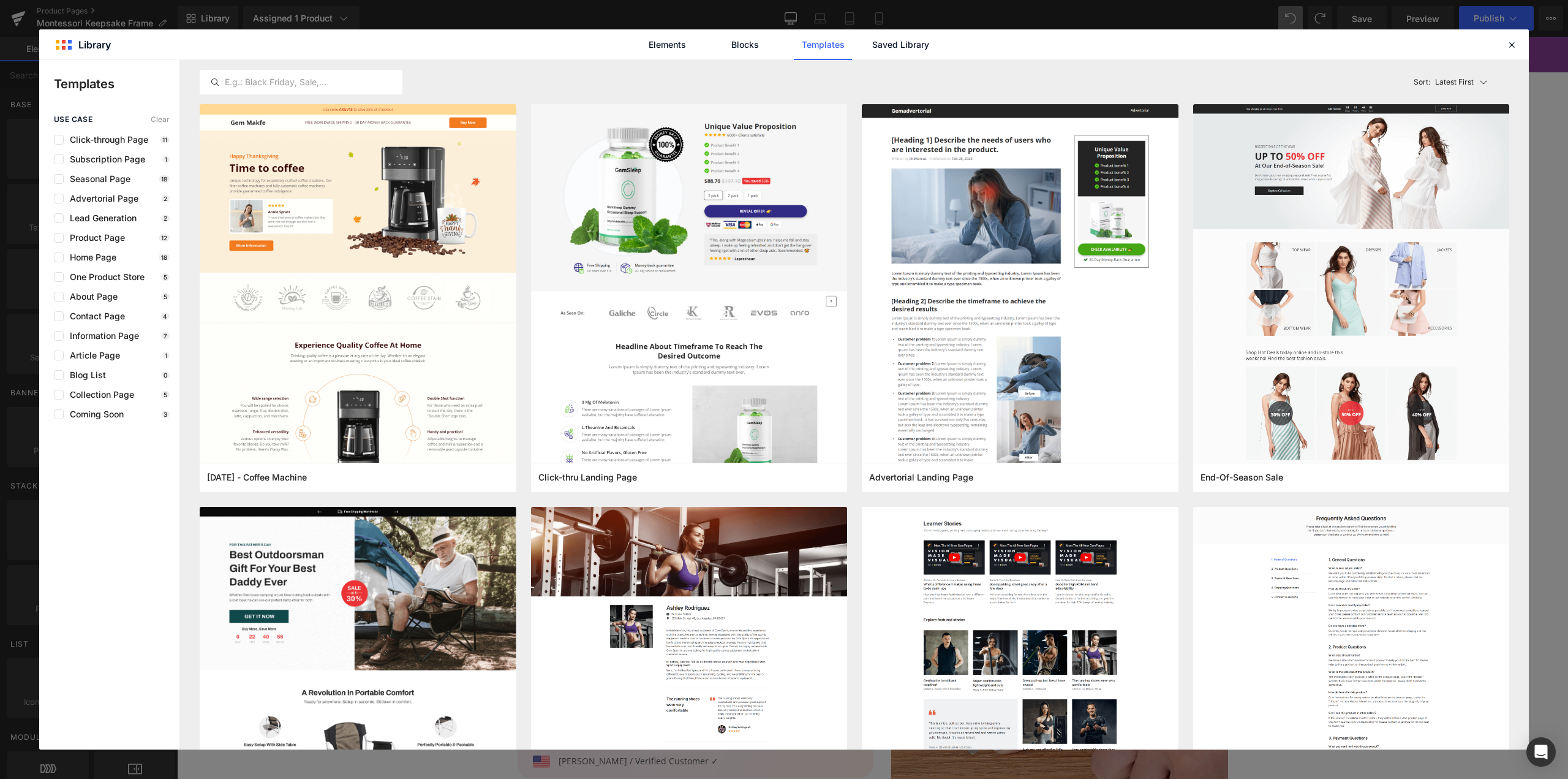
click at [942, 41] on div "Elements Blocks Templates Saved Library" at bounding box center [784, 45] width 1490 height 30
click at [908, 47] on link "Saved Library" at bounding box center [901, 45] width 58 height 30
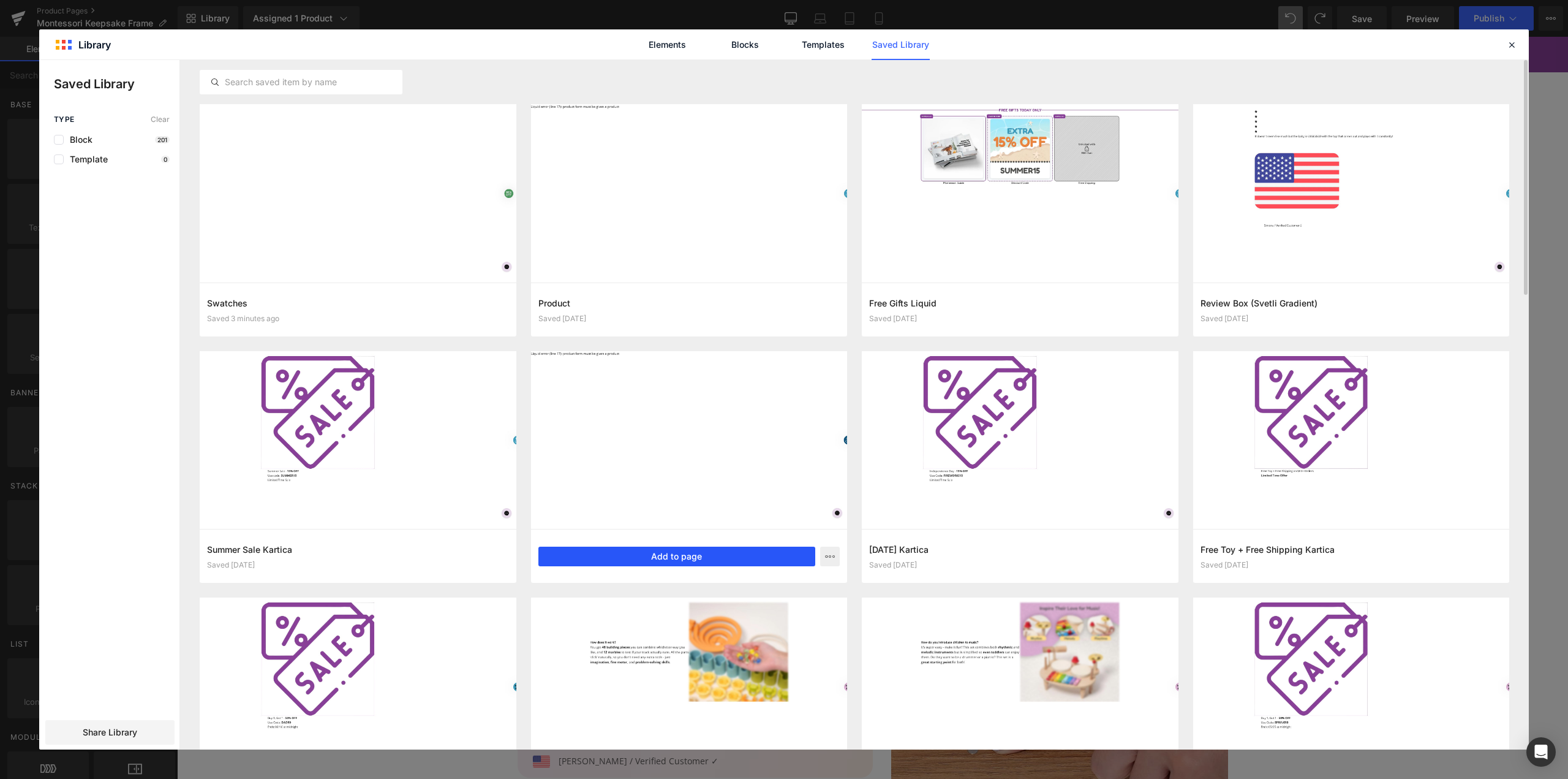
drag, startPoint x: 692, startPoint y: 557, endPoint x: 515, endPoint y: 520, distance: 180.8
click at [692, 557] on button "Add to page" at bounding box center [677, 557] width 278 height 19
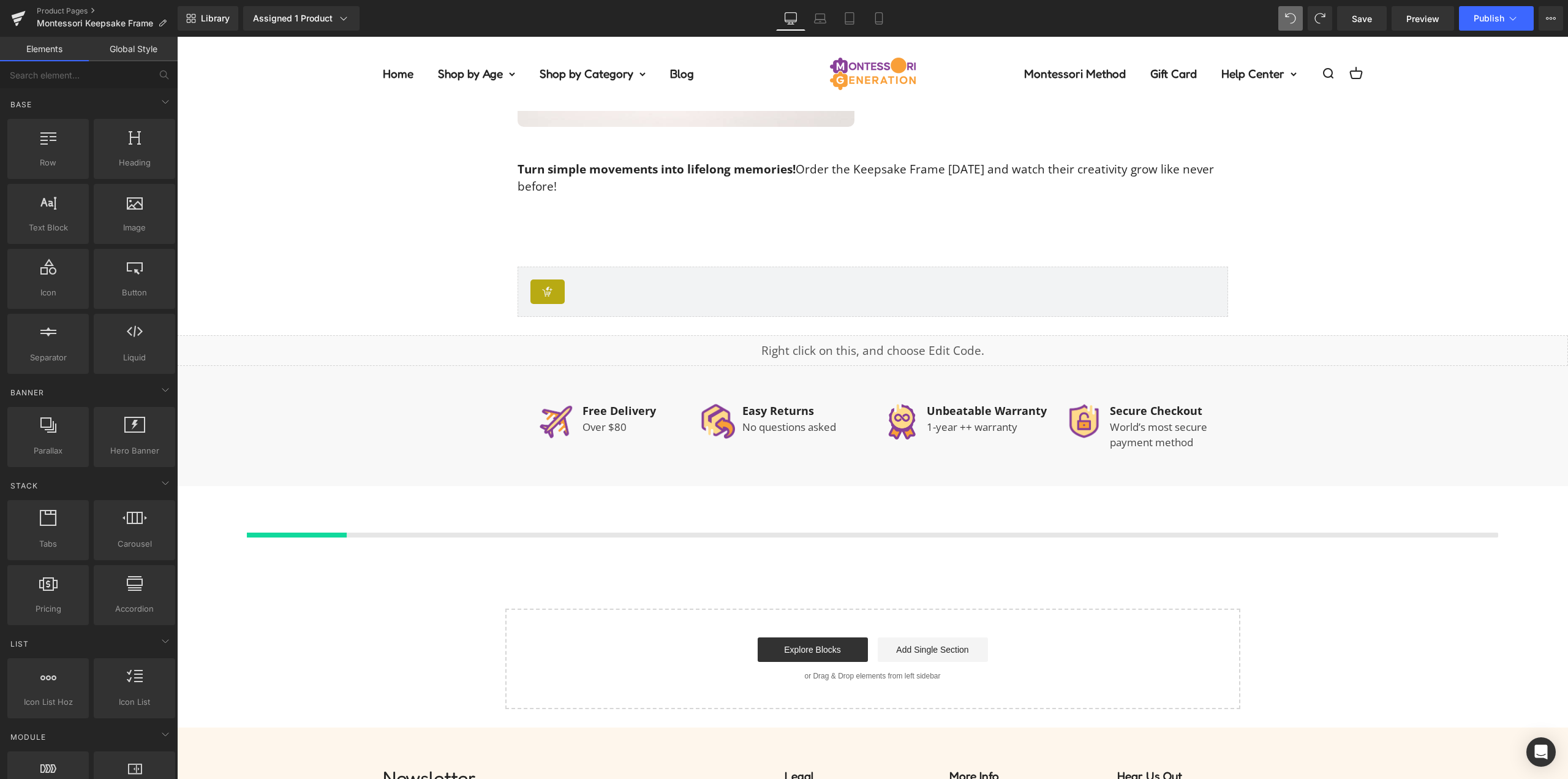
scroll to position [2627, 0]
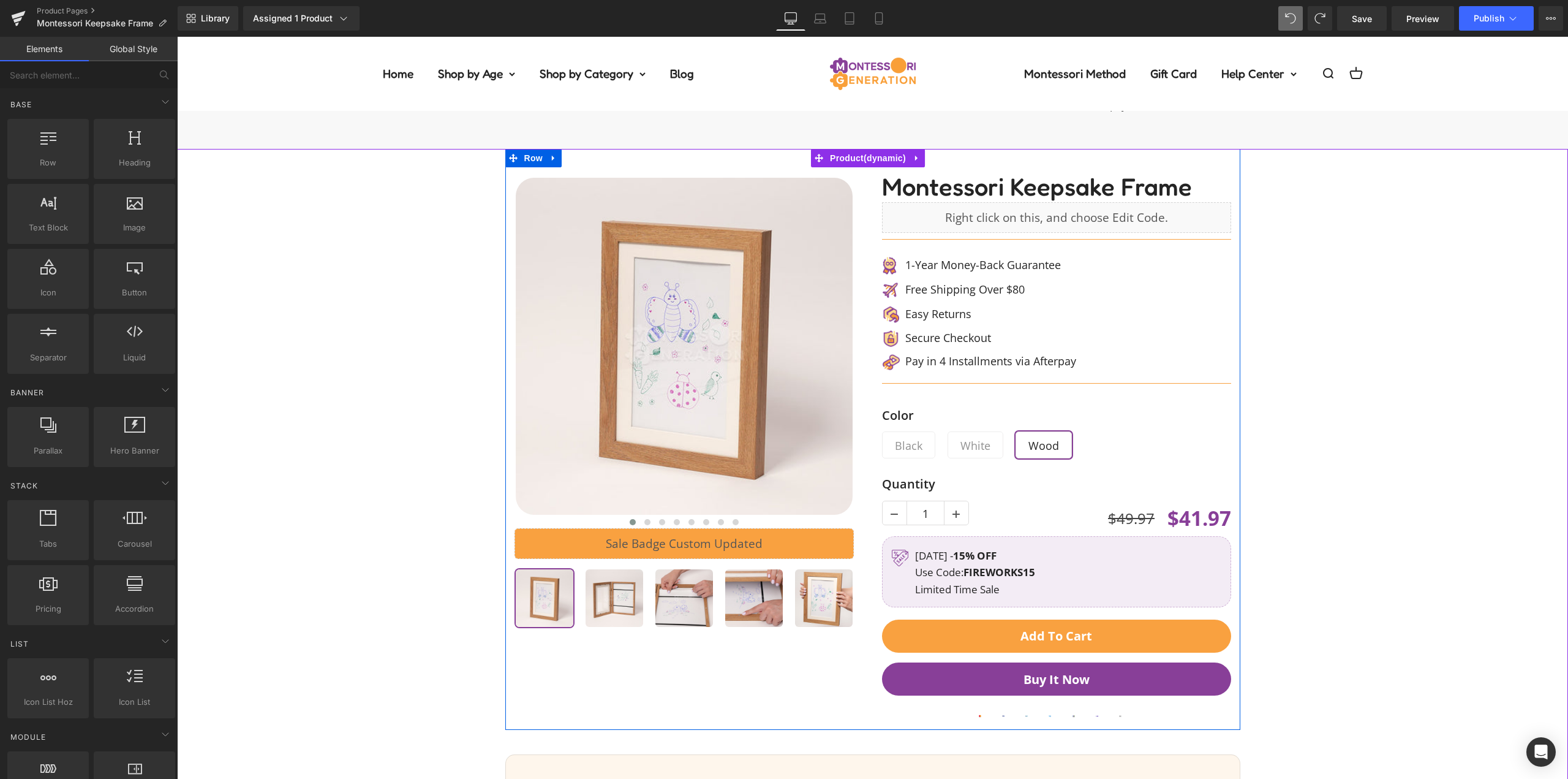
click at [865, 259] on div "‹ ›" at bounding box center [689, 400] width 368 height 464
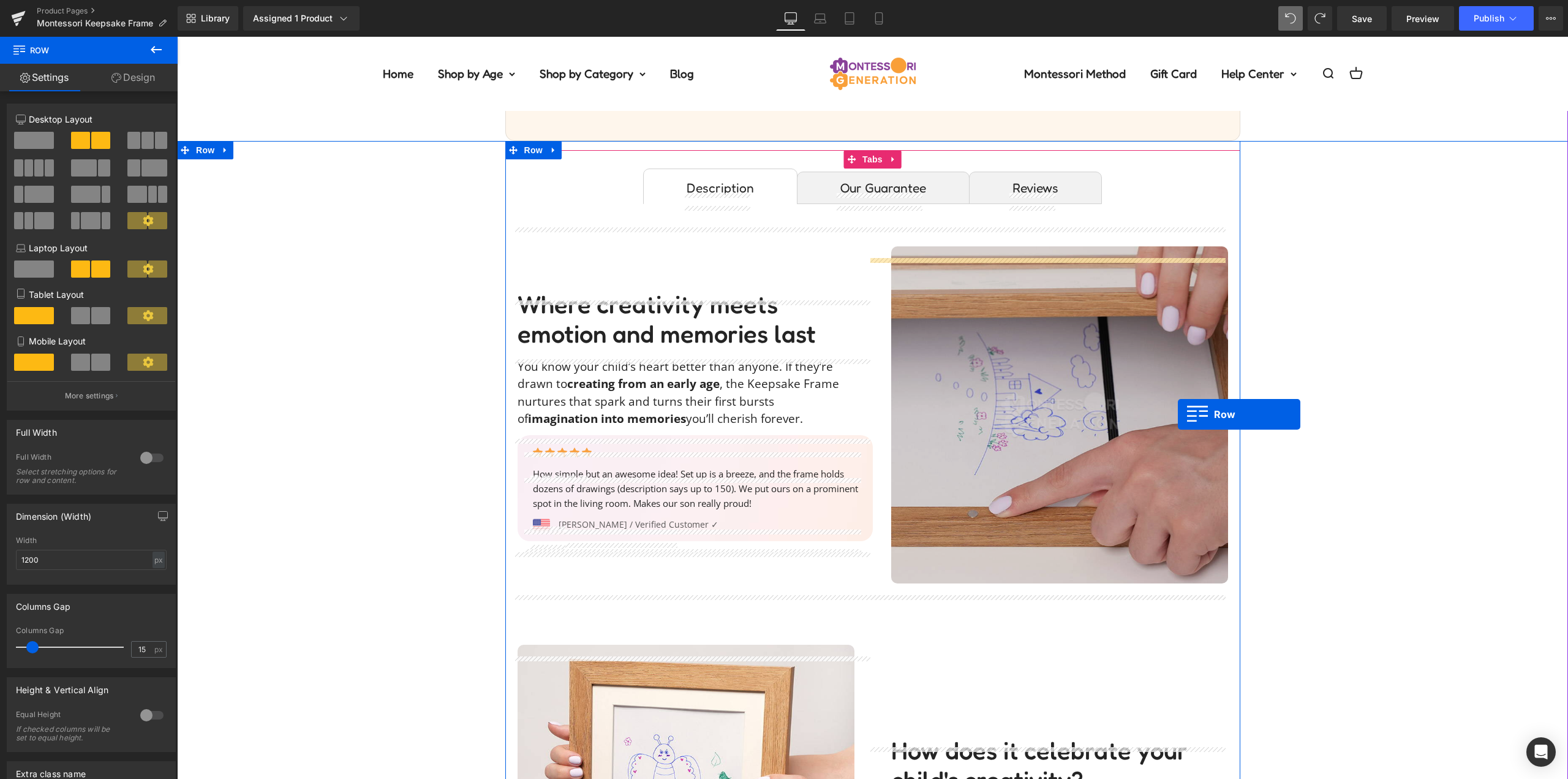
scroll to position [0, 0]
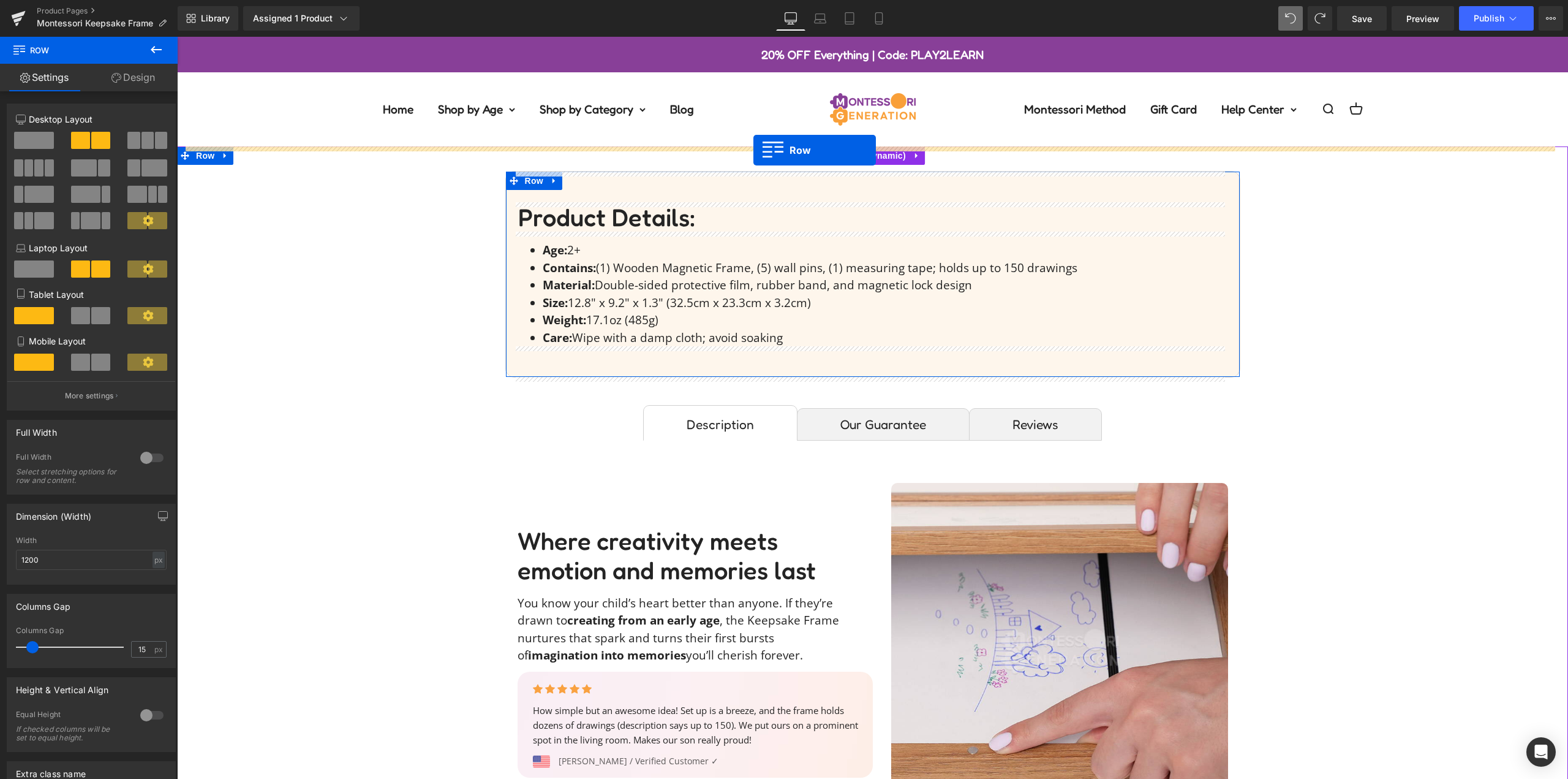
drag, startPoint x: 1173, startPoint y: 308, endPoint x: 753, endPoint y: 150, distance: 448.7
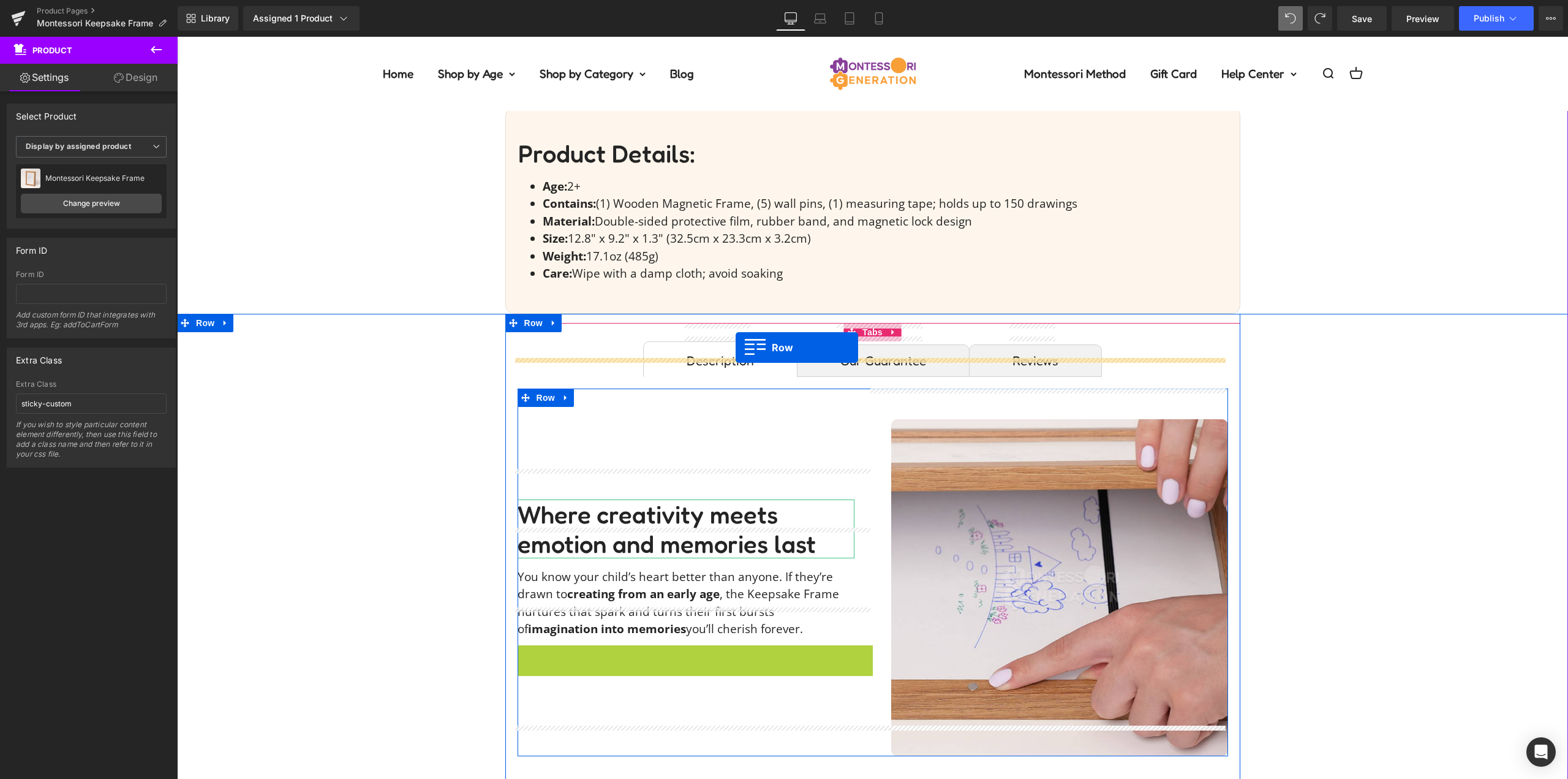
scroll to position [491, 0]
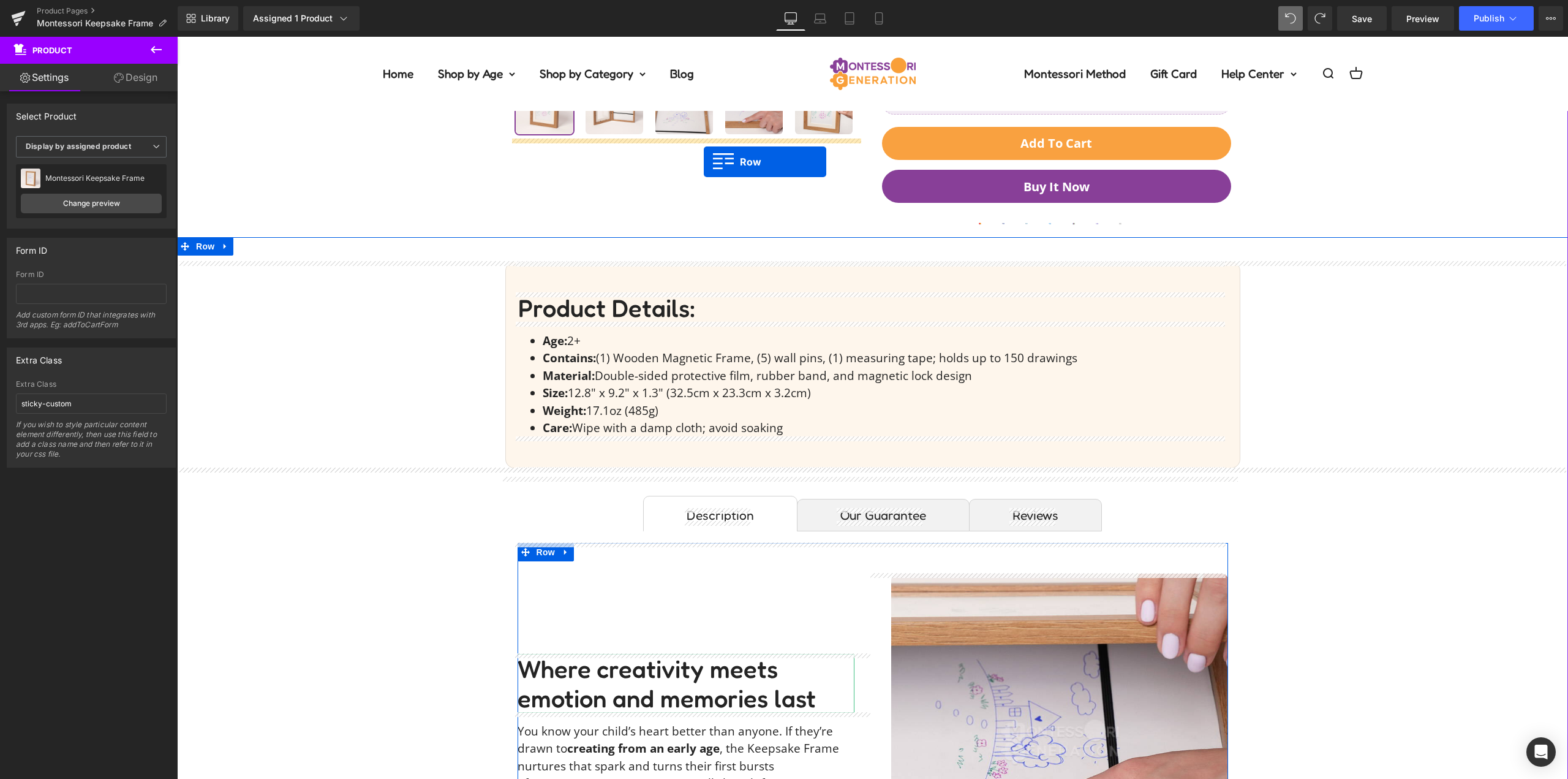
drag, startPoint x: 644, startPoint y: 465, endPoint x: 704, endPoint y: 161, distance: 309.9
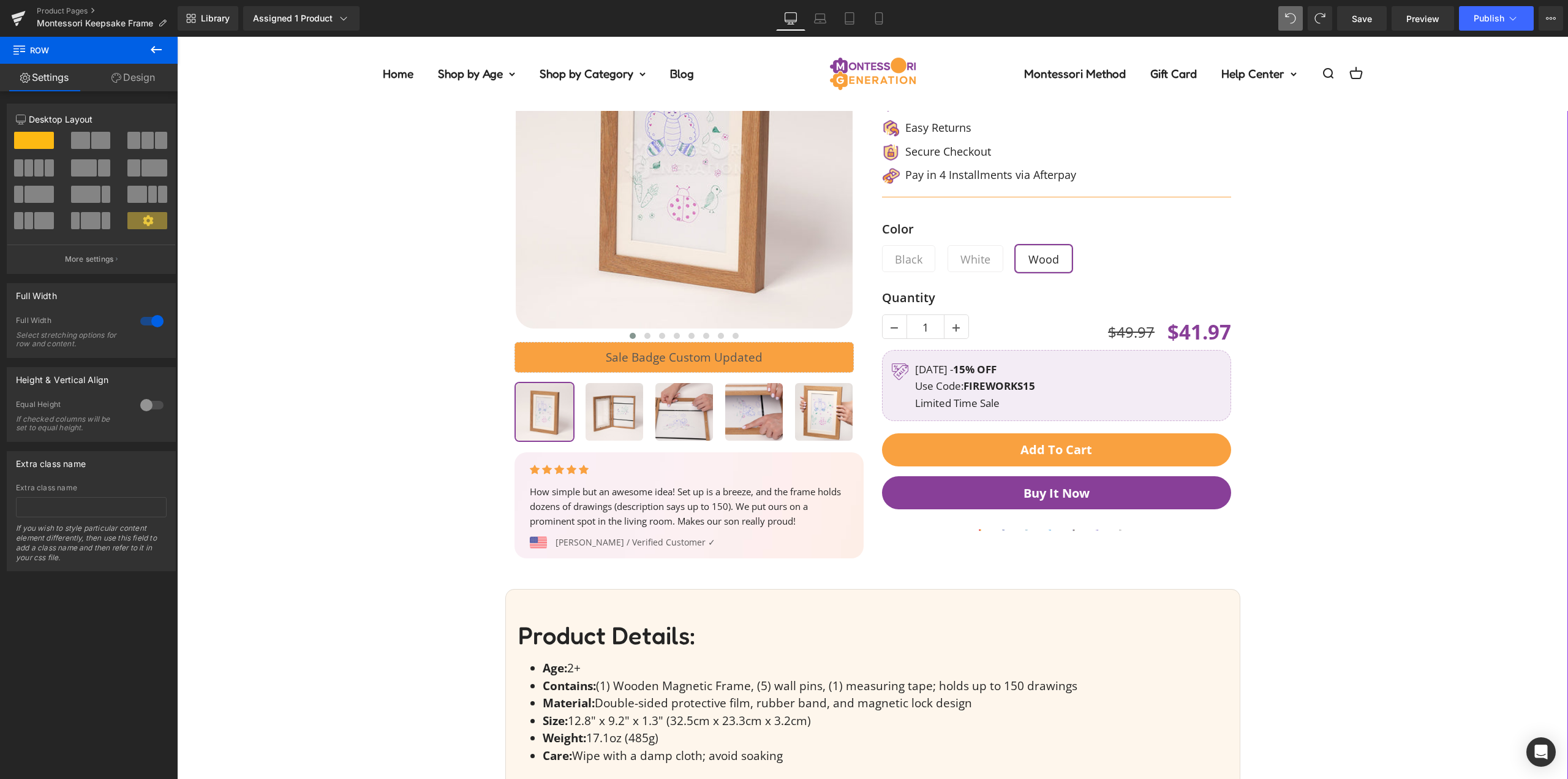
scroll to position [0, 0]
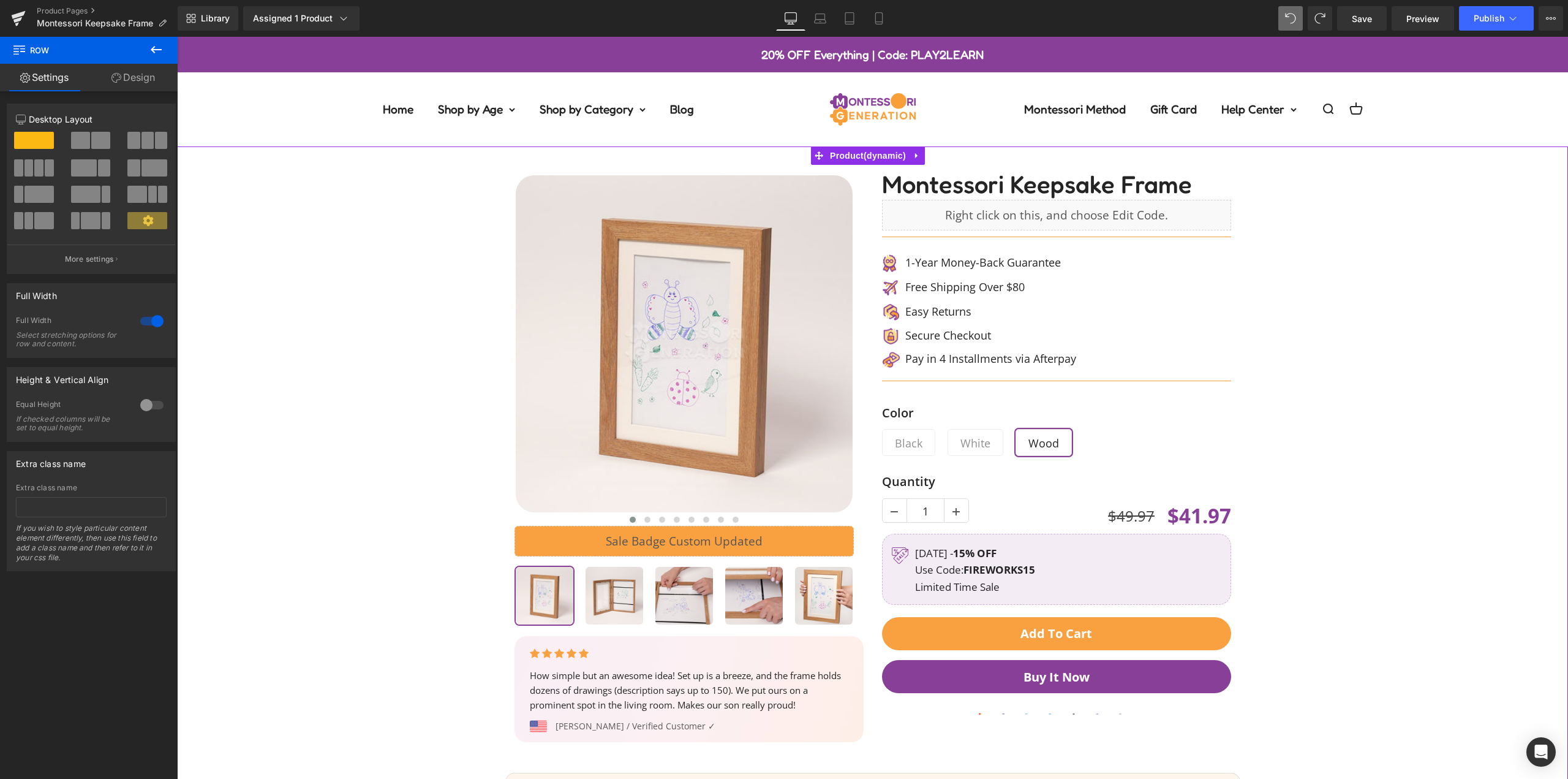
drag, startPoint x: 1351, startPoint y: 400, endPoint x: 1331, endPoint y: 407, distance: 21.2
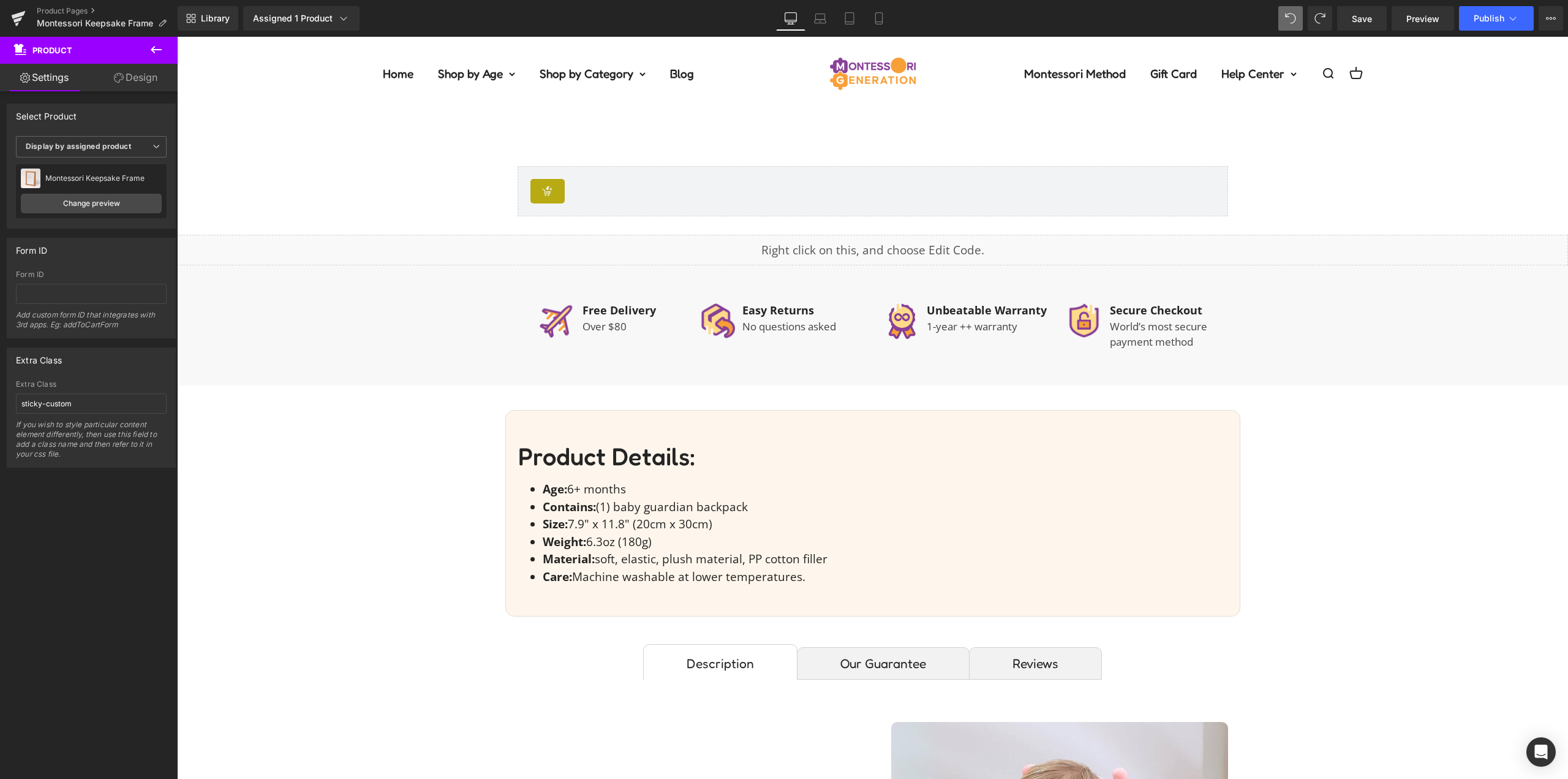
scroll to position [3004, 0]
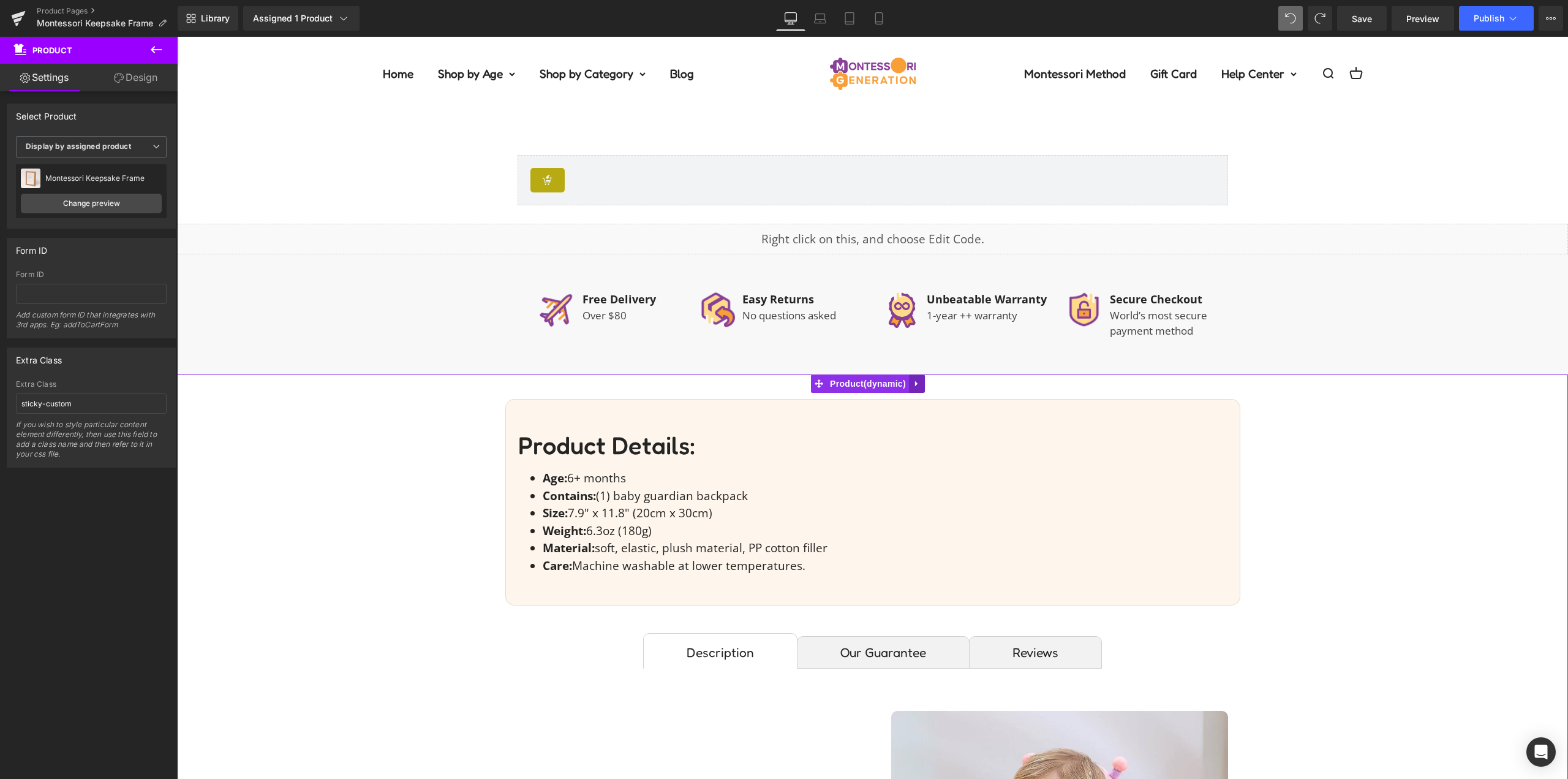
click at [913, 386] on icon at bounding box center [917, 384] width 8 height 9
click at [925, 381] on icon at bounding box center [925, 383] width 8 height 8
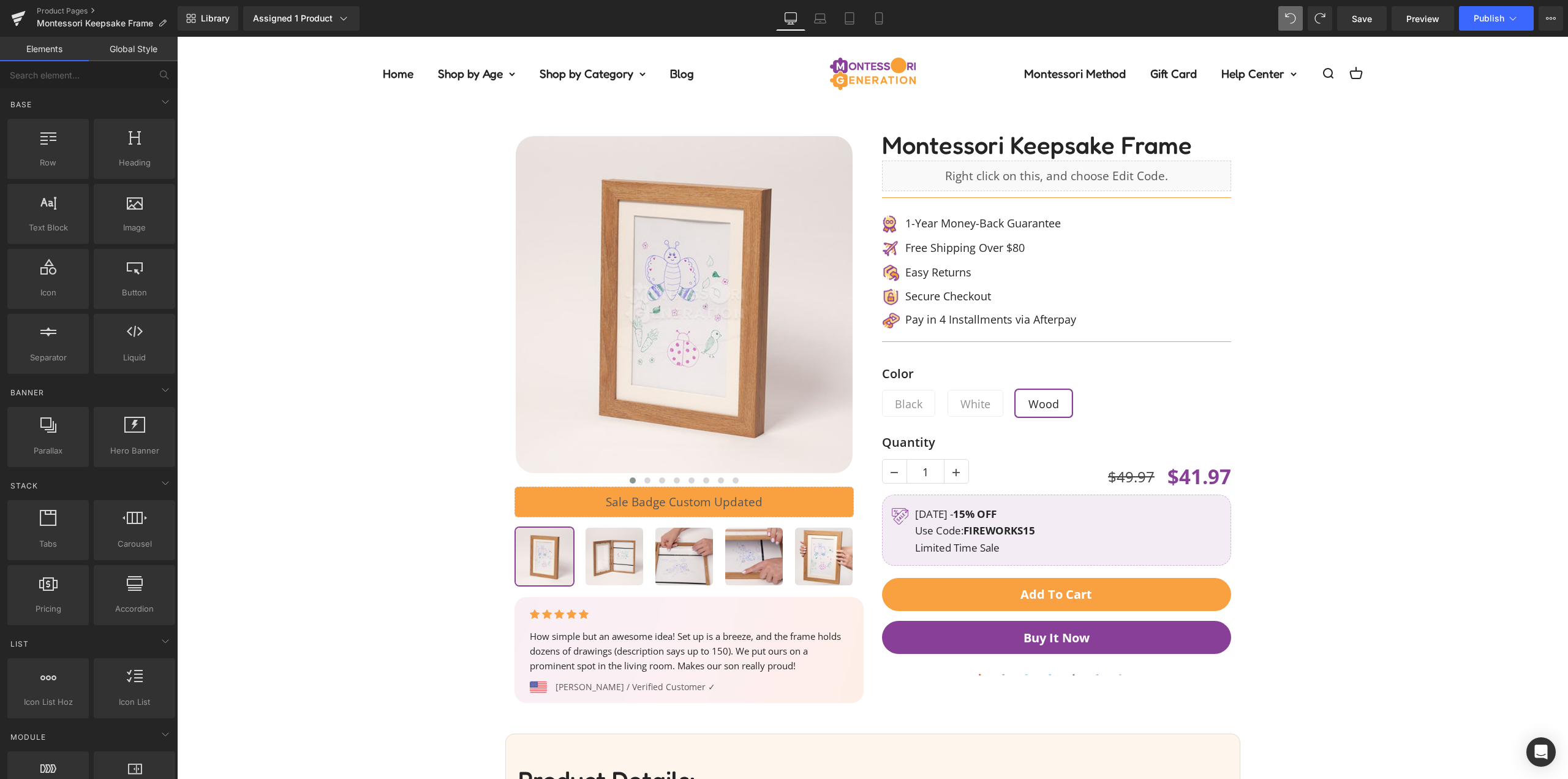
scroll to position [0, 0]
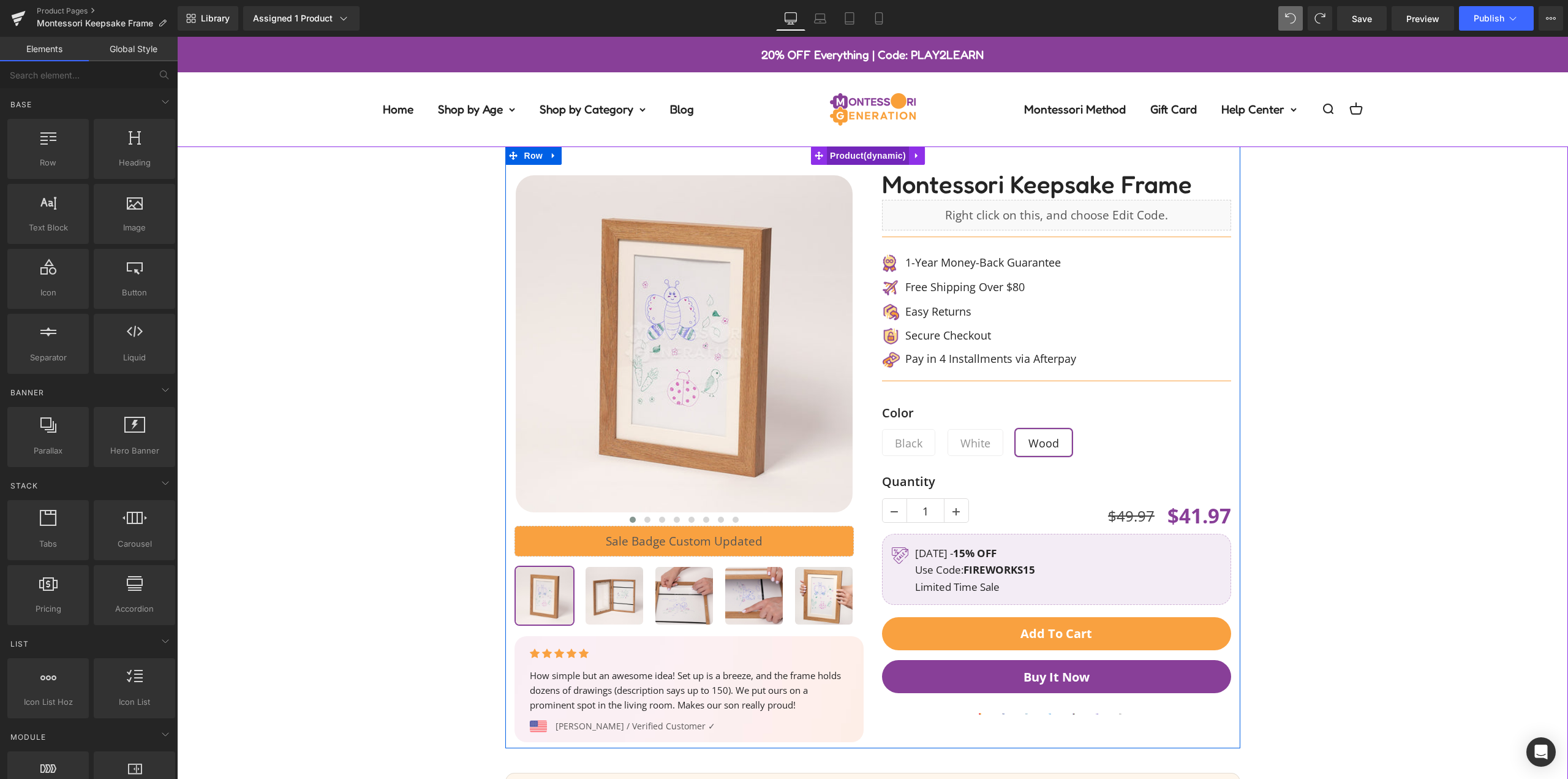
click at [865, 155] on span "Product" at bounding box center [868, 156] width 82 height 18
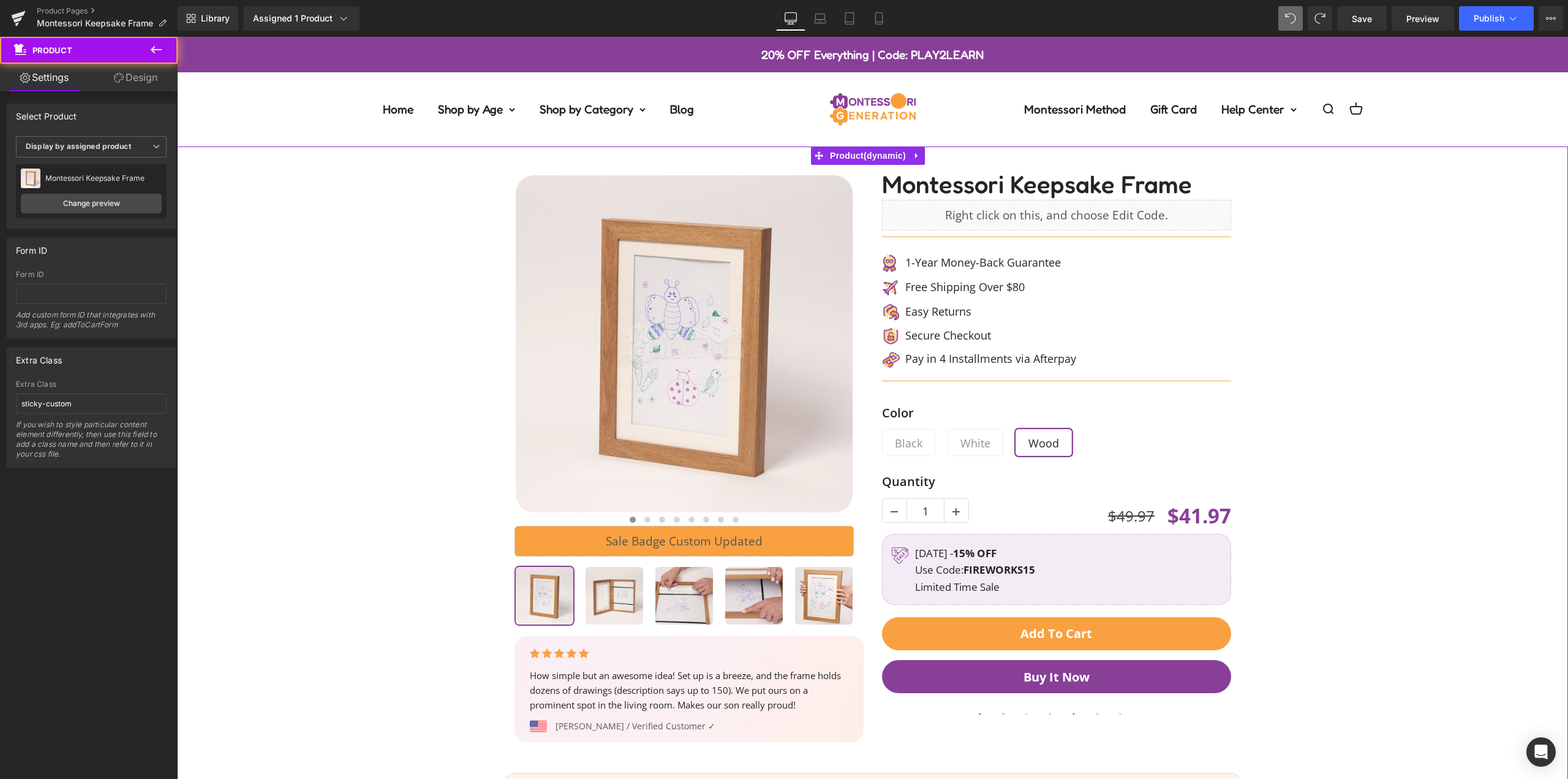
click at [854, 14] on icon at bounding box center [850, 18] width 12 height 12
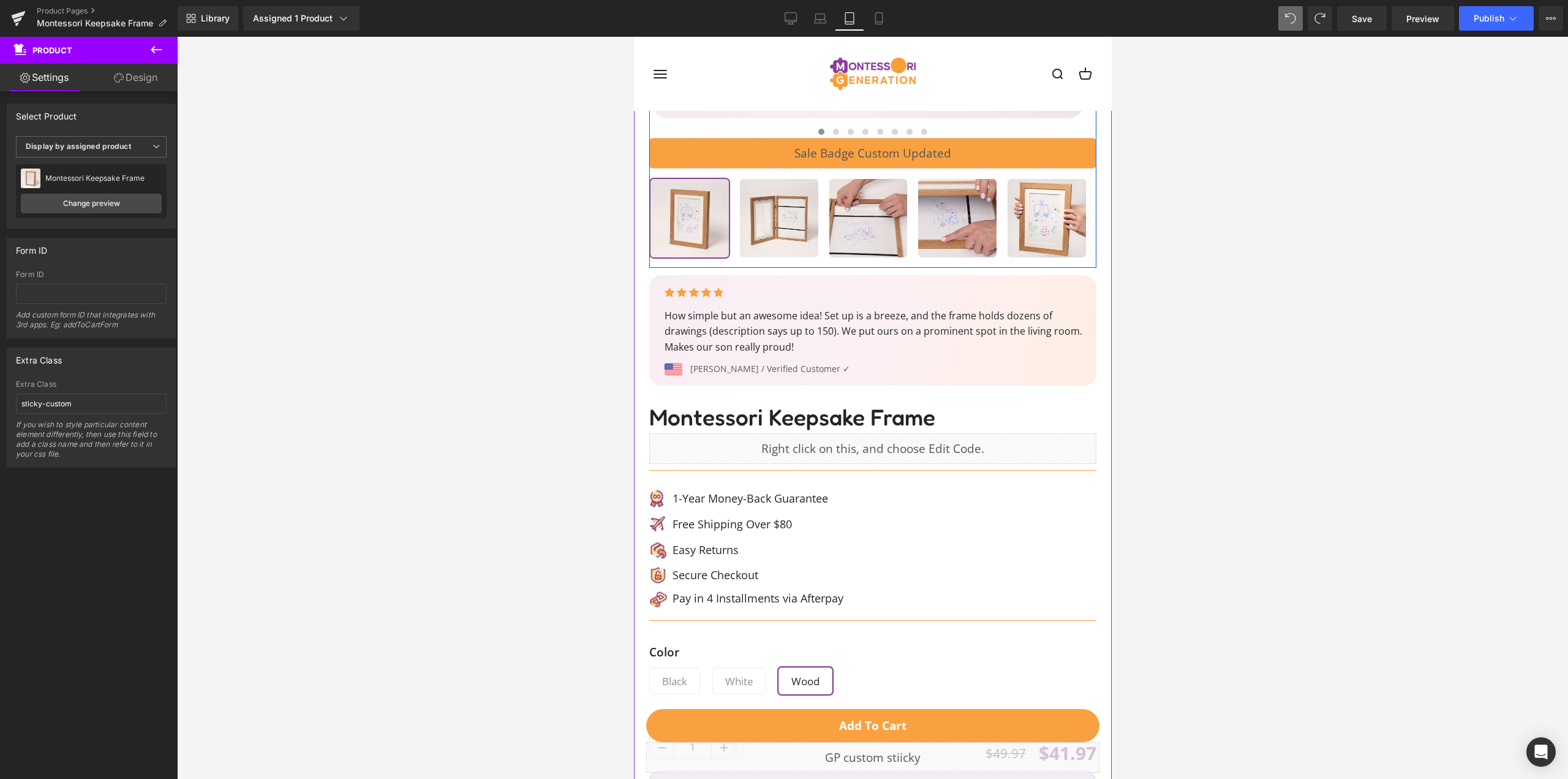
scroll to position [491, 0]
click at [877, 12] on link "Mobile" at bounding box center [879, 18] width 30 height 25
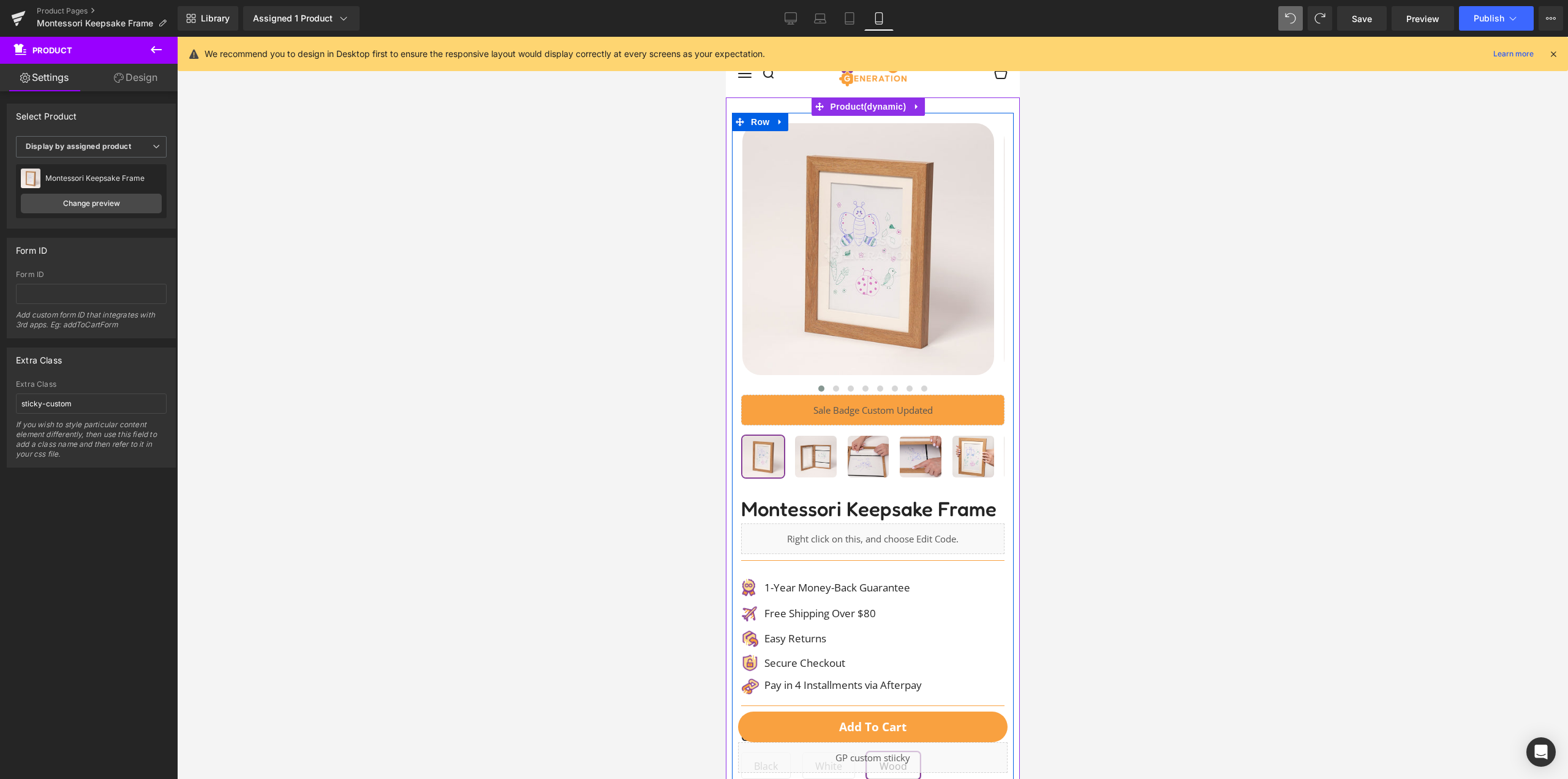
scroll to position [0, 0]
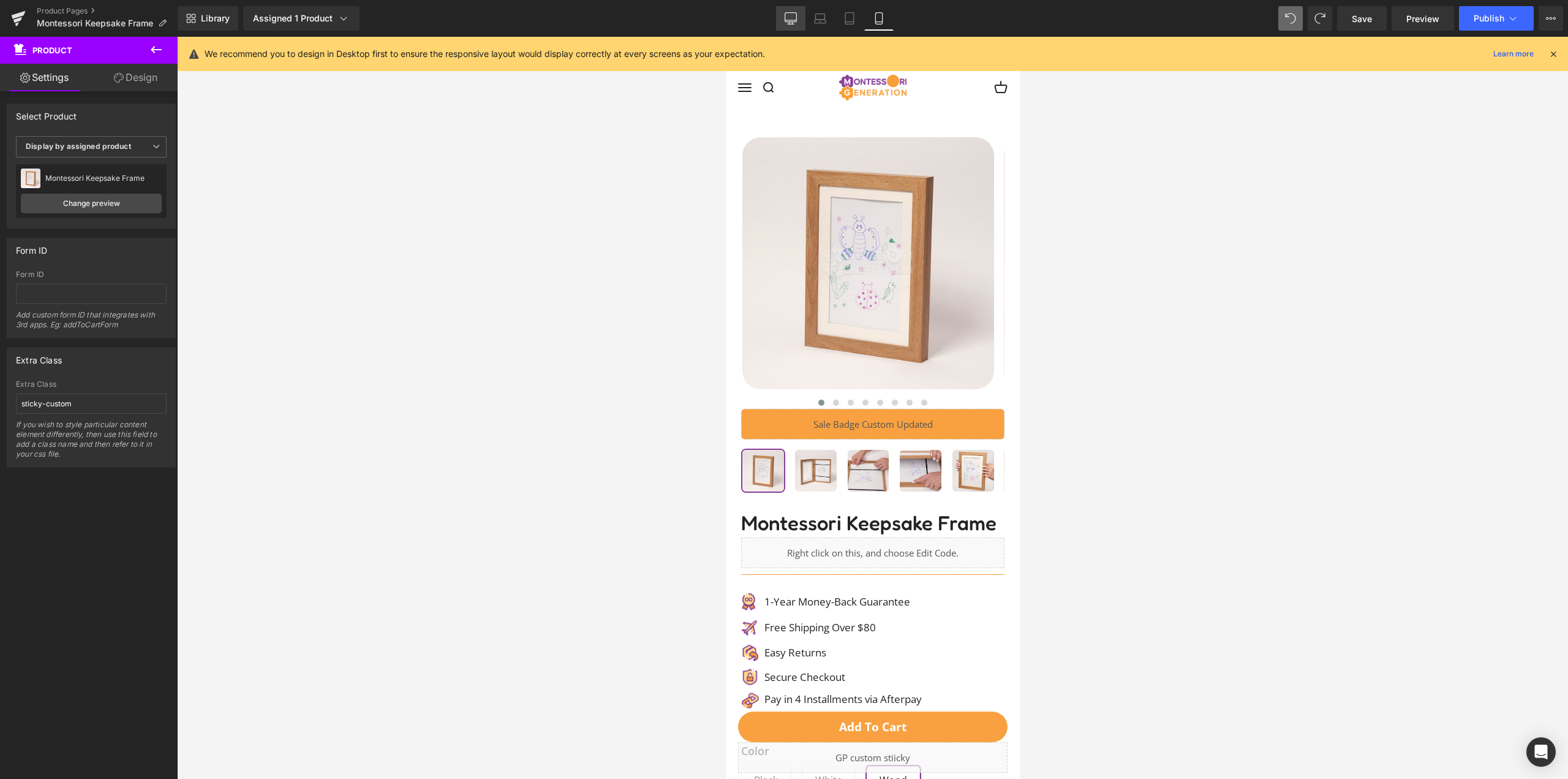
click at [791, 16] on icon at bounding box center [791, 18] width 12 height 12
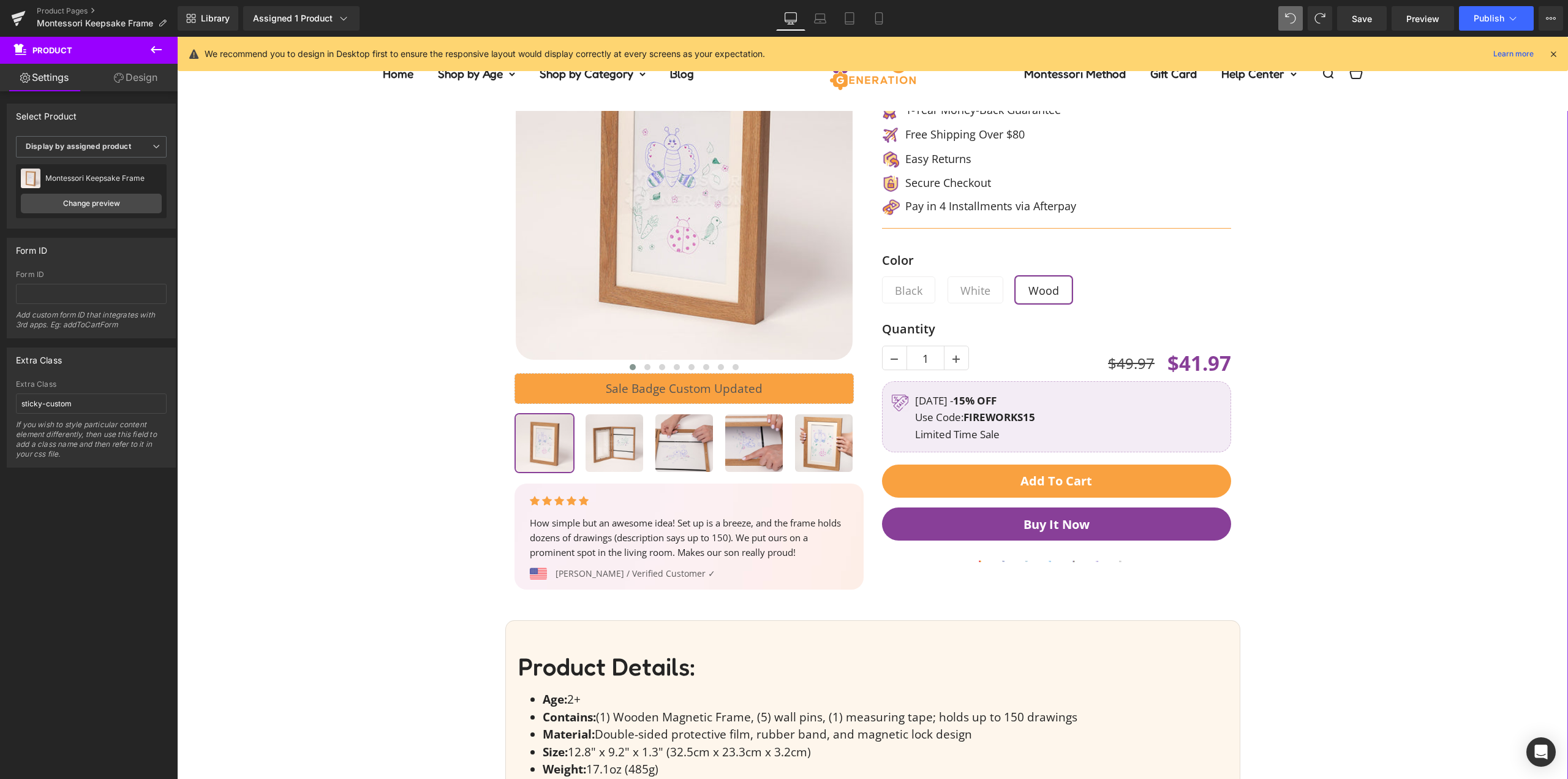
scroll to position [158, 0]
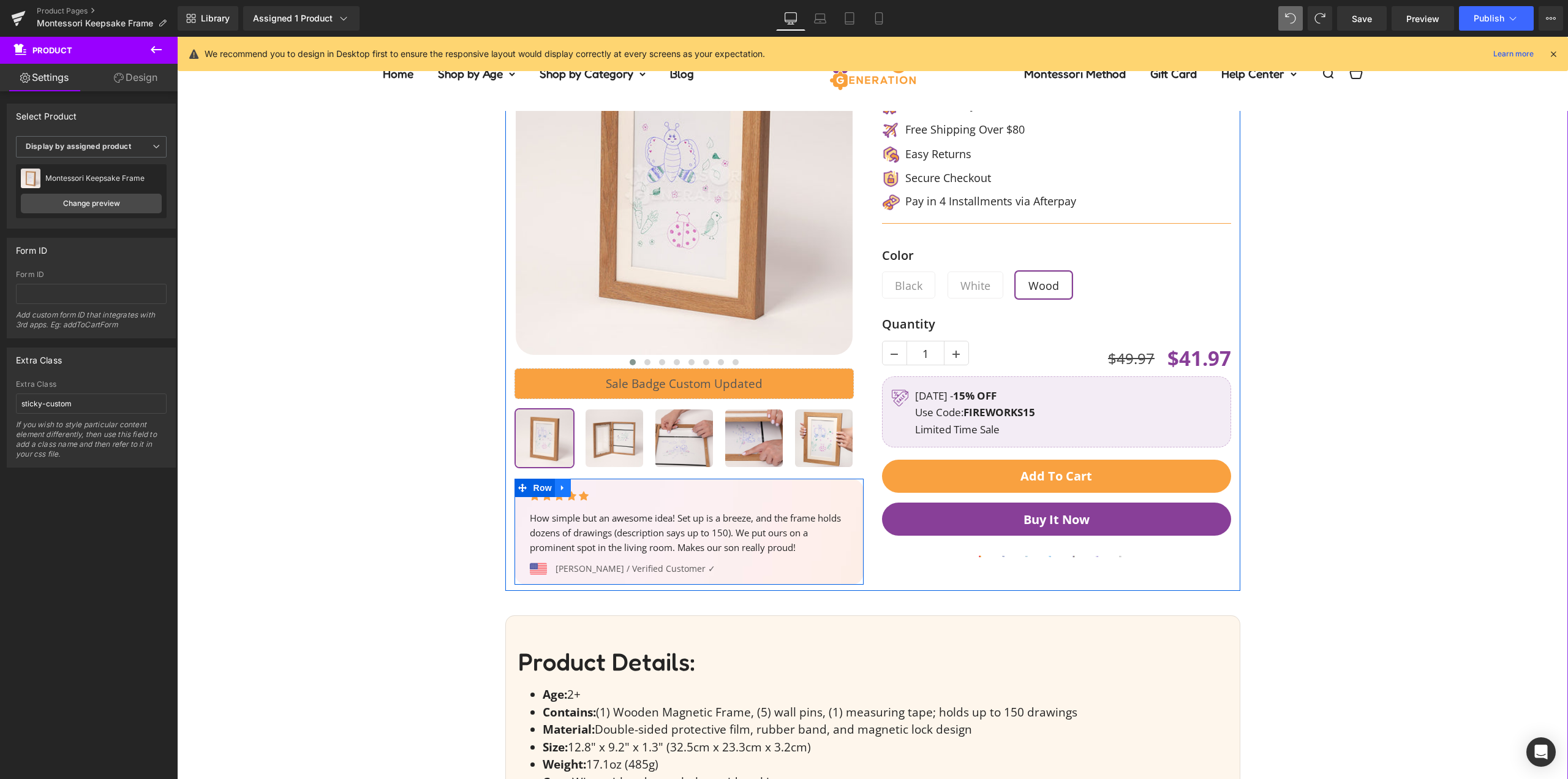
click at [559, 490] on icon at bounding box center [563, 488] width 8 height 9
click at [574, 489] on icon at bounding box center [578, 487] width 8 height 8
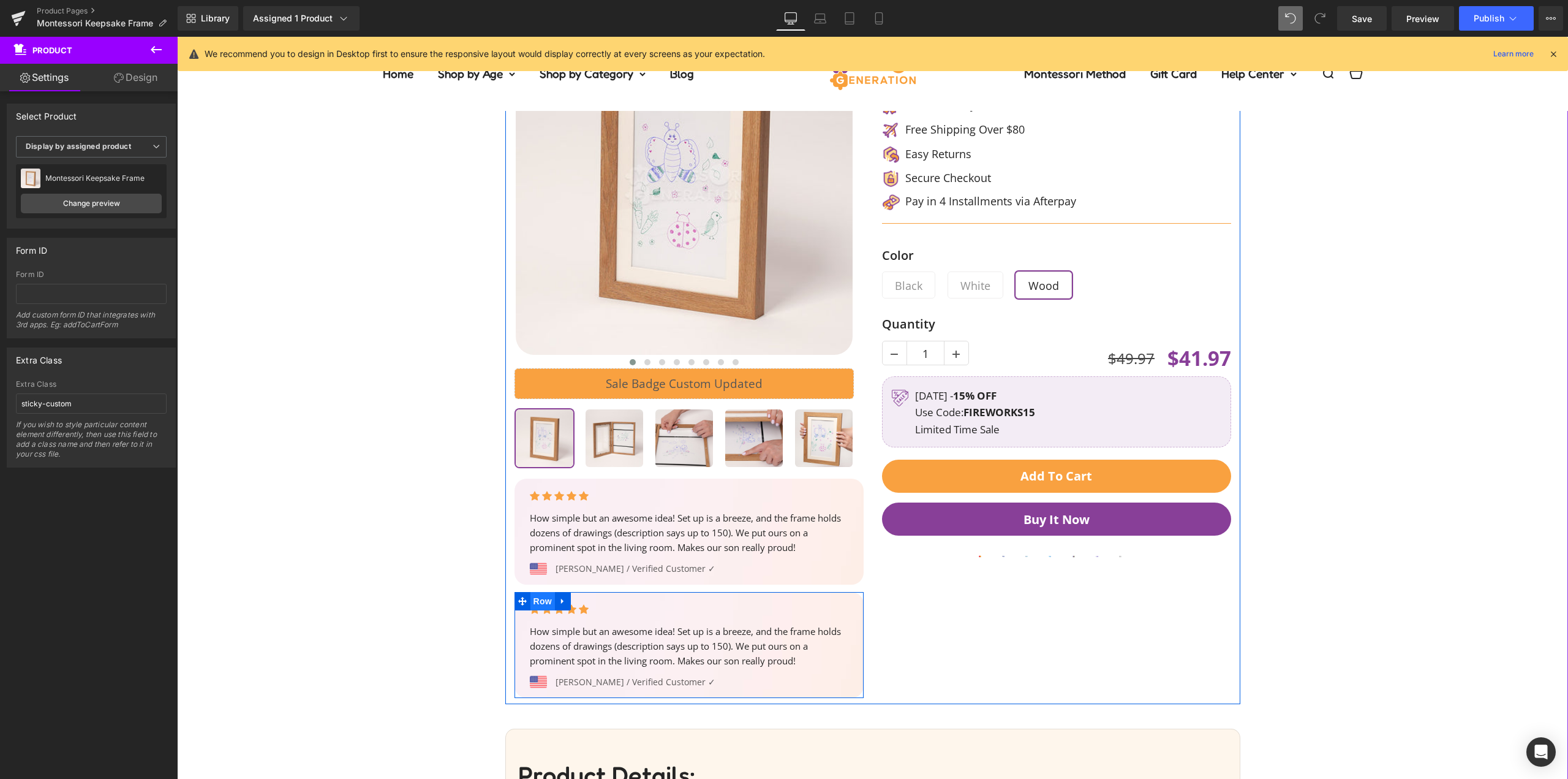
click at [536, 602] on span "Row" at bounding box center [543, 601] width 25 height 18
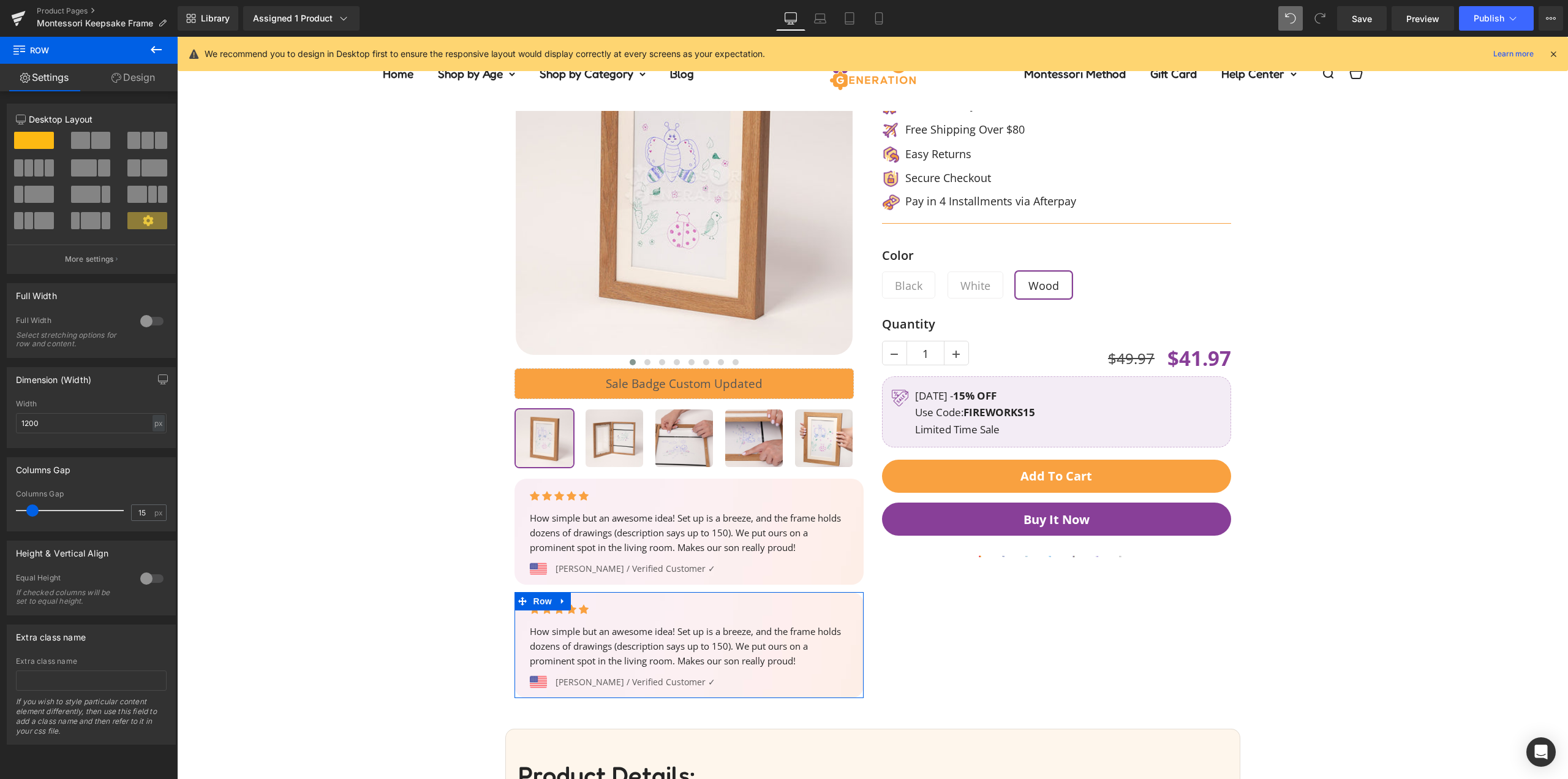
click at [140, 82] on link "Design" at bounding box center [132, 78] width 89 height 28
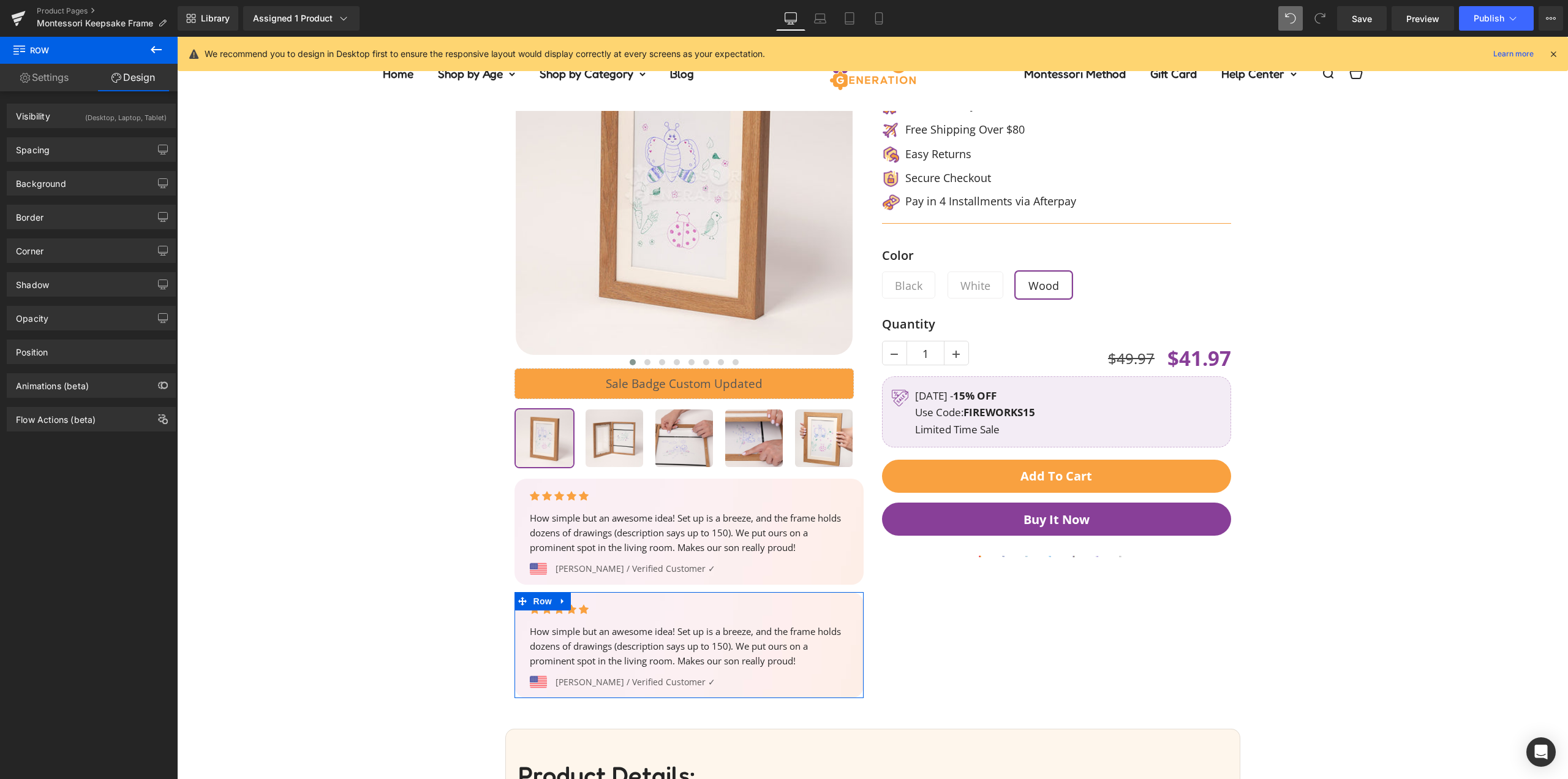
click at [125, 109] on div "(Desktop, Laptop, Tablet)" at bounding box center [126, 114] width 81 height 20
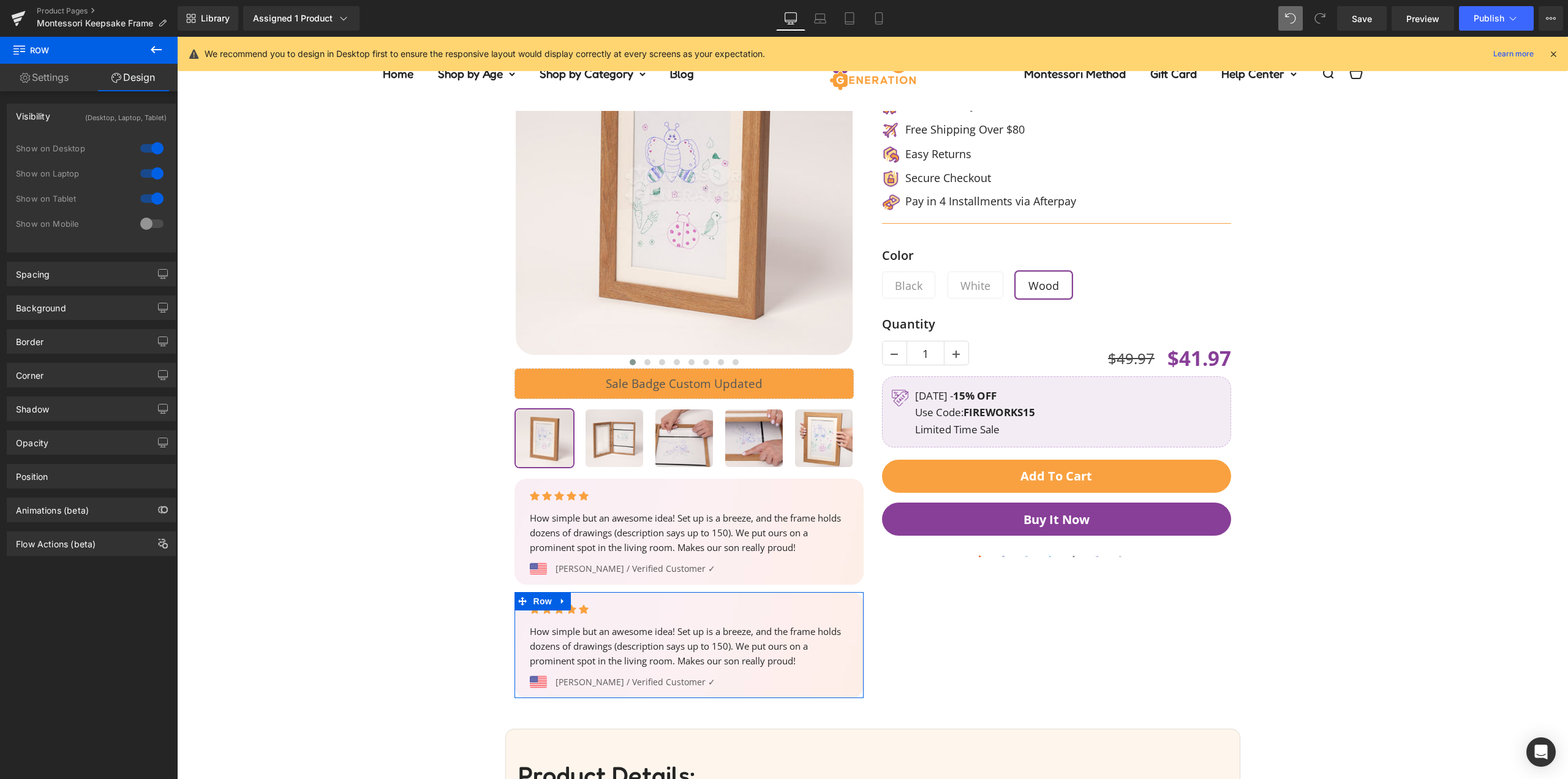
click at [148, 220] on div at bounding box center [152, 224] width 30 height 19
click at [153, 195] on div at bounding box center [152, 198] width 30 height 19
click at [151, 173] on div at bounding box center [152, 173] width 30 height 19
click at [151, 148] on div at bounding box center [152, 148] width 30 height 19
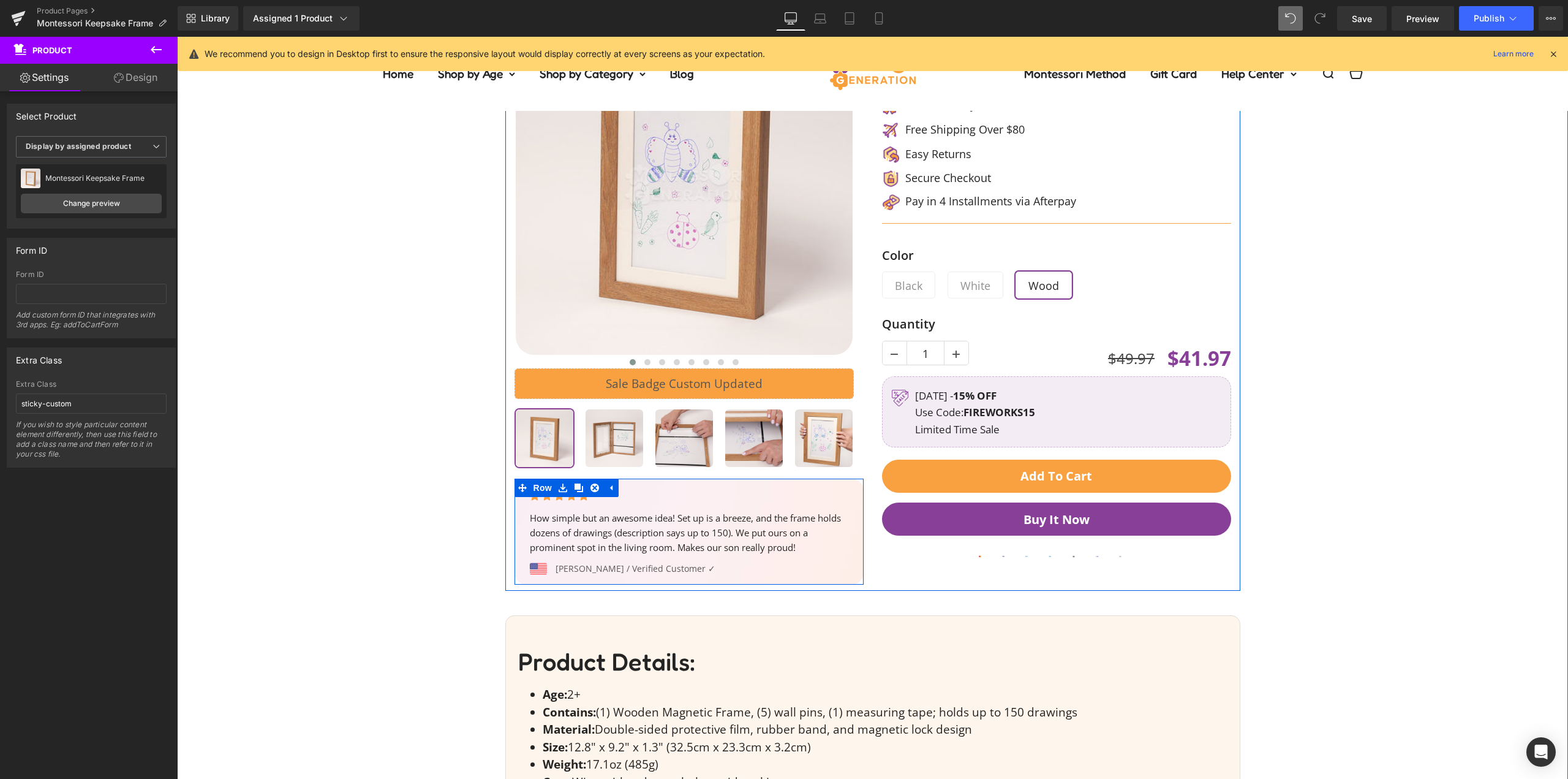
click at [530, 484] on span "Row" at bounding box center [543, 488] width 25 height 18
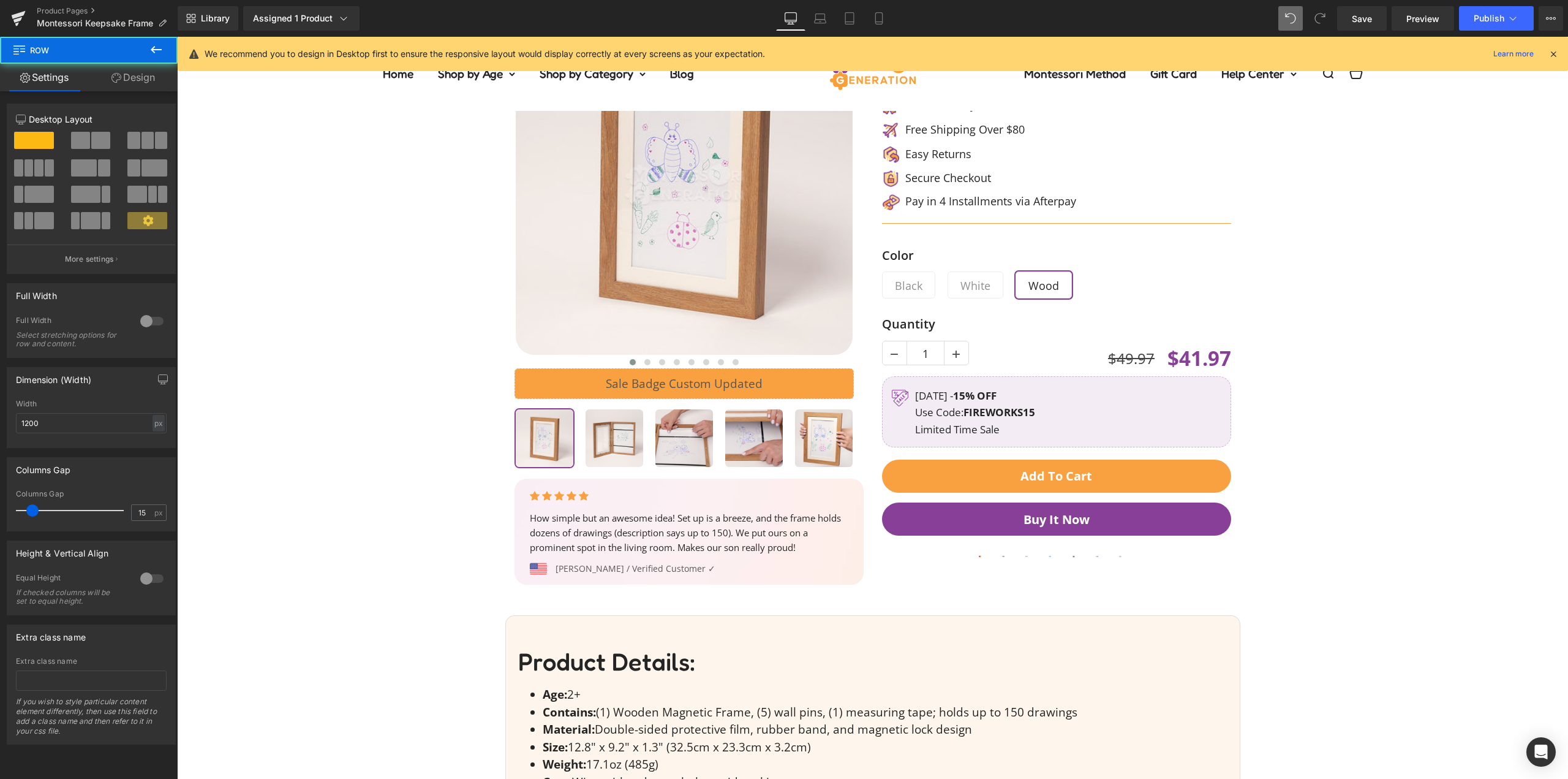
click at [153, 76] on link "Design" at bounding box center [132, 78] width 89 height 28
click at [0, 0] on div "Visibility" at bounding box center [0, 0] width 0 height 0
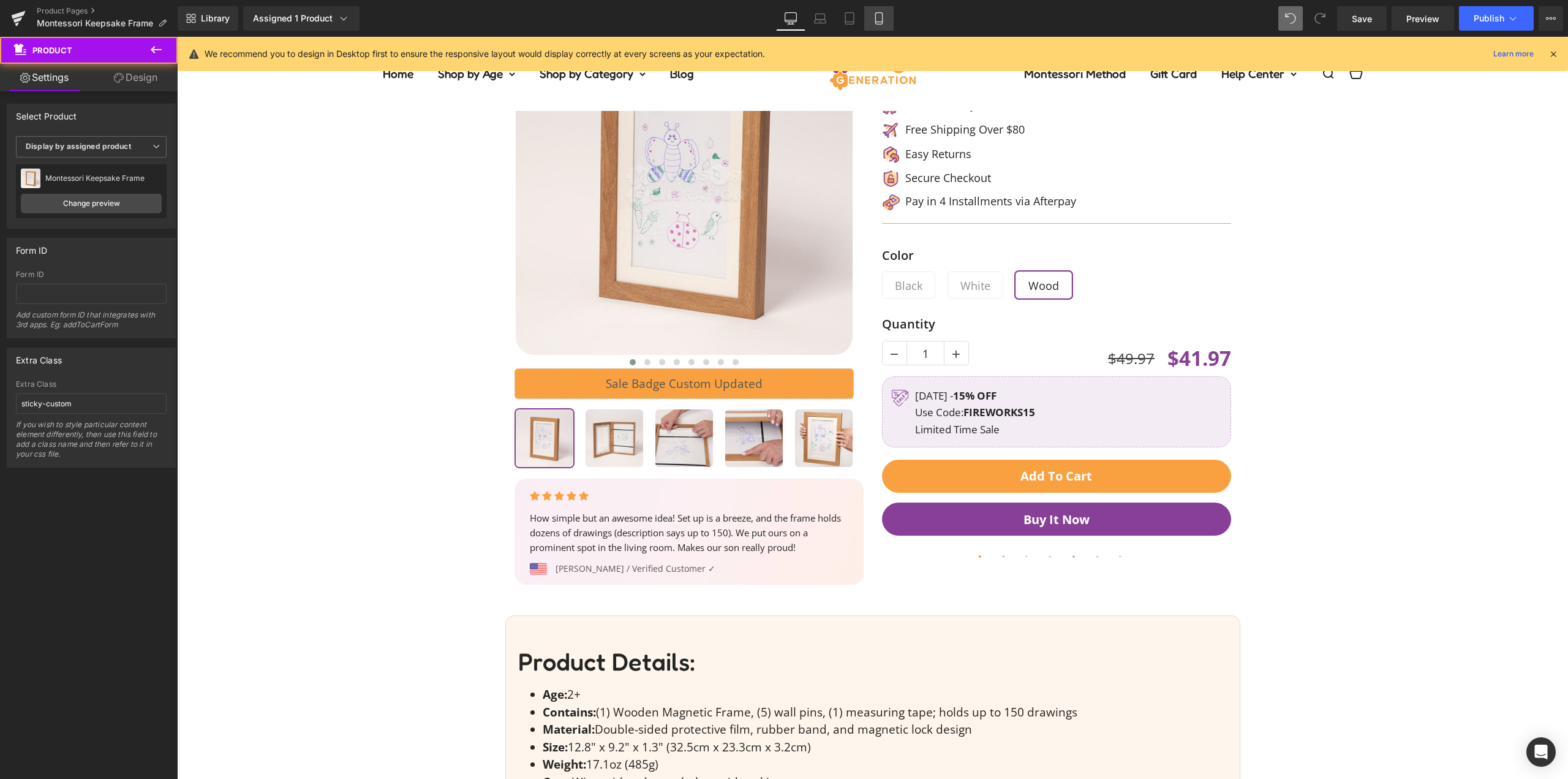
click at [881, 16] on icon at bounding box center [879, 18] width 12 height 12
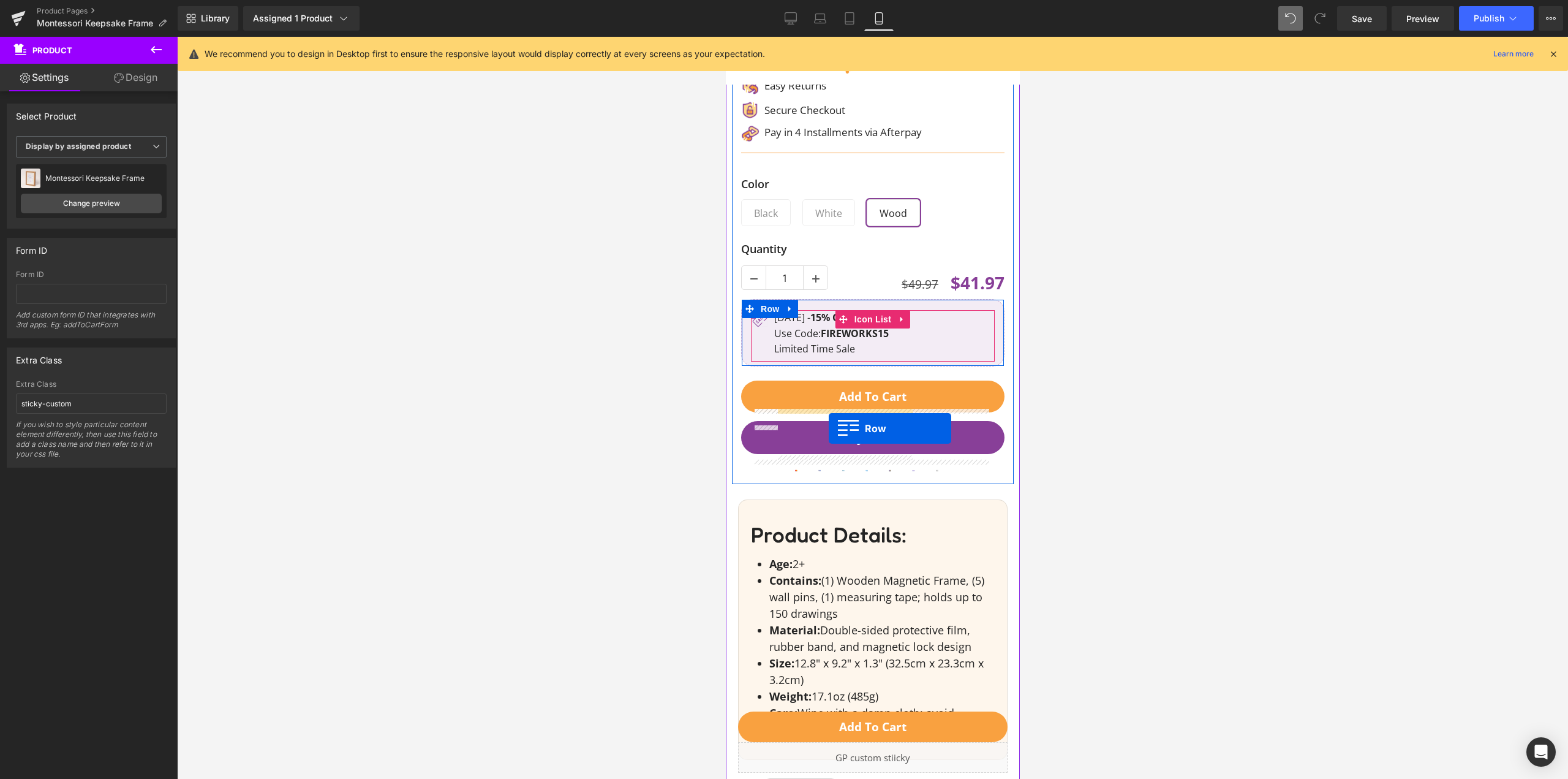
scroll to position [736, 0]
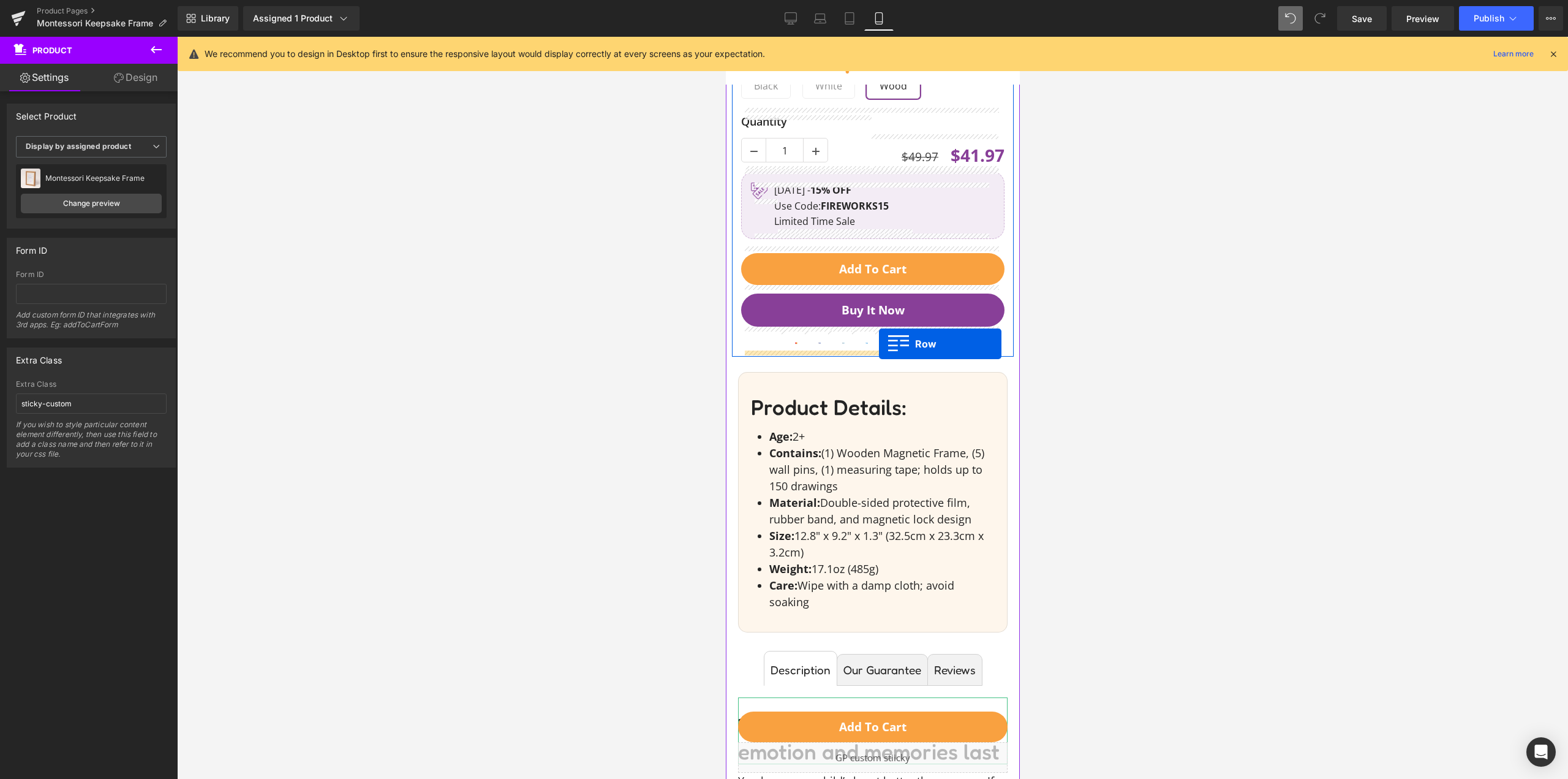
drag, startPoint x: 758, startPoint y: 389, endPoint x: 879, endPoint y: 344, distance: 129.1
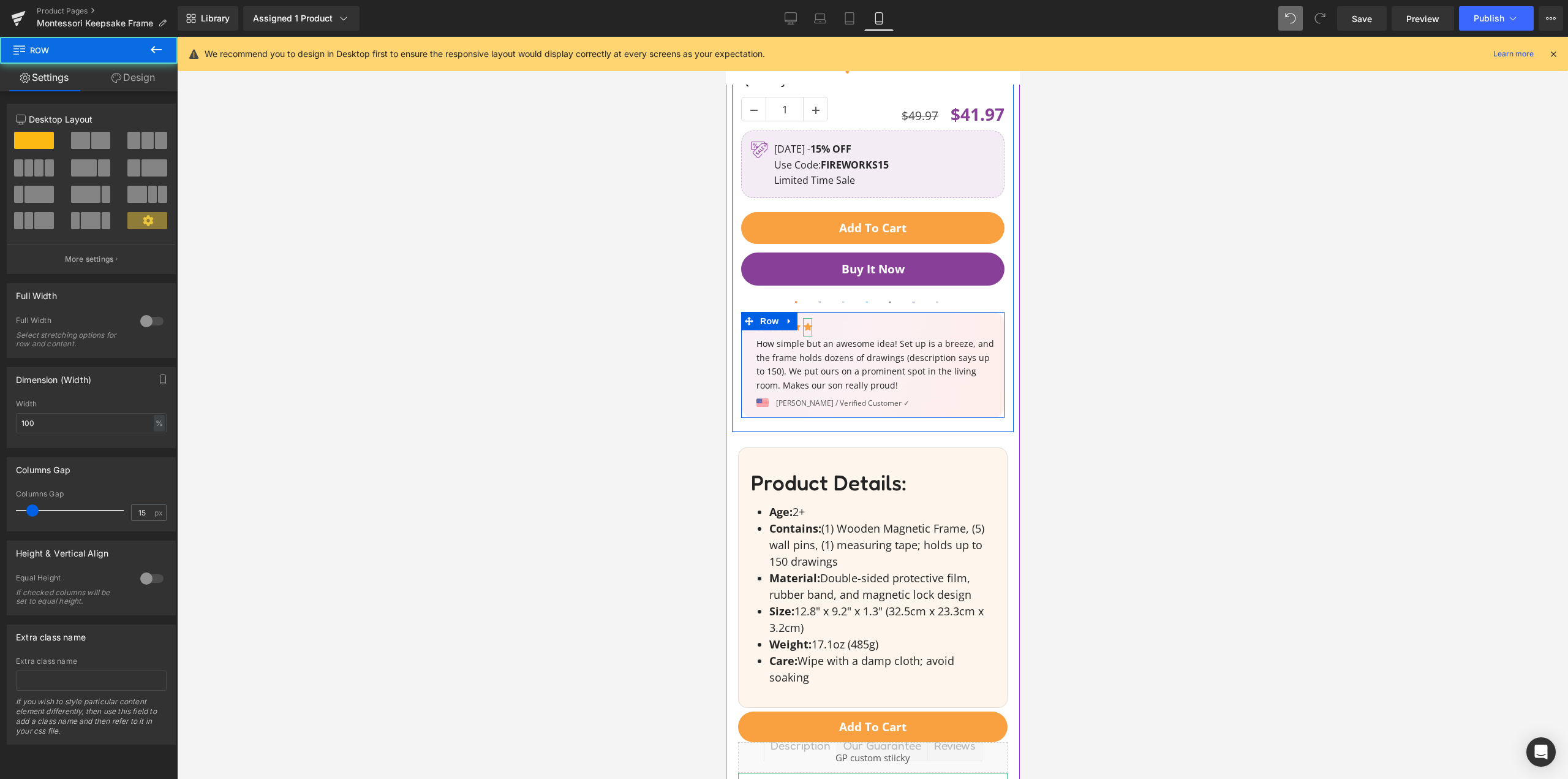
scroll to position [694, 0]
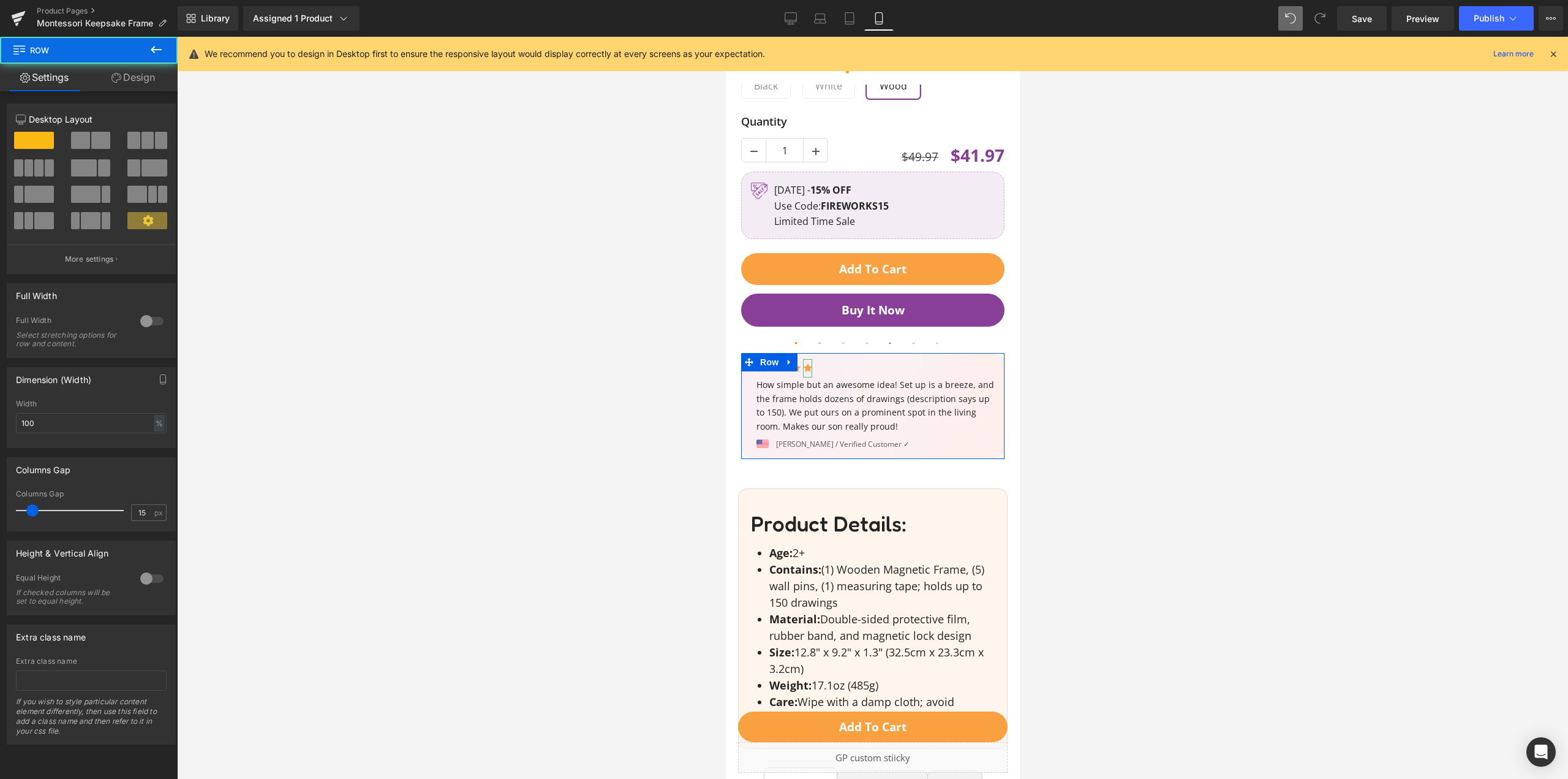
click at [532, 340] on div at bounding box center [872, 408] width 1391 height 742
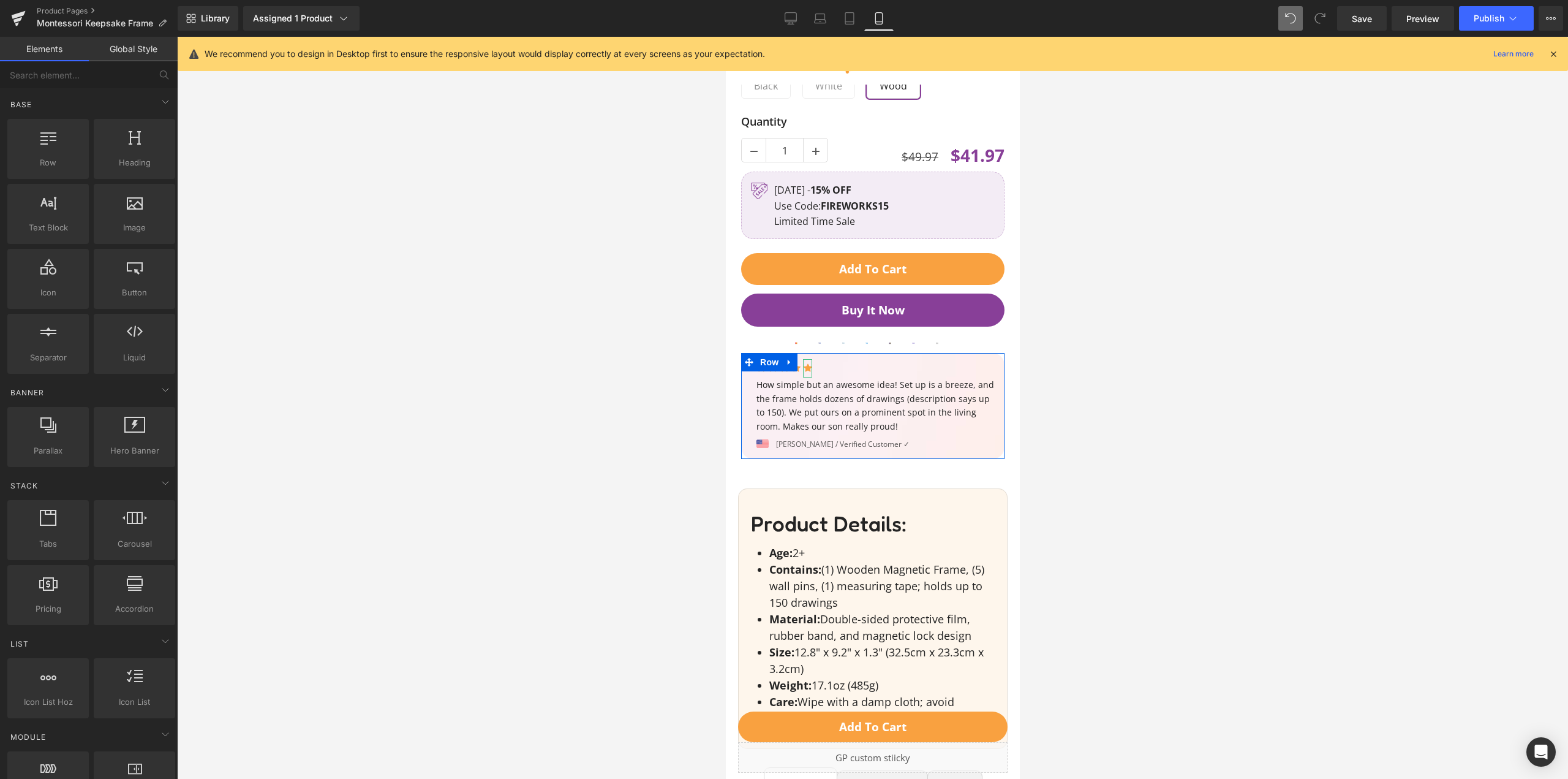
click at [632, 420] on div at bounding box center [872, 408] width 1391 height 742
click at [602, 464] on div at bounding box center [872, 408] width 1391 height 742
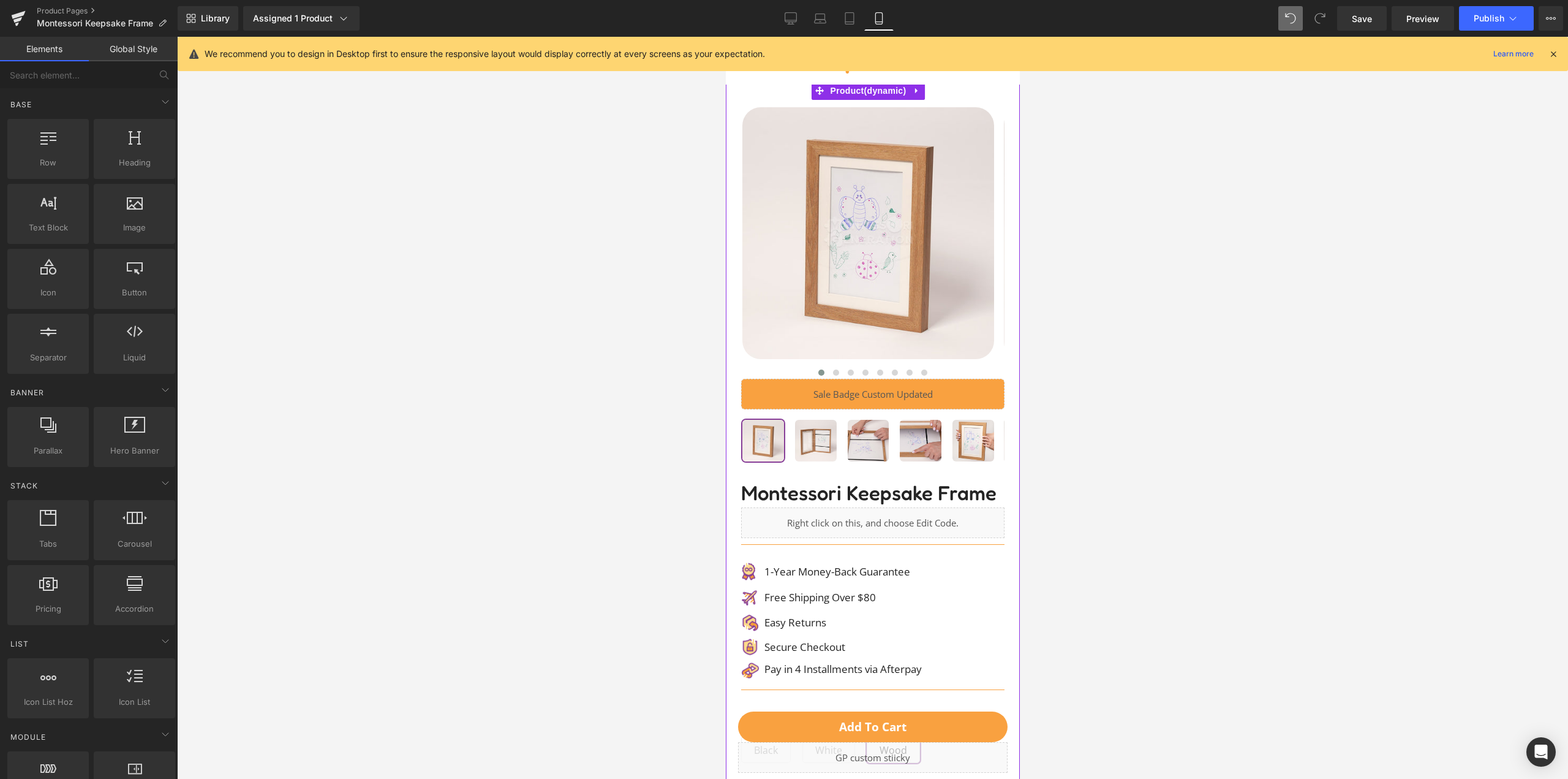
scroll to position [0, 0]
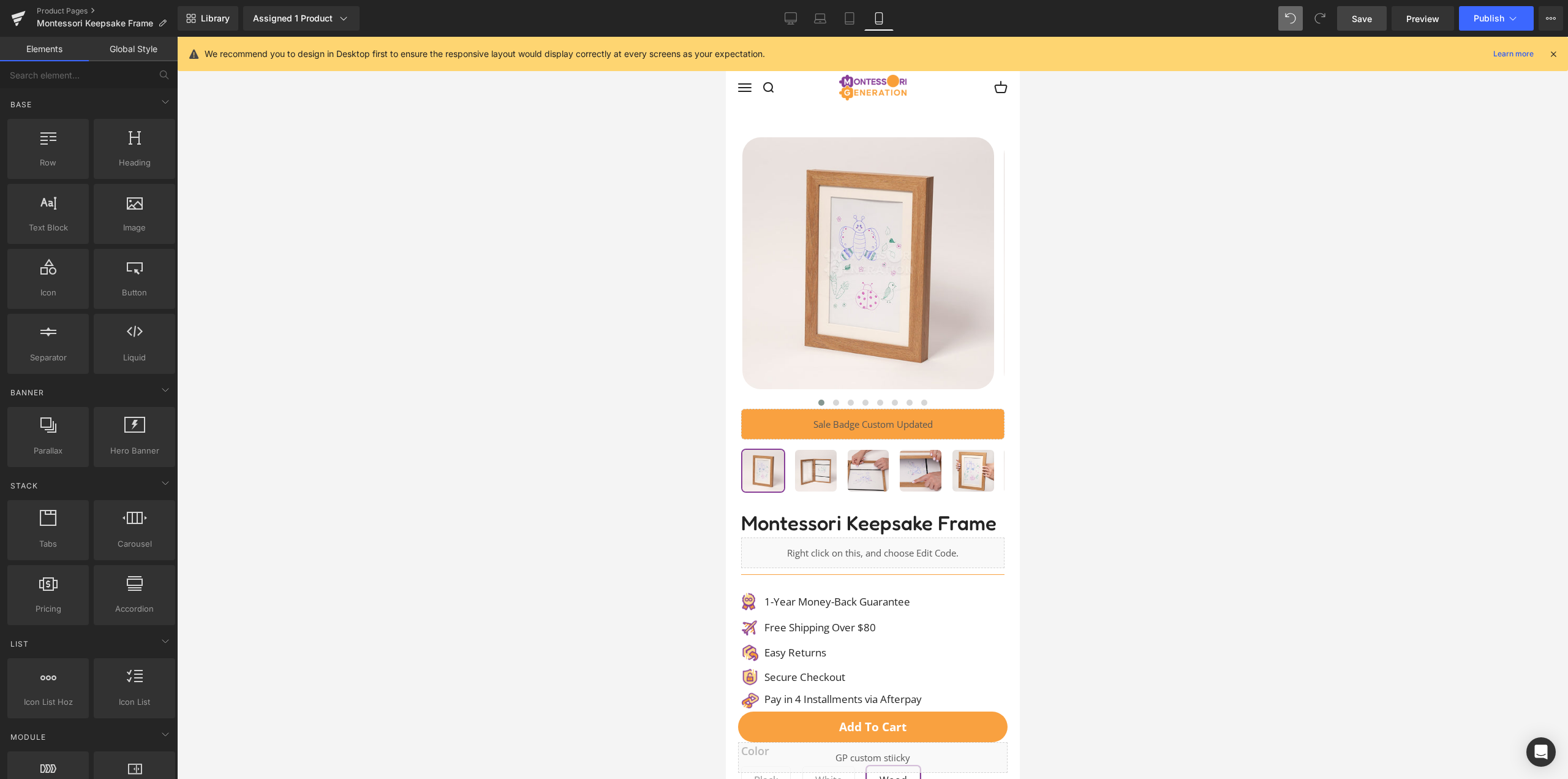
click at [1381, 21] on link "Save" at bounding box center [1362, 18] width 50 height 25
click at [1506, 15] on button "Publish" at bounding box center [1497, 18] width 75 height 25
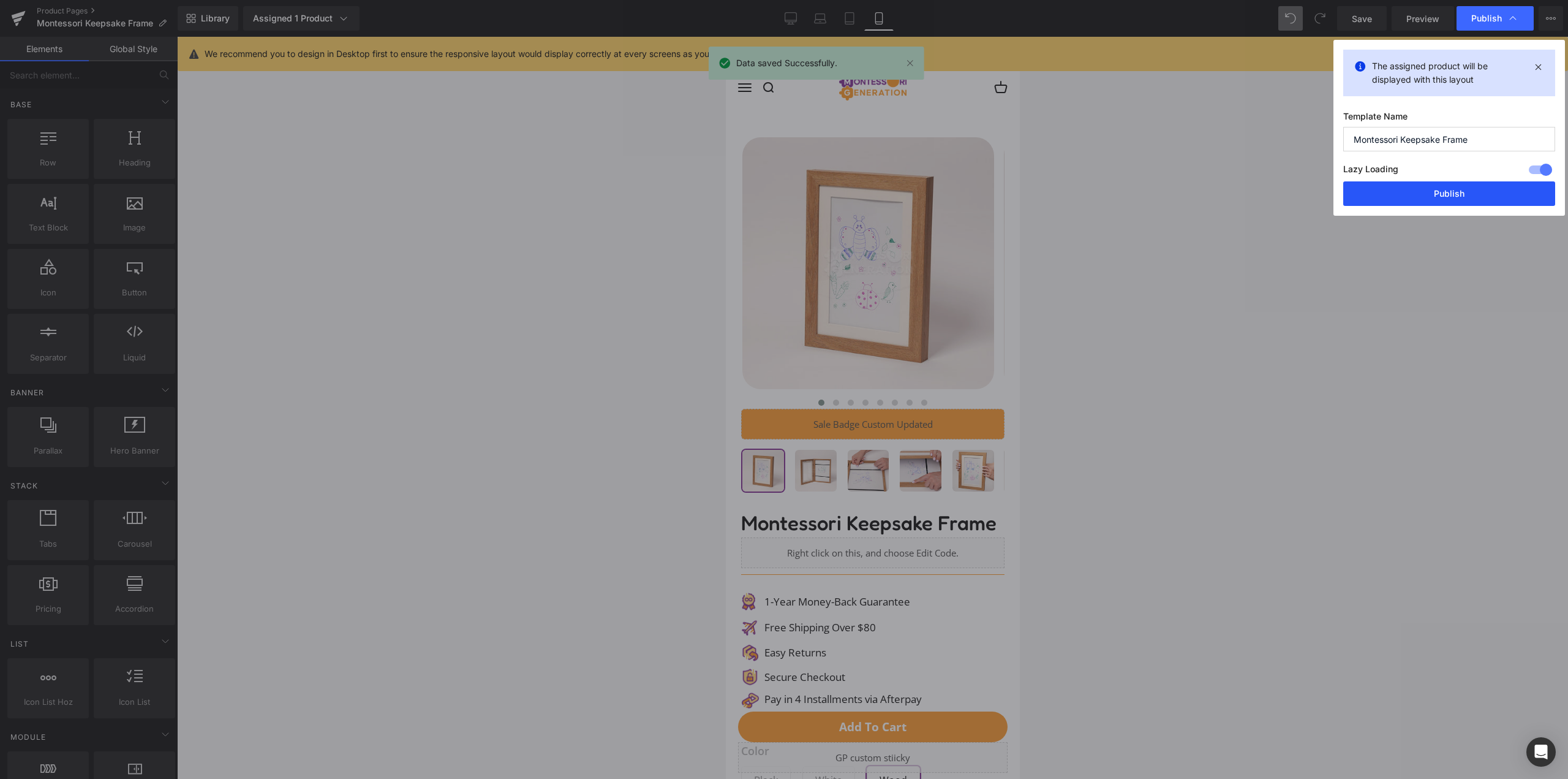
click at [1460, 194] on button "Publish" at bounding box center [1449, 194] width 212 height 25
